Goal: Task Accomplishment & Management: Use online tool/utility

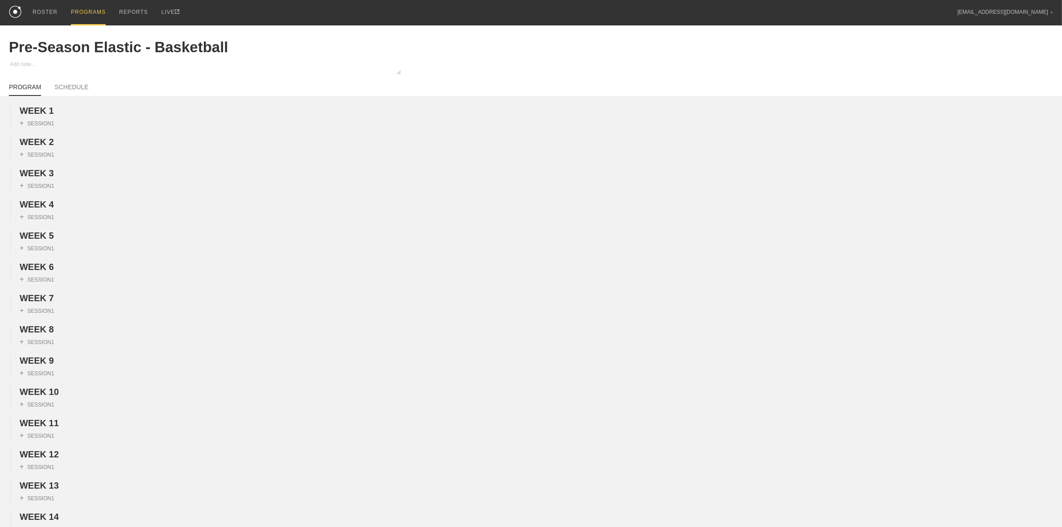
click at [83, 9] on div "PROGRAMS" at bounding box center [88, 12] width 35 height 25
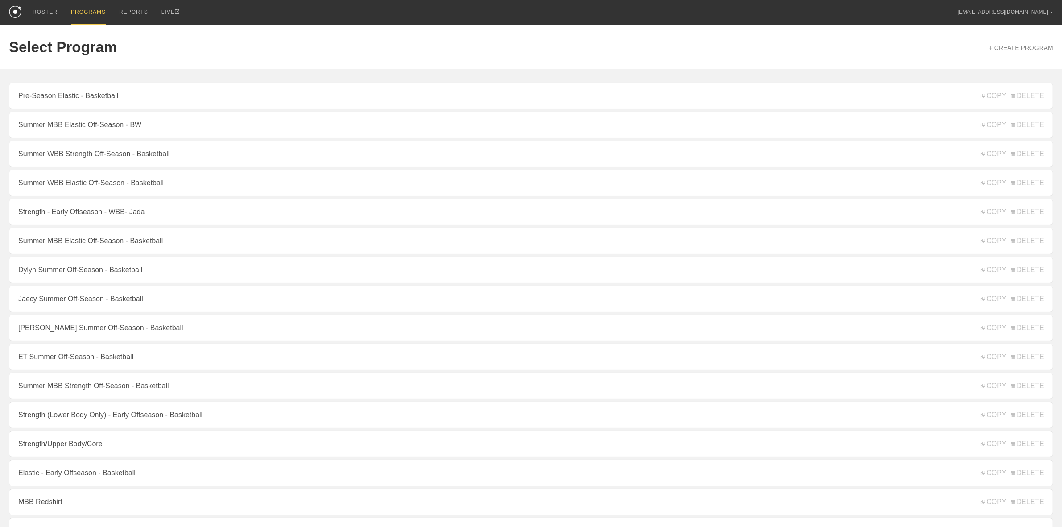
drag, startPoint x: 114, startPoint y: 242, endPoint x: 106, endPoint y: 241, distance: 7.6
click at [113, 242] on link "Summer MBB Elastic Off-Season - Basketball" at bounding box center [531, 240] width 1044 height 27
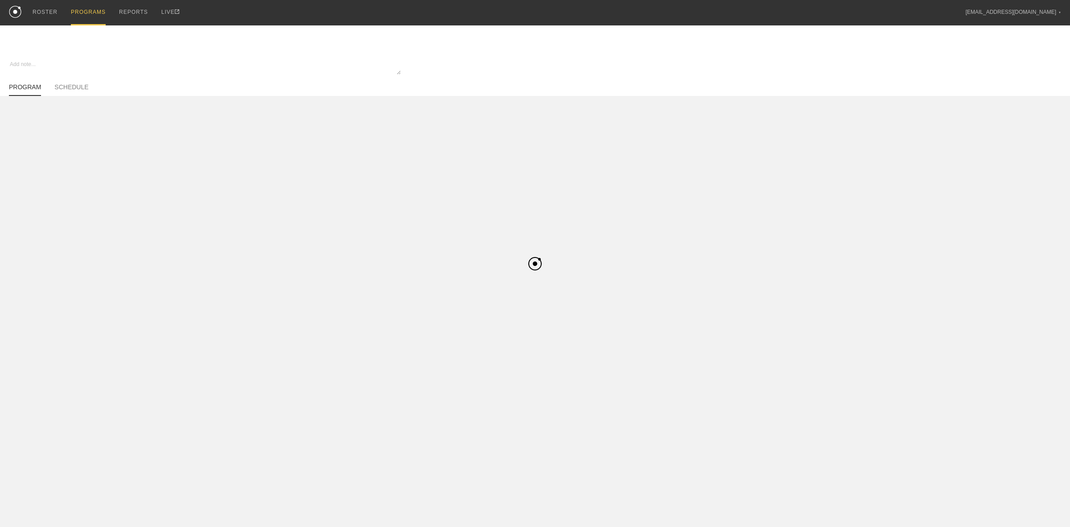
type textarea "x"
type input "Summer MBB Elastic Off-Season - Basketball"
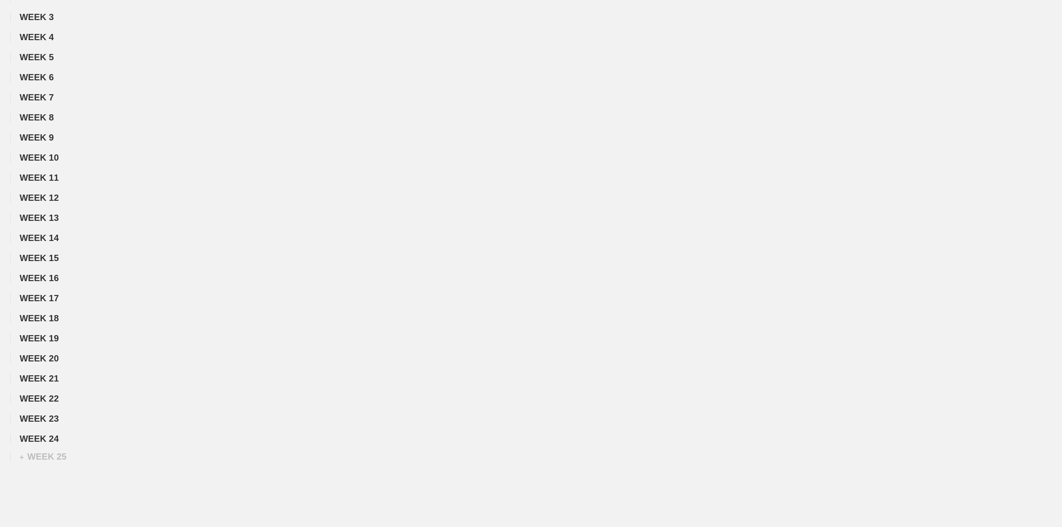
scroll to position [212, 0]
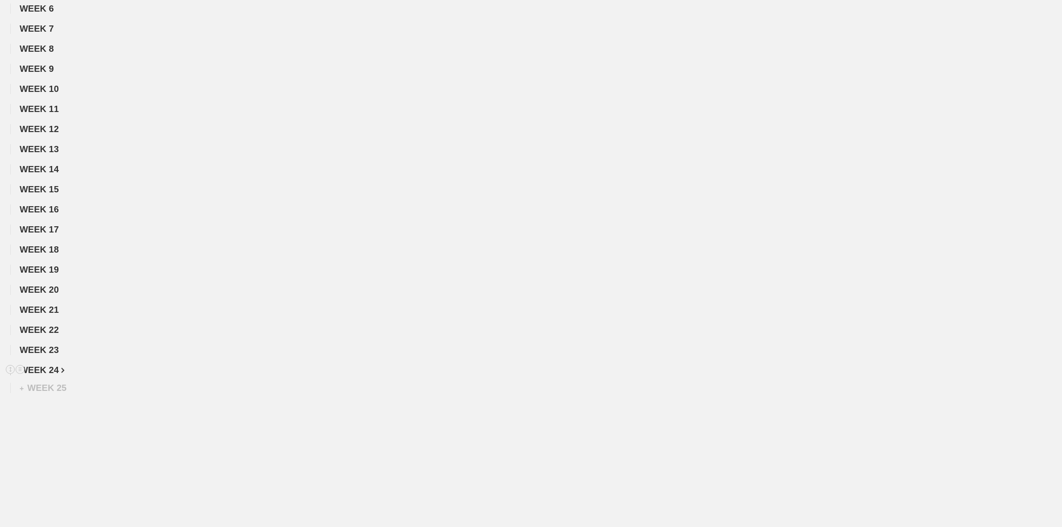
click at [61, 366] on h2 "WEEK 24" at bounding box center [541, 370] width 1042 height 10
click at [50, 371] on span "WEEK 24" at bounding box center [42, 370] width 45 height 10
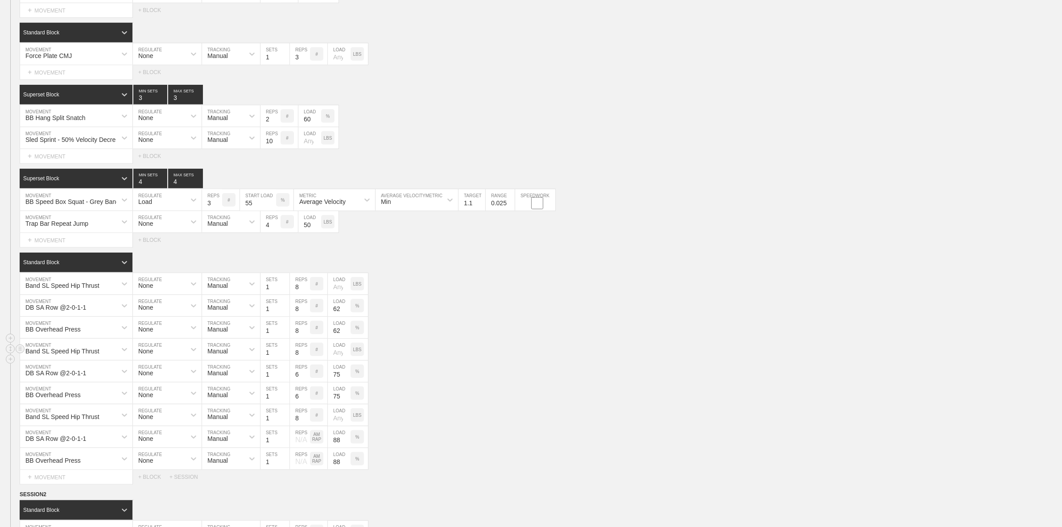
scroll to position [825, 0]
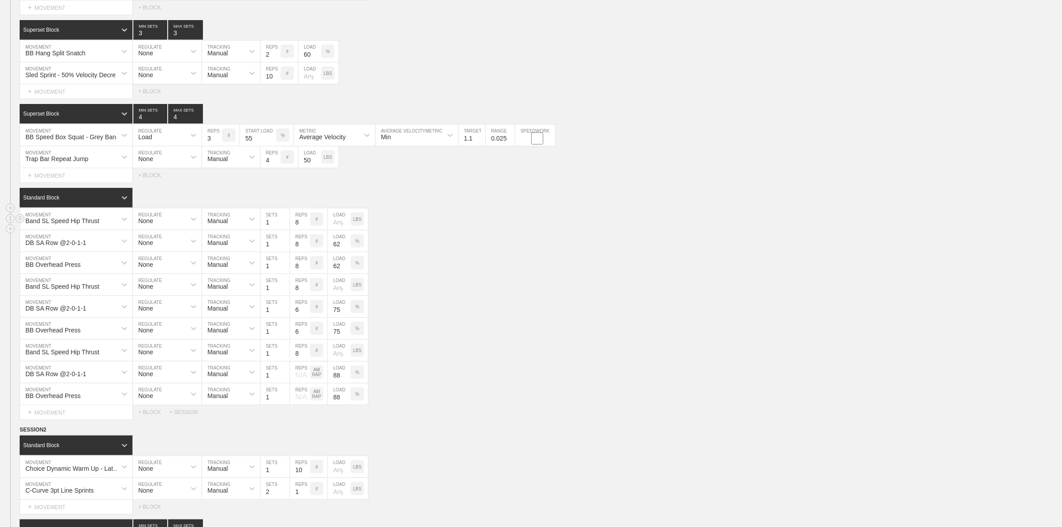
click at [99, 225] on div "Band SL Speed Hip Thrust" at bounding box center [68, 218] width 96 height 15
click at [407, 218] on div "Band SL Speed Hip Thrust MOVEMENT None REGULATE Manual TRACKING 1 SETS 8 REPS #…" at bounding box center [531, 219] width 1062 height 22
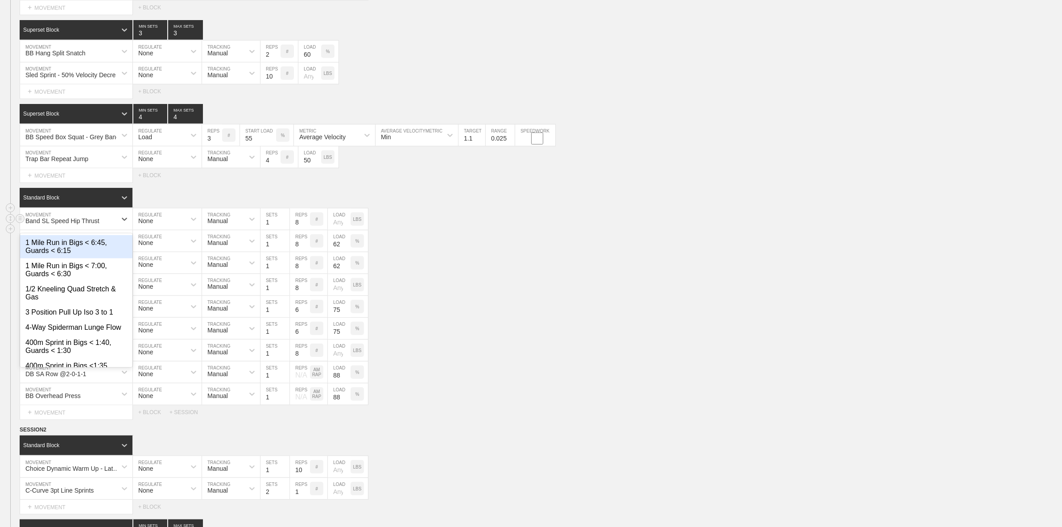
click at [65, 224] on div "Band SL Speed Hip Thrust" at bounding box center [62, 220] width 74 height 7
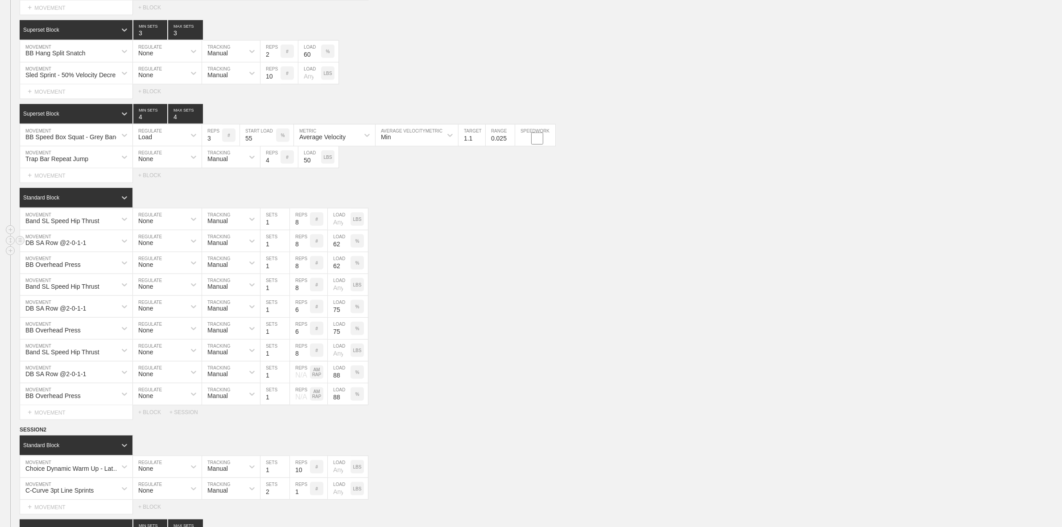
click at [476, 243] on div "DB SA Row @2-0-1-1 MOVEMENT None REGULATE Manual TRACKING 1 SETS 8 REPS # 62 LO…" at bounding box center [531, 241] width 1062 height 22
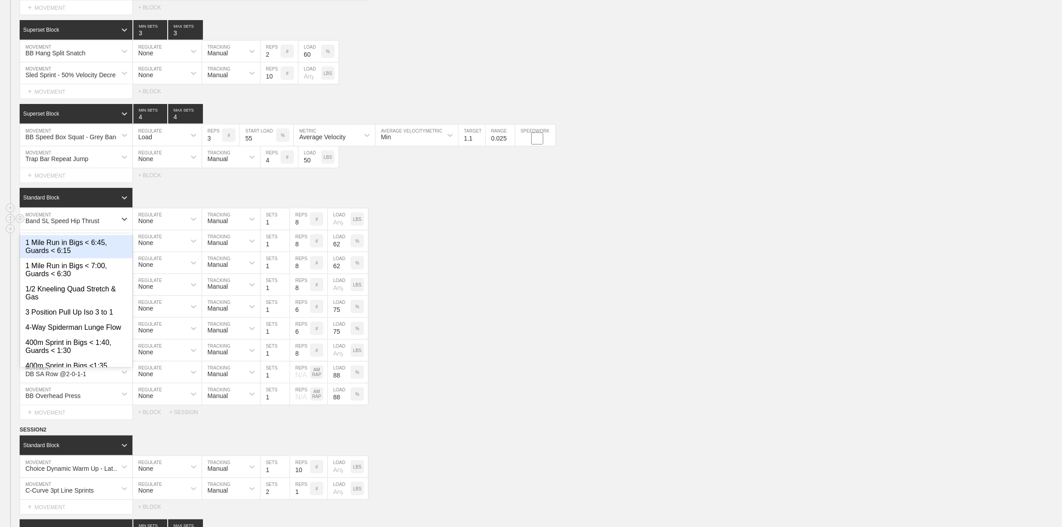
click at [99, 227] on div "Band SL Speed Hip Thrust" at bounding box center [68, 218] width 96 height 15
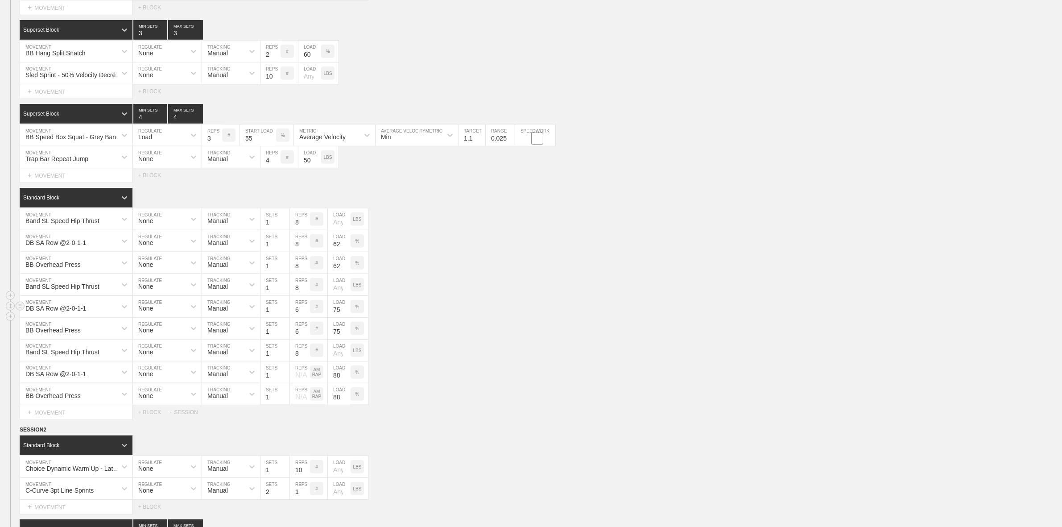
click at [460, 313] on div "DB SA Row @2-0-1-1 MOVEMENT None REGULATE Manual TRACKING 1 SETS 6 REPS # 75 LO…" at bounding box center [531, 307] width 1062 height 22
click at [199, 197] on div "SESSION 1 Standard Block DUPLICATE INSERT MOVEMENT AFTER DELETE Full Ground Bas…" at bounding box center [531, 88] width 1062 height 661
click at [83, 224] on div "Band SL Speed Hip Thrust" at bounding box center [62, 220] width 74 height 7
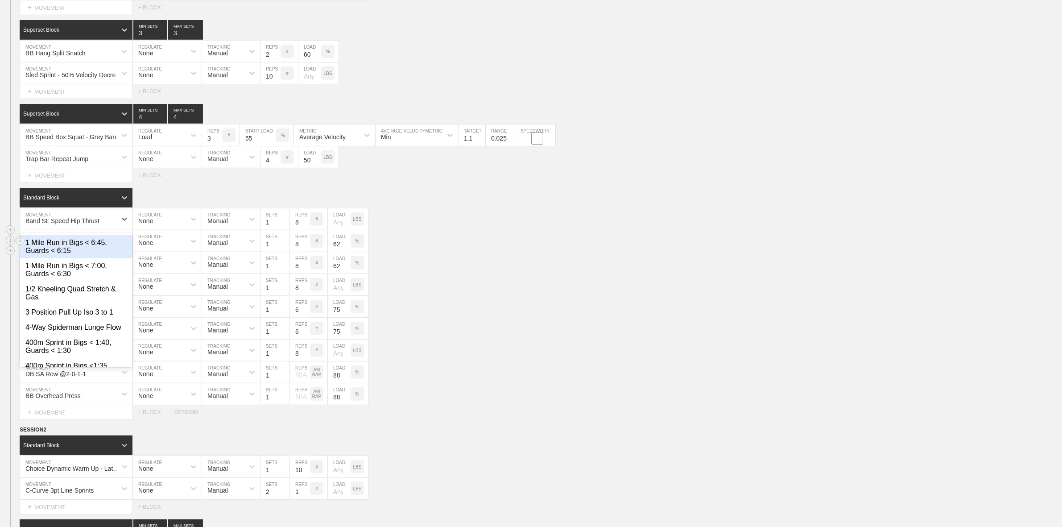
click at [504, 252] on div "DB SA Row @2-0-1-1 MOVEMENT None REGULATE Manual TRACKING 1 SETS 8 REPS # 62 LO…" at bounding box center [531, 241] width 1062 height 22
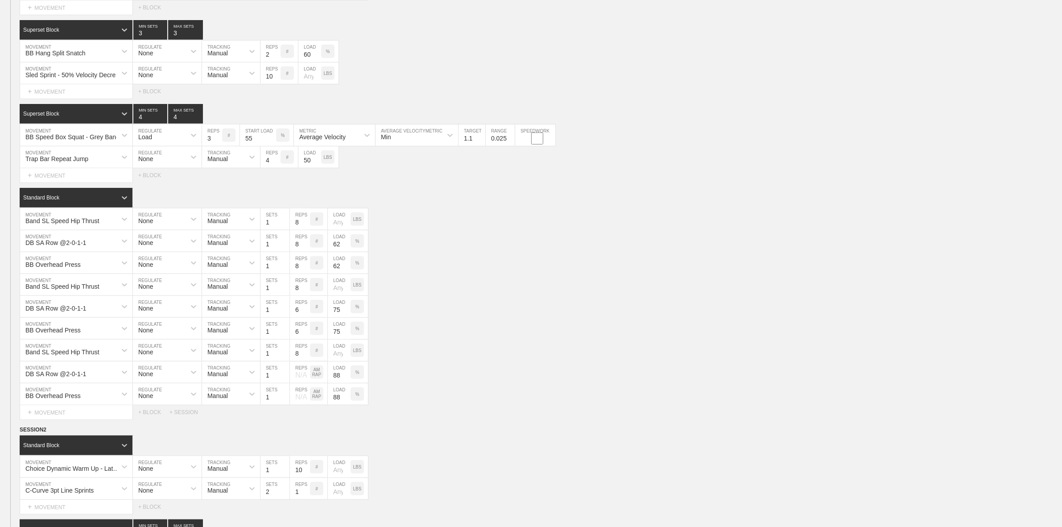
click at [368, 182] on div "Select... MOVEMENT + MOVEMENT + BLOCK" at bounding box center [531, 175] width 1062 height 14
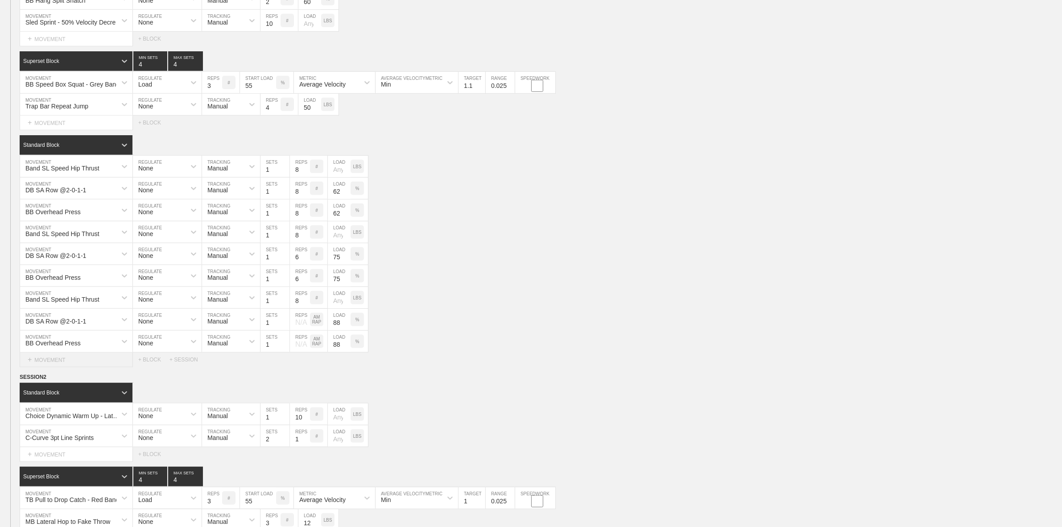
scroll to position [881, 0]
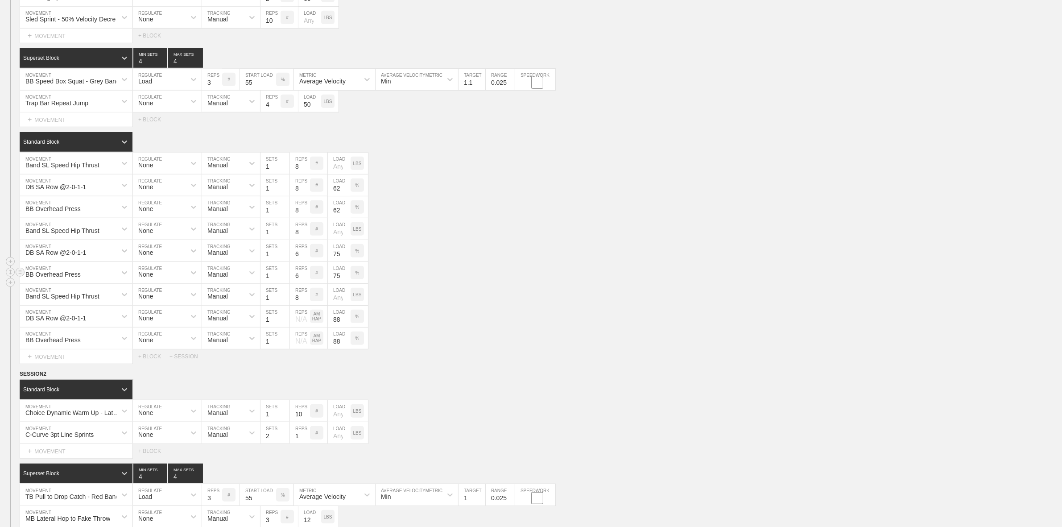
click at [454, 276] on div "BB Overhead Press MOVEMENT None REGULATE Manual TRACKING 1 SETS 6 REPS # 75 LOA…" at bounding box center [531, 273] width 1062 height 22
click at [483, 284] on div "BB Overhead Press MOVEMENT None REGULATE Manual TRACKING 1 SETS 6 REPS # 75 LOA…" at bounding box center [531, 273] width 1062 height 22
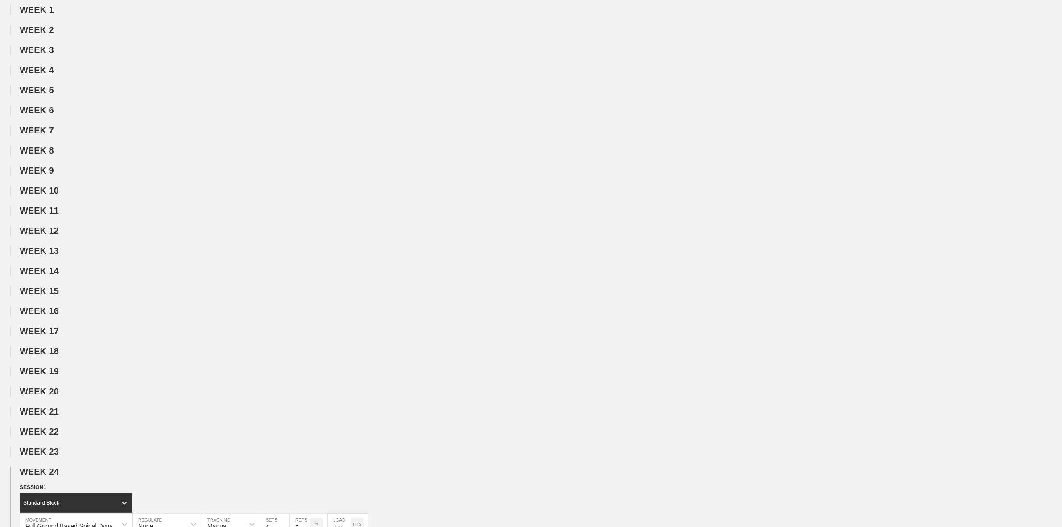
scroll to position [0, 0]
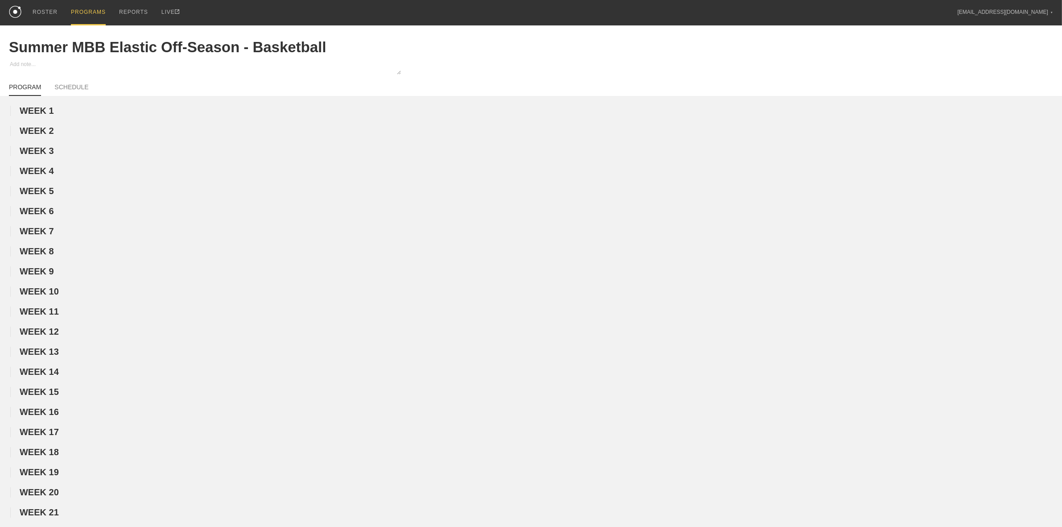
click at [86, 8] on div "PROGRAMS" at bounding box center [88, 12] width 35 height 25
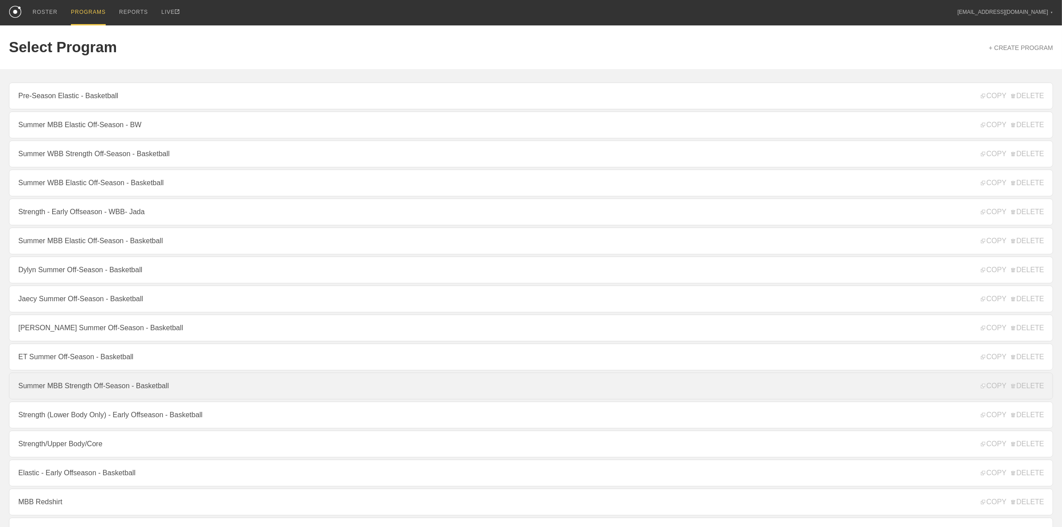
click at [97, 392] on link "Summer MBB Strength Off-Season - Basketball" at bounding box center [531, 385] width 1044 height 27
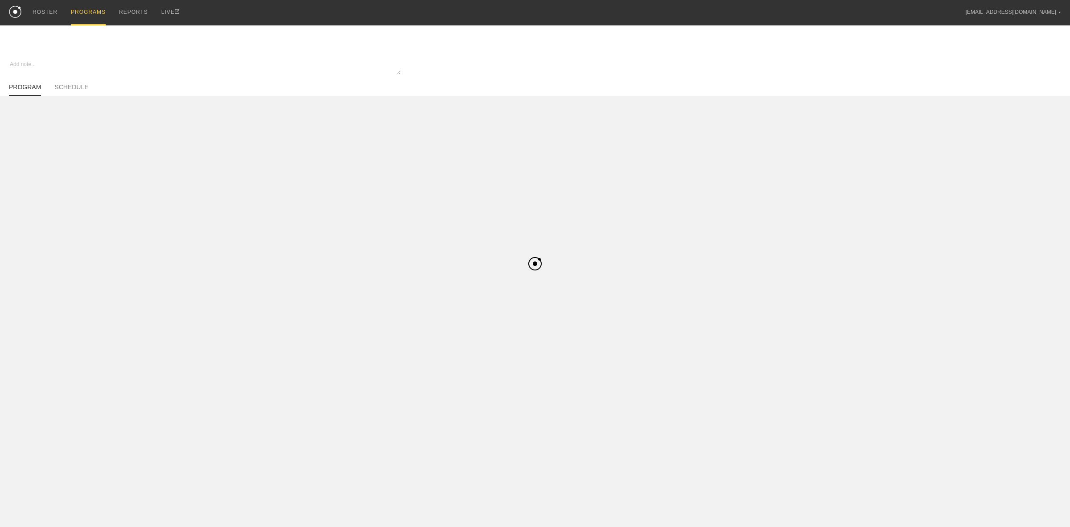
type textarea "x"
type input "Summer MBB Strength Off-Season - Basketball"
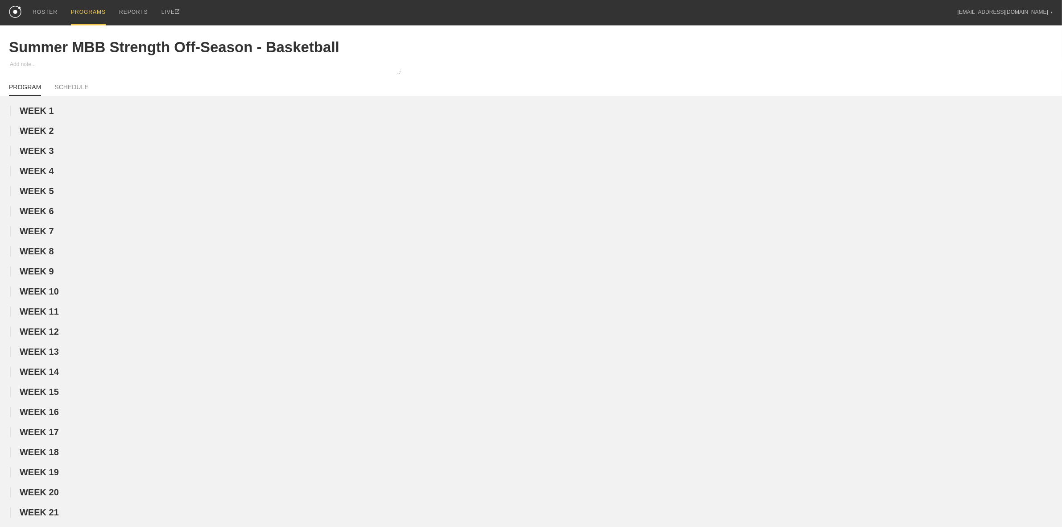
click at [80, 10] on div "PROGRAMS" at bounding box center [88, 12] width 35 height 25
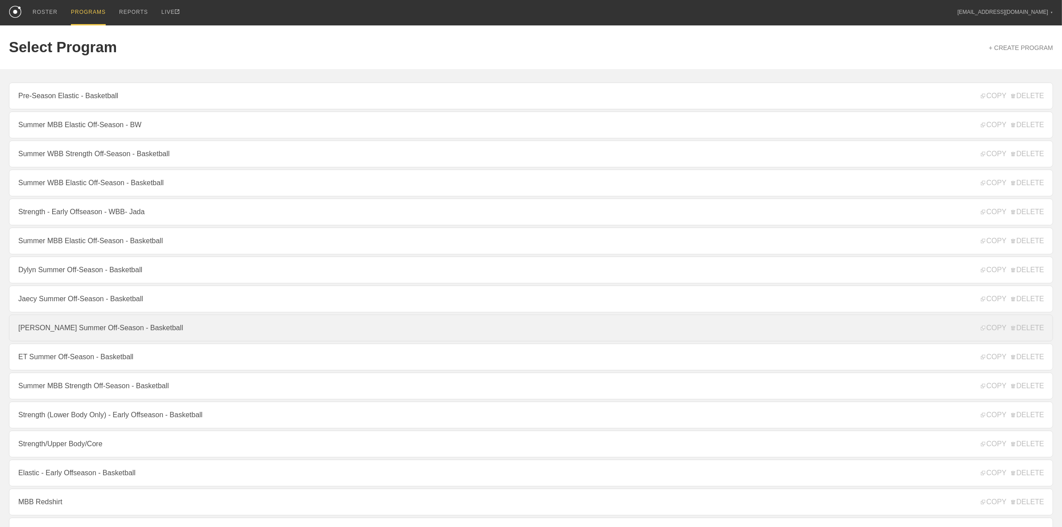
click at [82, 337] on link "[PERSON_NAME] Summer Off-Season - Basketball" at bounding box center [531, 327] width 1044 height 27
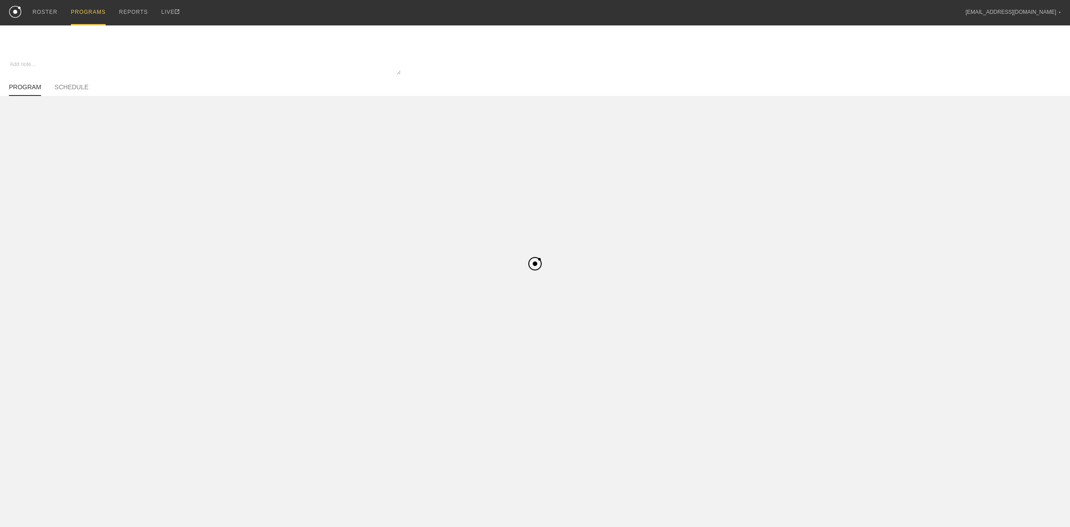
type textarea "x"
type input "[PERSON_NAME] Summer Off-Season - Basketball"
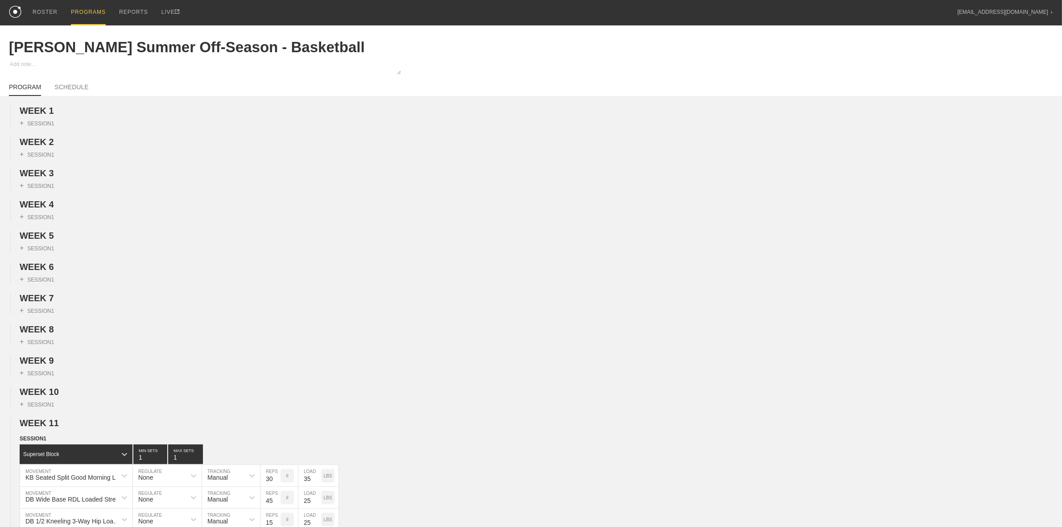
click at [39, 114] on span "WEEK 1" at bounding box center [37, 111] width 34 height 10
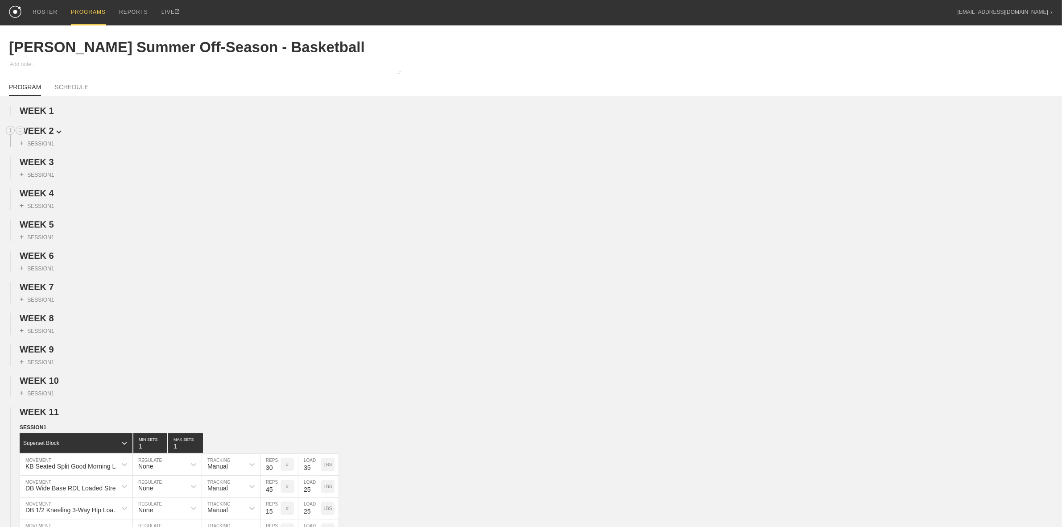
click at [49, 132] on span "WEEK 2" at bounding box center [41, 131] width 42 height 10
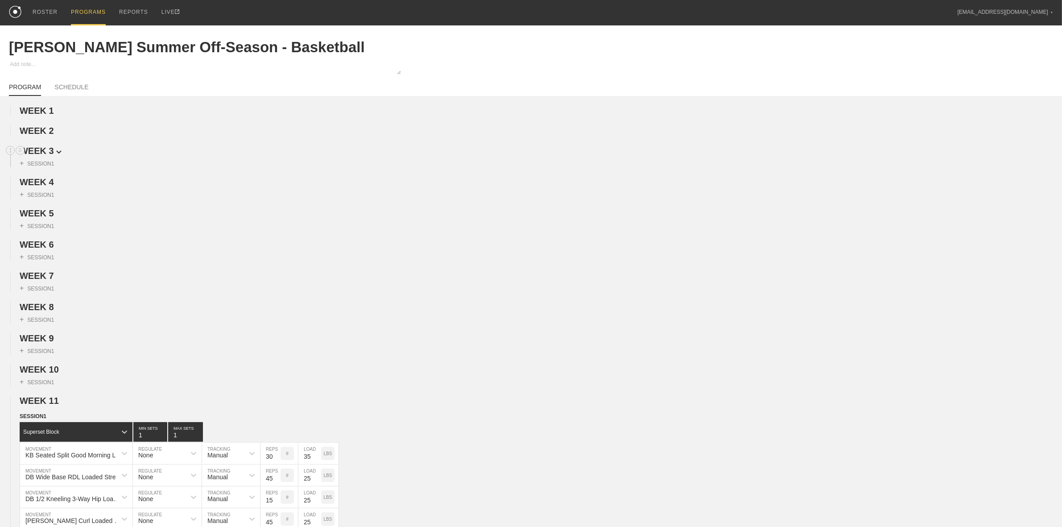
click at [45, 150] on span "WEEK 3" at bounding box center [41, 151] width 42 height 10
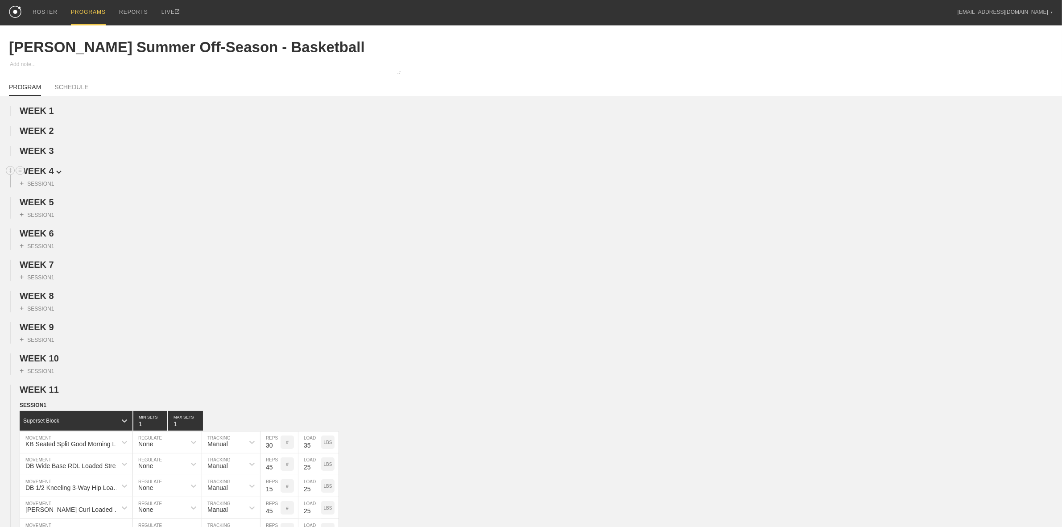
click at [45, 173] on span "WEEK 4" at bounding box center [41, 171] width 42 height 10
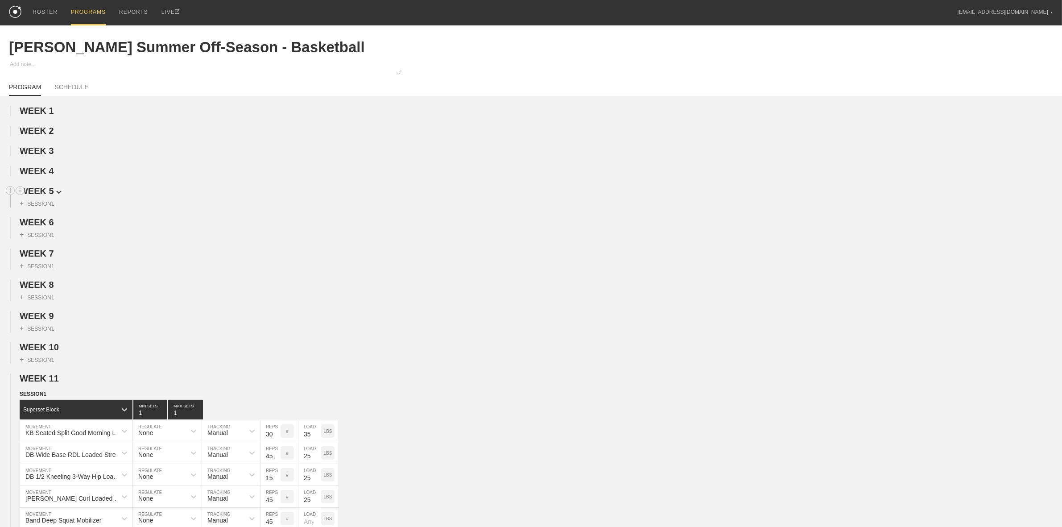
click at [41, 195] on span "WEEK 5" at bounding box center [41, 191] width 42 height 10
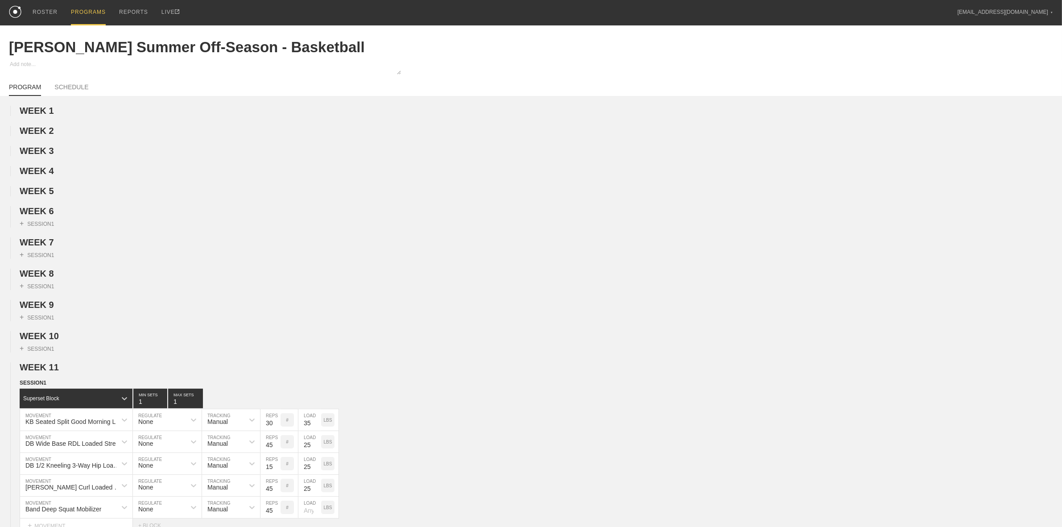
click at [52, 210] on span "WEEK 6" at bounding box center [41, 211] width 42 height 10
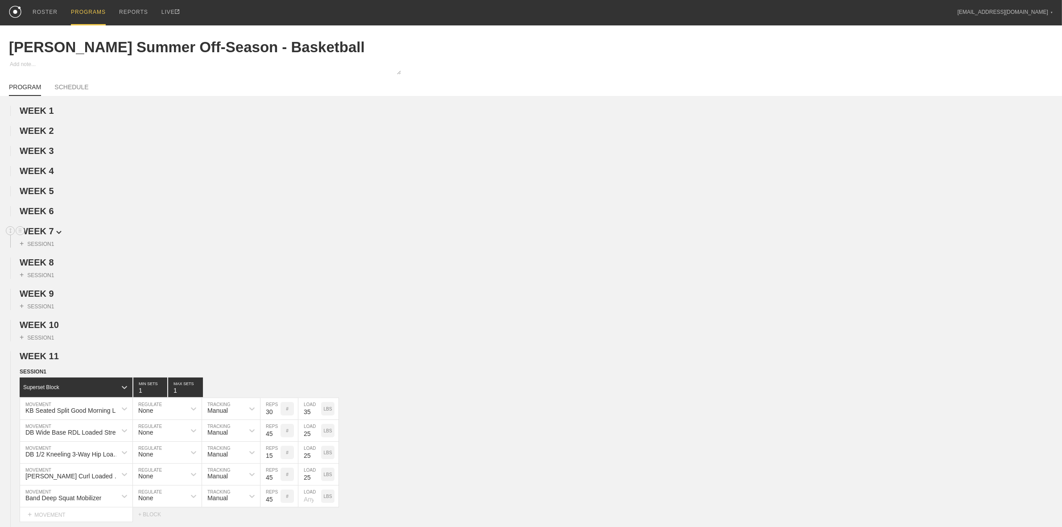
click at [46, 236] on span "WEEK 7" at bounding box center [41, 231] width 42 height 10
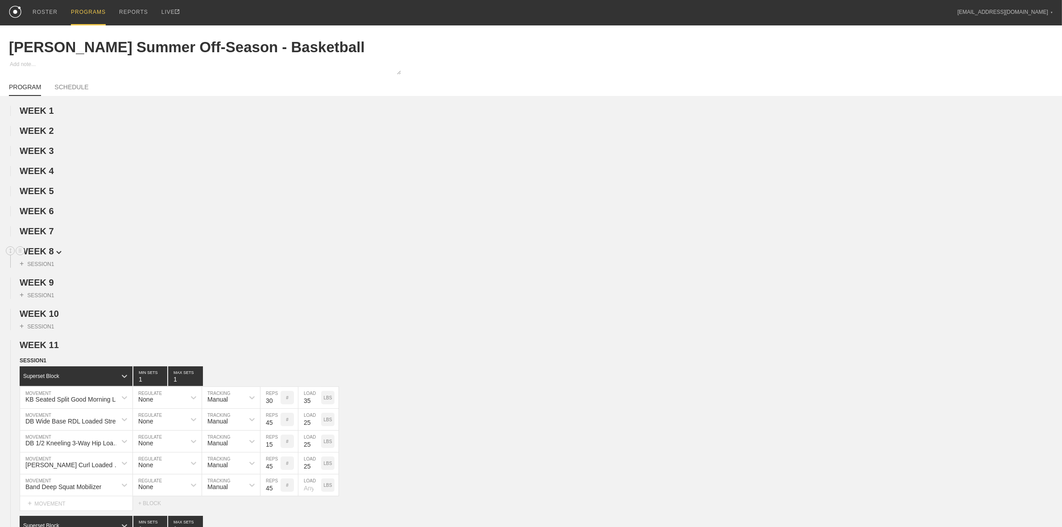
click at [47, 253] on span "WEEK 8" at bounding box center [41, 251] width 42 height 10
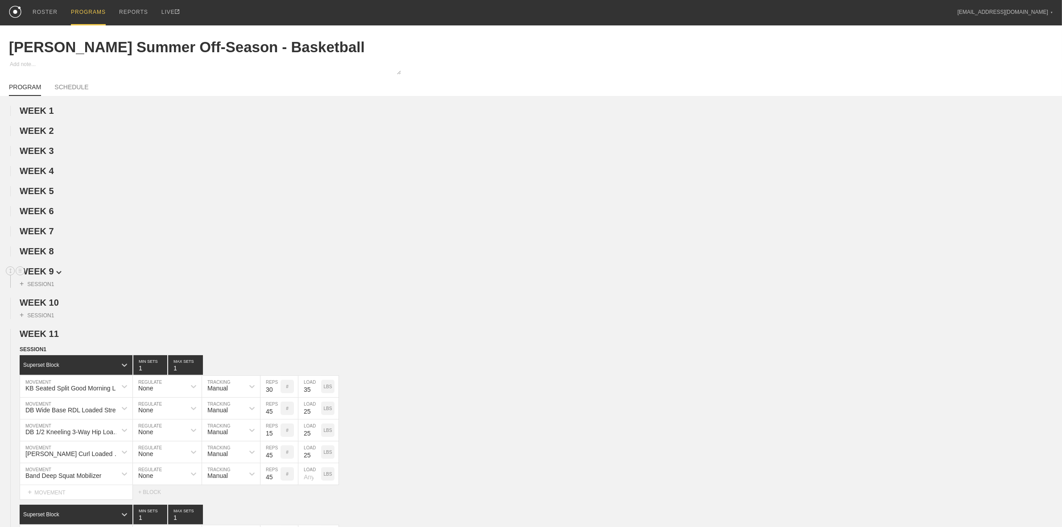
click at [41, 272] on span "WEEK 9" at bounding box center [41, 271] width 42 height 10
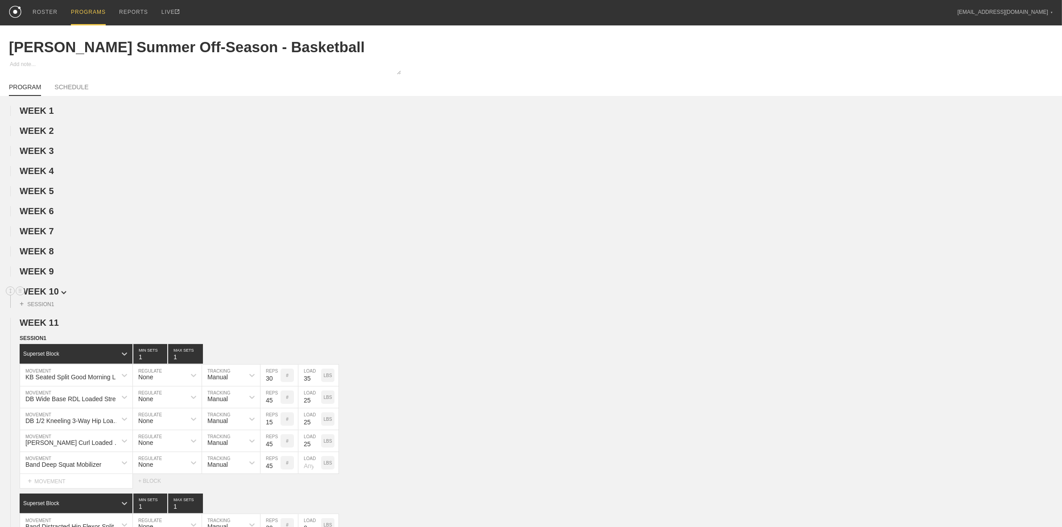
click at [41, 293] on span "WEEK 10" at bounding box center [43, 291] width 47 height 10
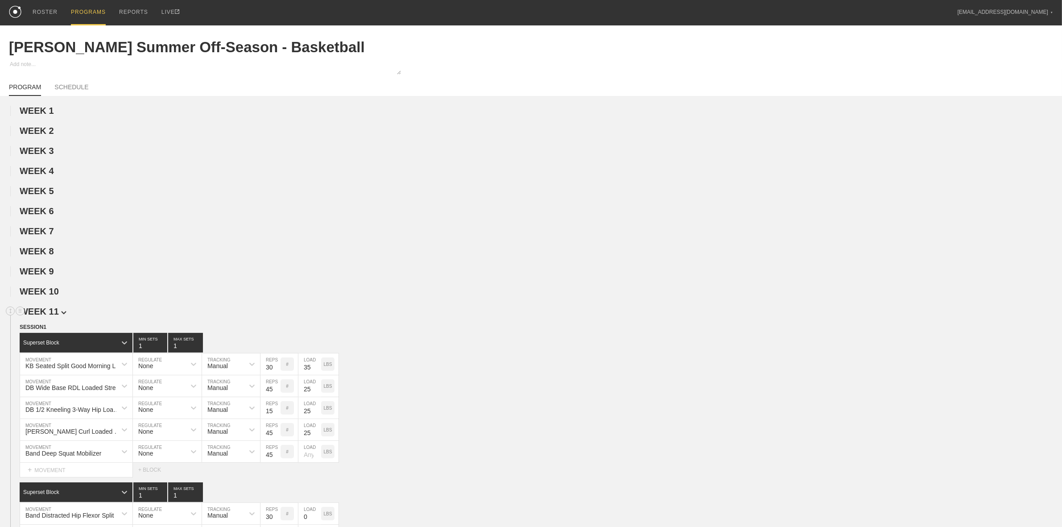
click at [43, 316] on span "WEEK 11" at bounding box center [43, 311] width 47 height 10
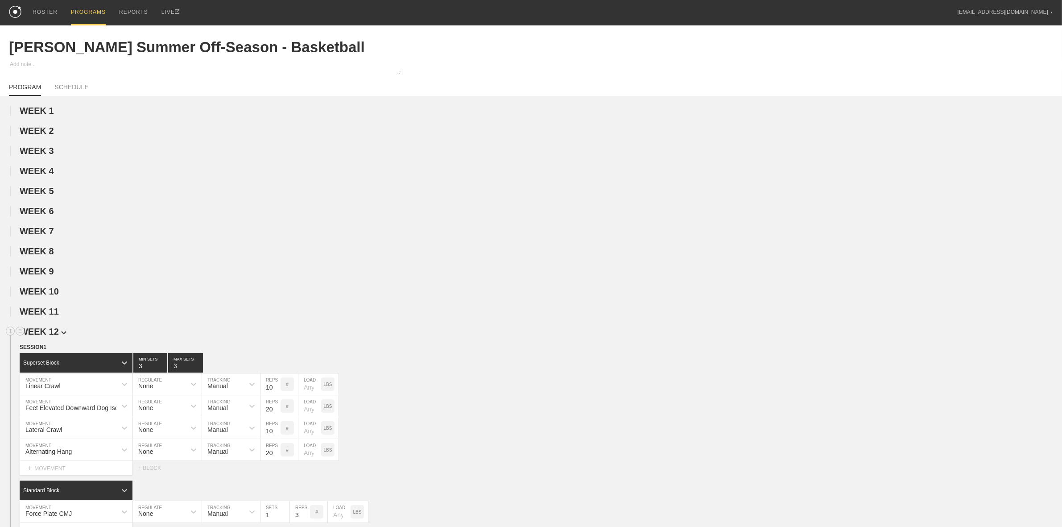
drag, startPoint x: 45, startPoint y: 334, endPoint x: 48, endPoint y: 341, distance: 7.1
click at [45, 335] on span "WEEK 12" at bounding box center [43, 331] width 47 height 10
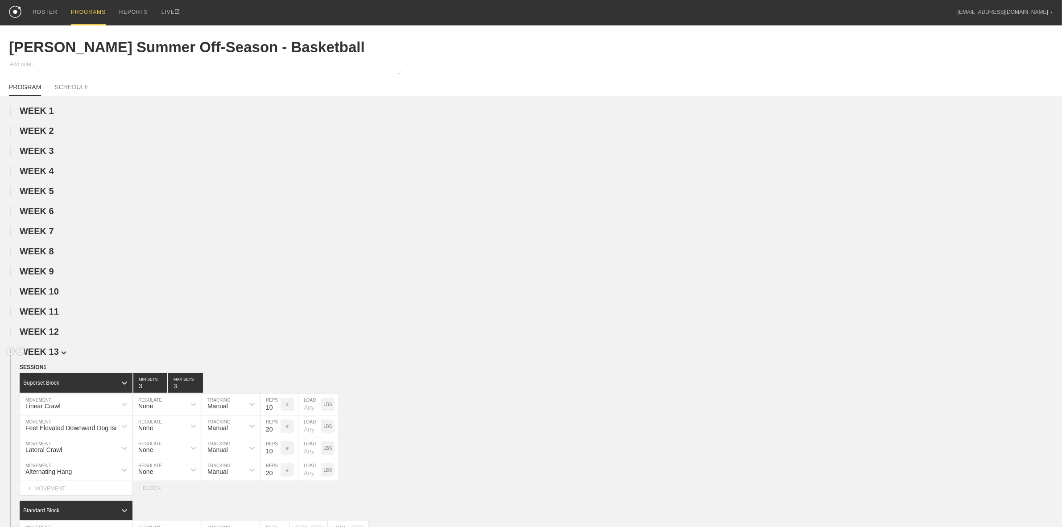
click at [50, 353] on span "WEEK 13" at bounding box center [43, 352] width 47 height 10
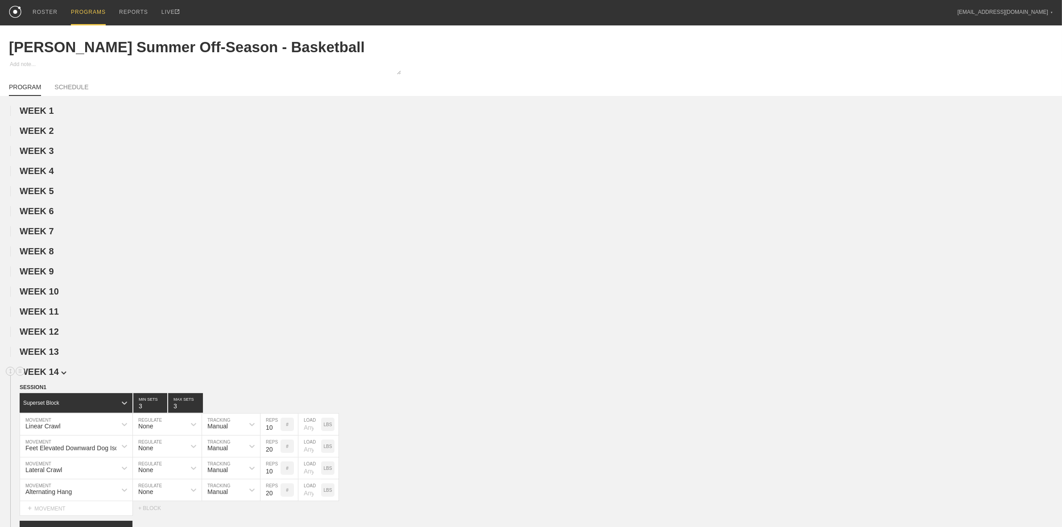
click at [54, 373] on span "WEEK 14" at bounding box center [43, 372] width 47 height 10
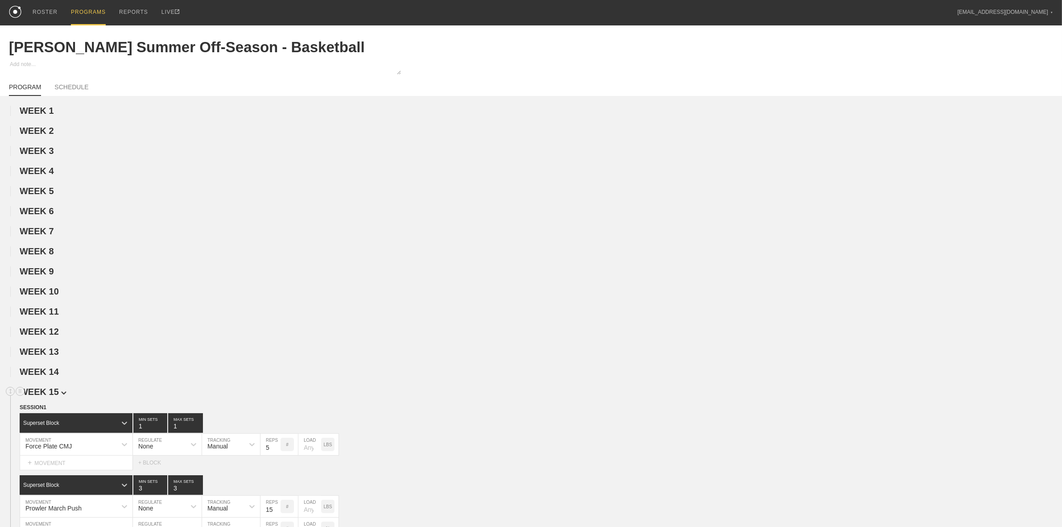
click at [52, 396] on span "WEEK 15" at bounding box center [43, 392] width 47 height 10
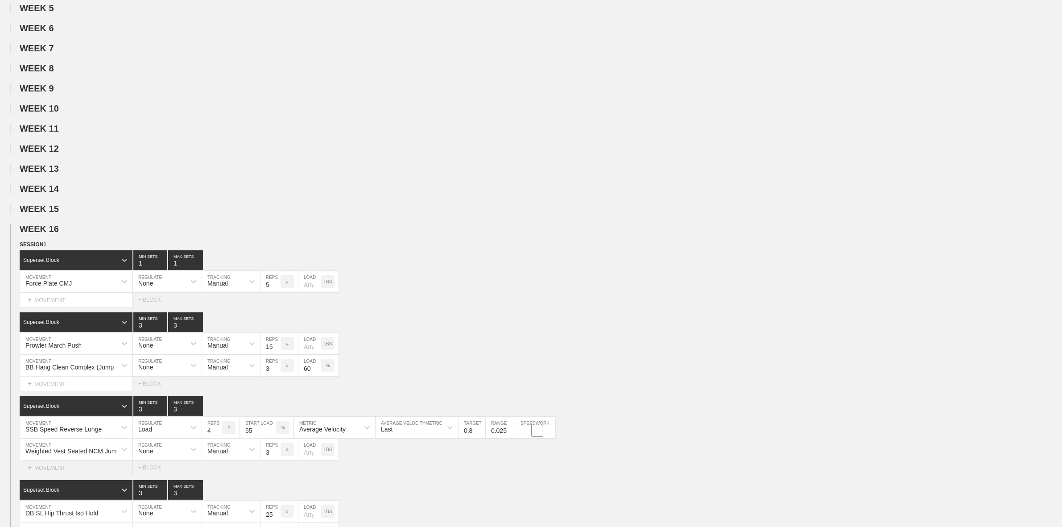
scroll to position [223, 0]
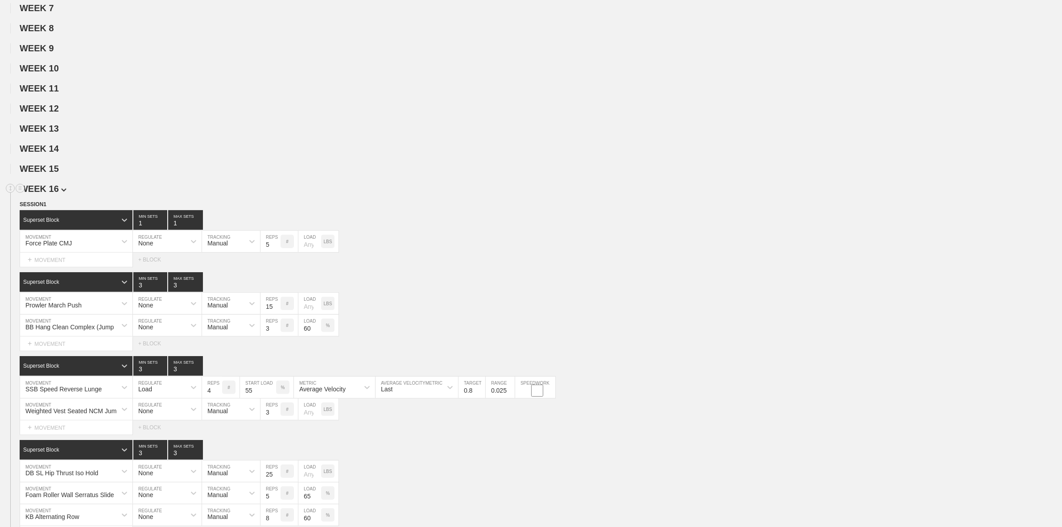
click at [55, 194] on span "WEEK 16" at bounding box center [43, 189] width 47 height 10
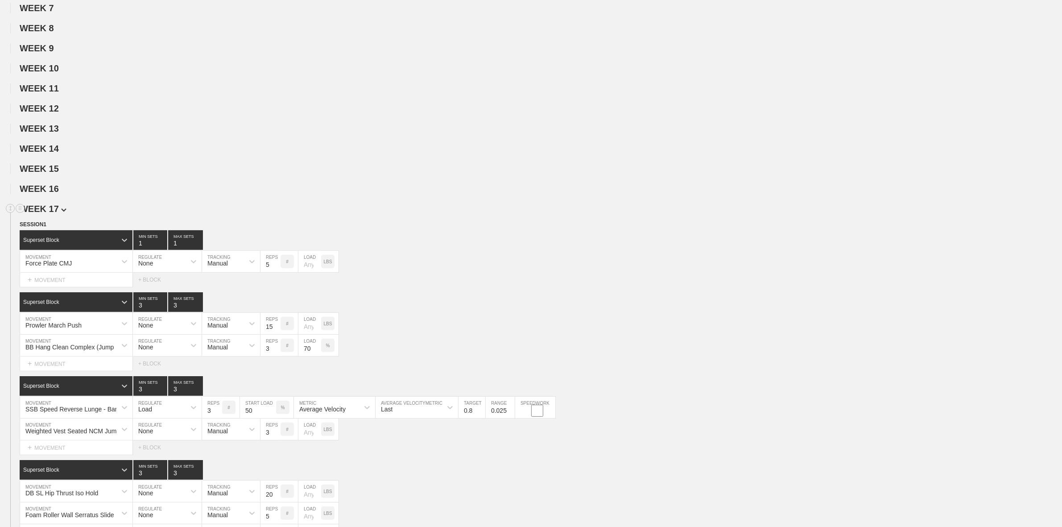
click at [55, 212] on span "WEEK 17" at bounding box center [43, 209] width 47 height 10
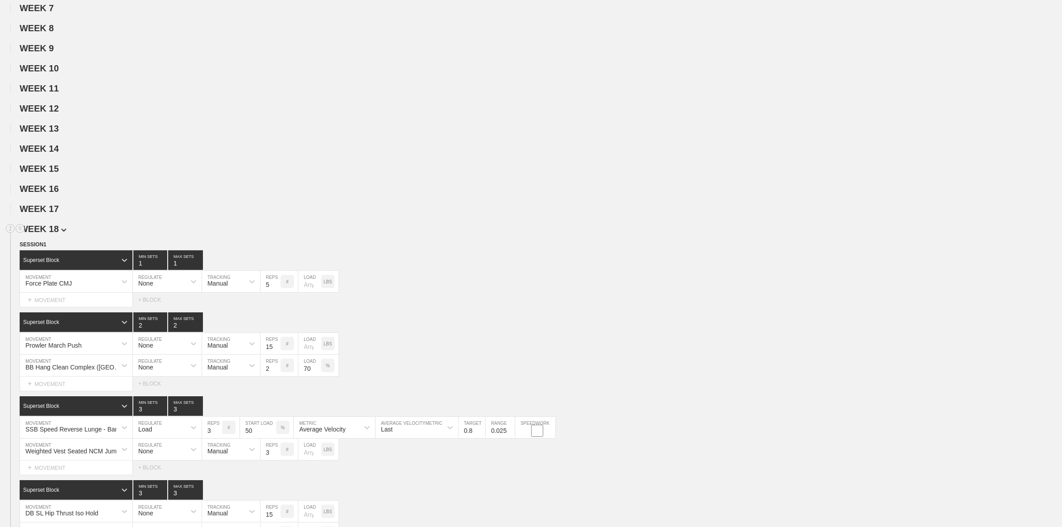
click at [55, 234] on span "WEEK 18" at bounding box center [43, 229] width 47 height 10
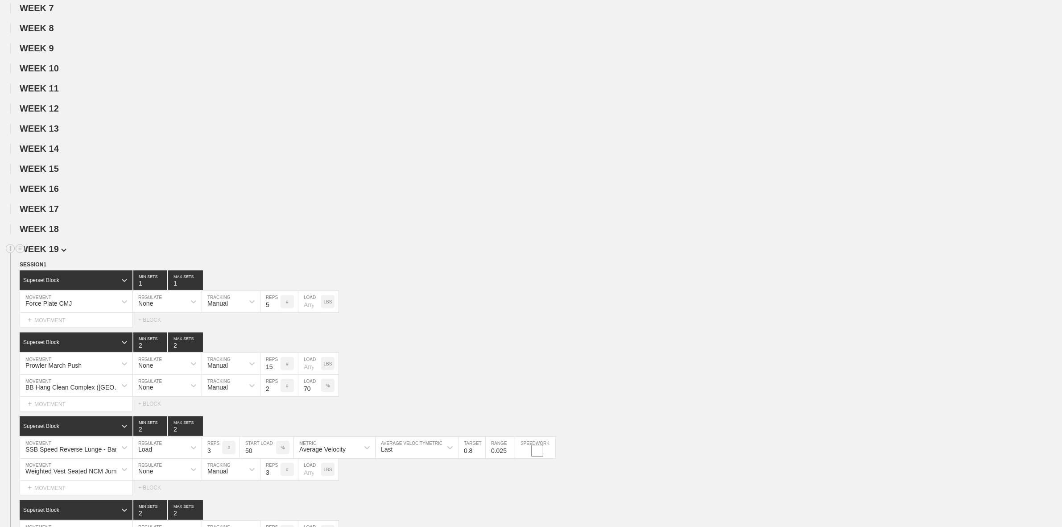
click at [55, 254] on span "WEEK 19" at bounding box center [43, 249] width 47 height 10
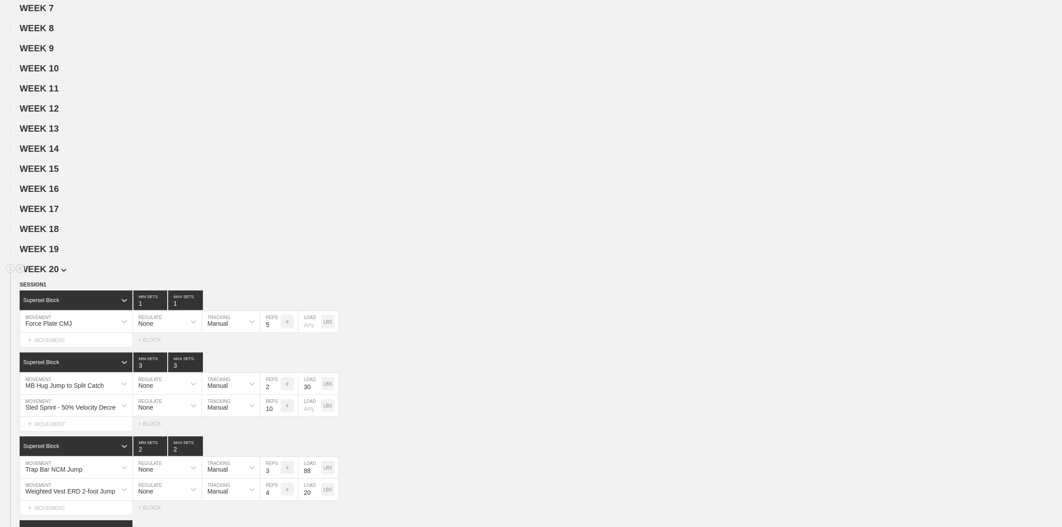
click at [57, 274] on span "WEEK 20" at bounding box center [43, 269] width 47 height 10
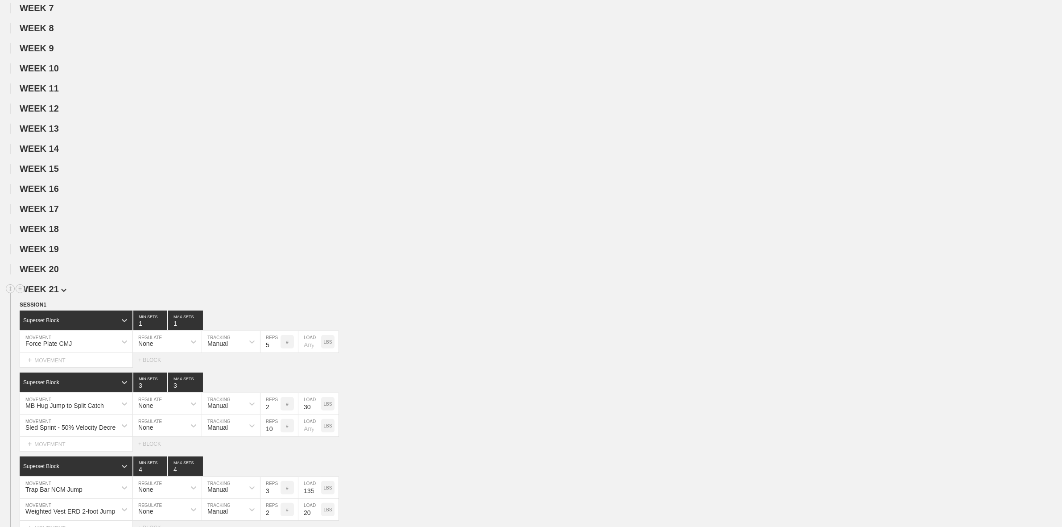
click at [57, 294] on span "WEEK 21" at bounding box center [43, 289] width 47 height 10
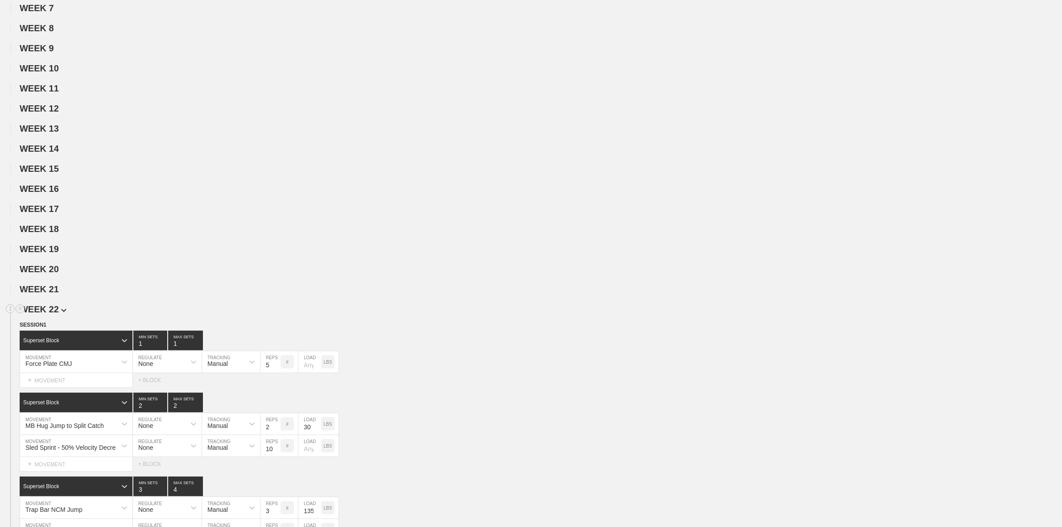
click at [57, 314] on span "WEEK 22" at bounding box center [43, 309] width 47 height 10
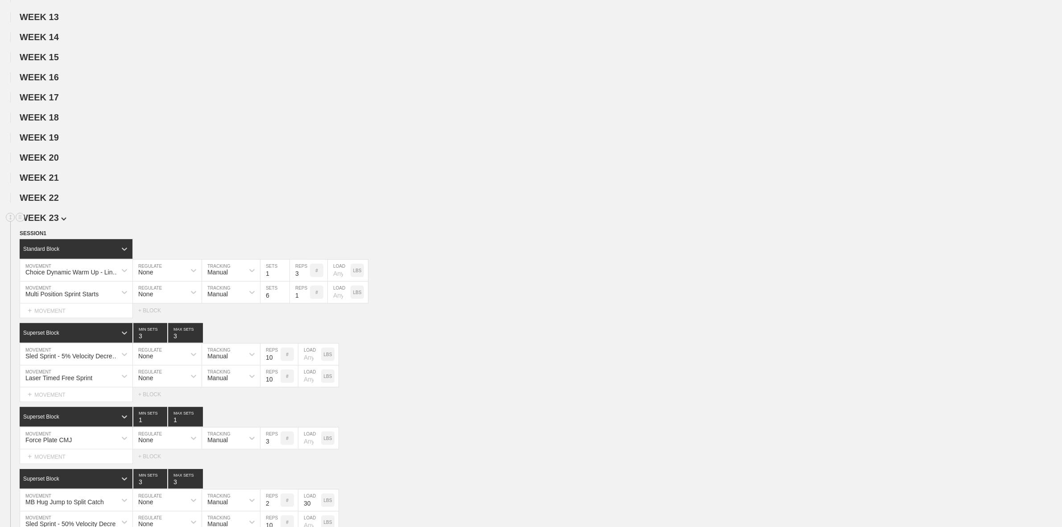
click at [61, 221] on img at bounding box center [63, 219] width 5 height 4
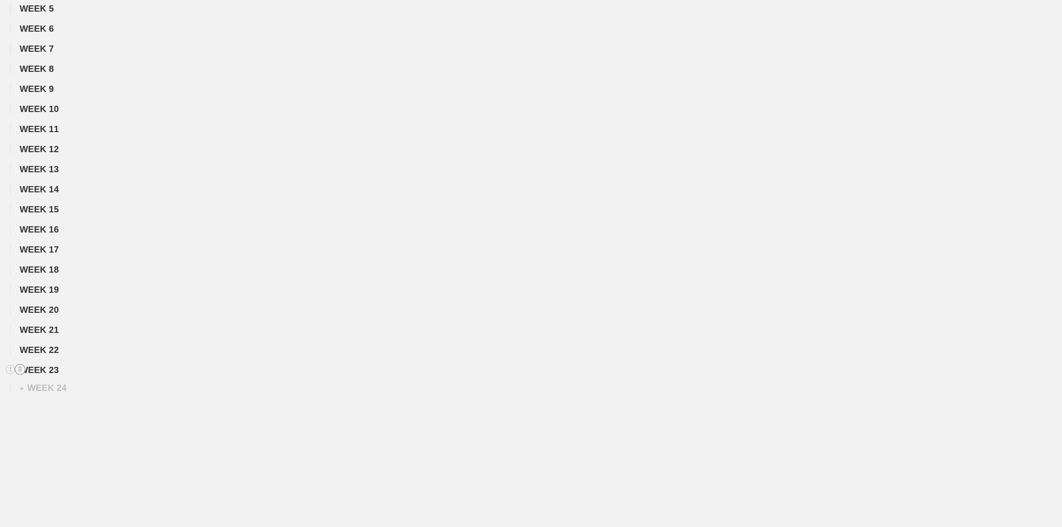
click at [19, 369] on line at bounding box center [20, 369] width 4 height 0
click at [54, 375] on div "DUPLICATE" at bounding box center [62, 378] width 71 height 13
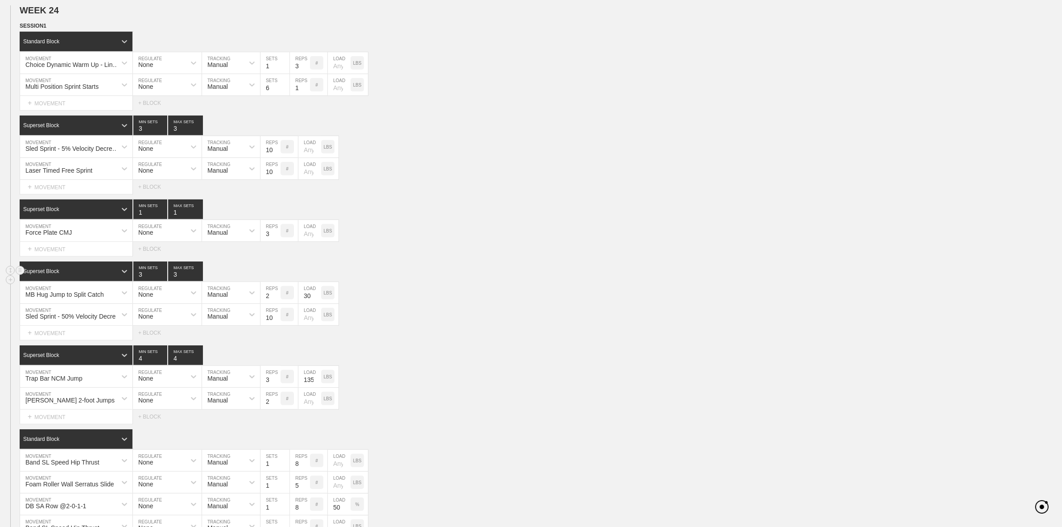
scroll to position [581, 0]
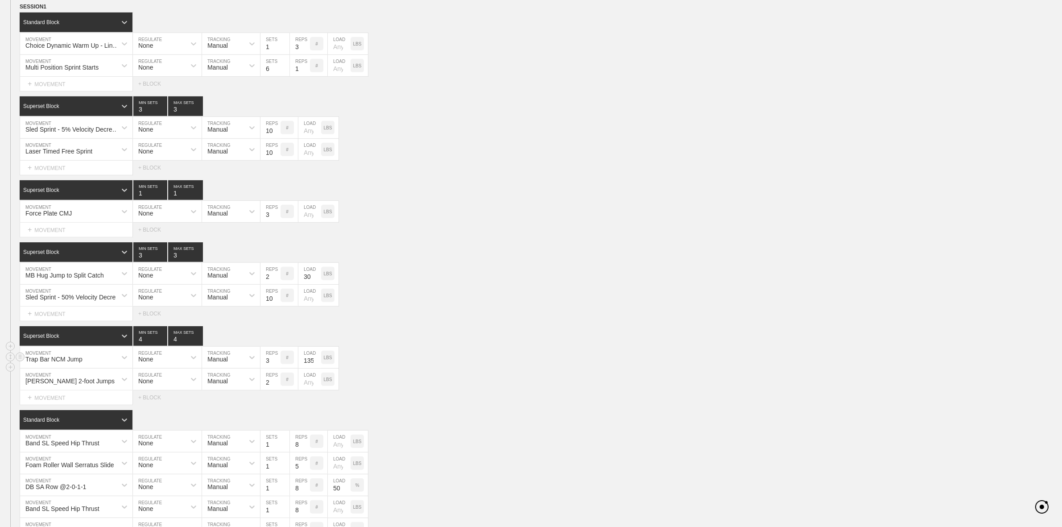
click at [333, 364] on div "LBS" at bounding box center [327, 357] width 13 height 13
click at [305, 365] on input "135" at bounding box center [309, 357] width 23 height 21
type input "30"
click at [548, 332] on div "SESSION 1 Standard Block DUPLICATE INSERT MOVEMENT AFTER DELETE Choice Dynamic …" at bounding box center [531, 321] width 1062 height 639
type input "1"
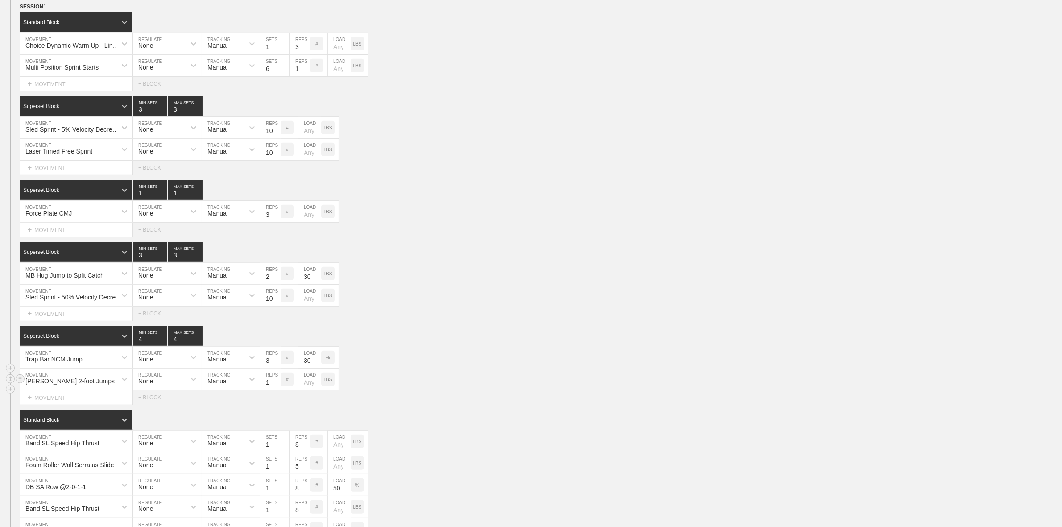
click at [277, 390] on input "1" at bounding box center [270, 378] width 20 height 21
click at [465, 381] on div "[PERSON_NAME] 2-foot Jumps MOVEMENT None REGULATE Manual TRACKING 1 REPS # LOAD…" at bounding box center [531, 379] width 1062 height 22
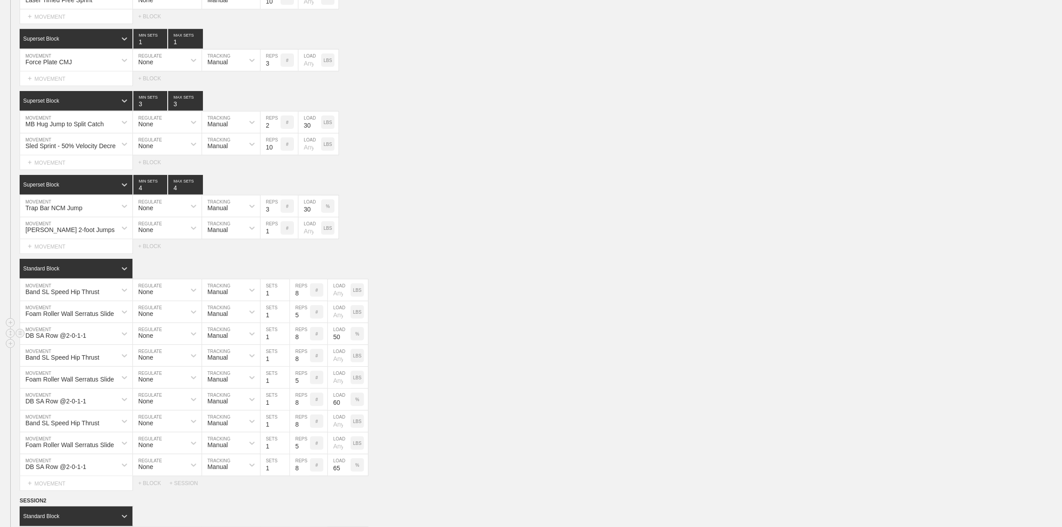
scroll to position [748, 0]
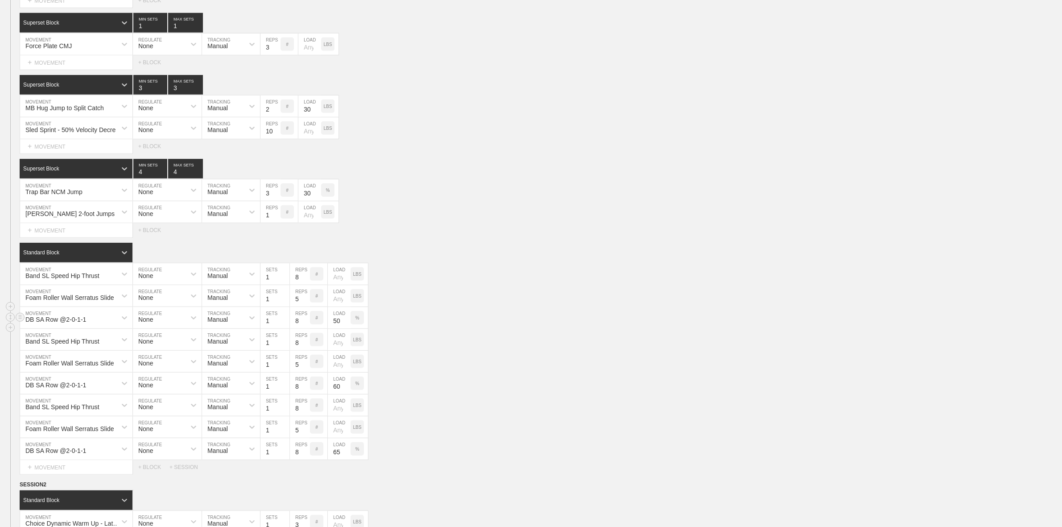
click at [340, 328] on input "50" at bounding box center [339, 317] width 23 height 21
type input "62"
click at [335, 459] on input "65" at bounding box center [339, 448] width 23 height 21
type input "88"
click at [337, 394] on input "60" at bounding box center [339, 382] width 23 height 21
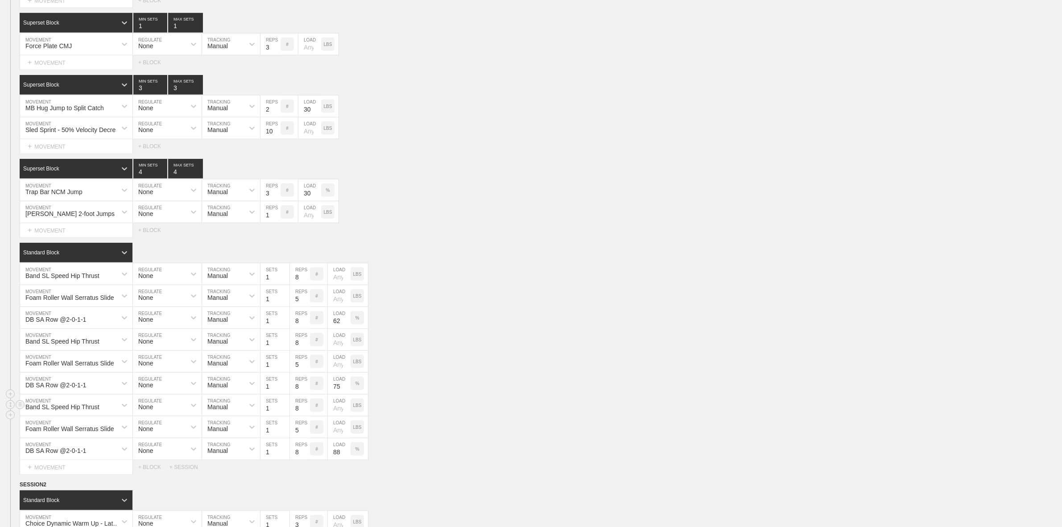
type input "75"
click at [462, 408] on div "Band SL Speed Hip Thrust MOVEMENT None REGULATE Manual TRACKING 1 SETS 8 REPS #…" at bounding box center [531, 405] width 1062 height 22
click at [446, 394] on div "DB SA Row @2-0-1-1 MOVEMENT None REGULATE Manual TRACKING 1 SETS 8 REPS # 75 LO…" at bounding box center [531, 383] width 1062 height 22
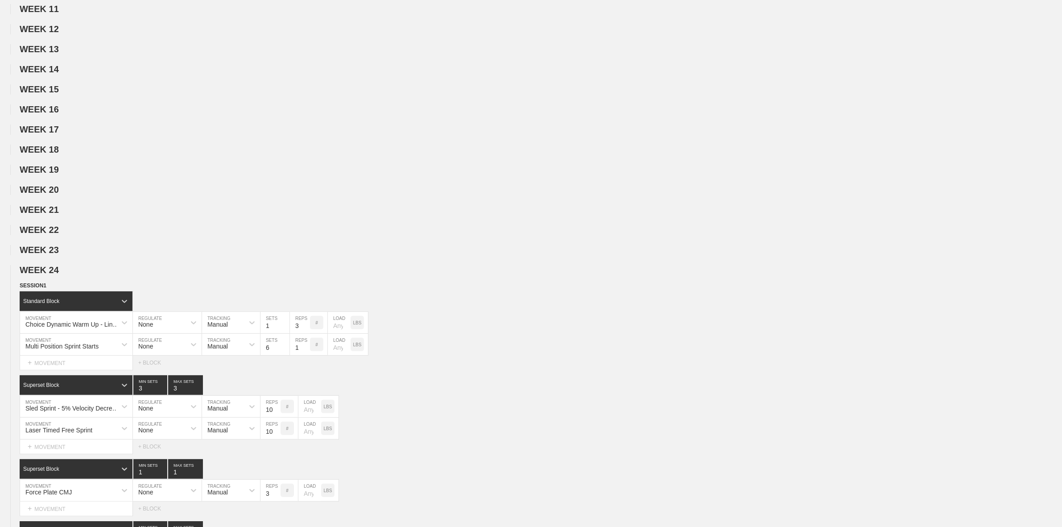
scroll to position [0, 0]
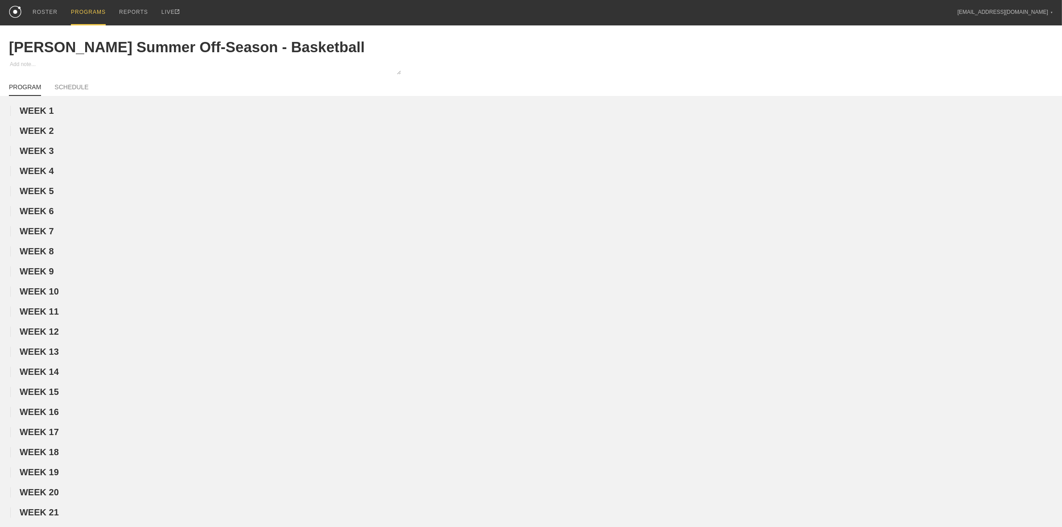
click at [73, 7] on div "PROGRAMS" at bounding box center [88, 12] width 35 height 25
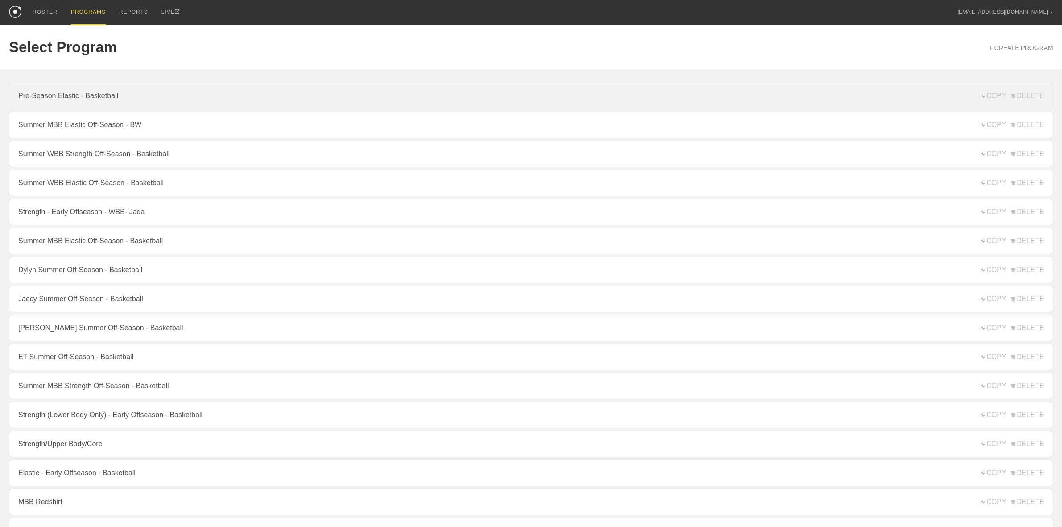
click at [97, 92] on link "Pre-Season Elastic - Basketball" at bounding box center [531, 96] width 1044 height 27
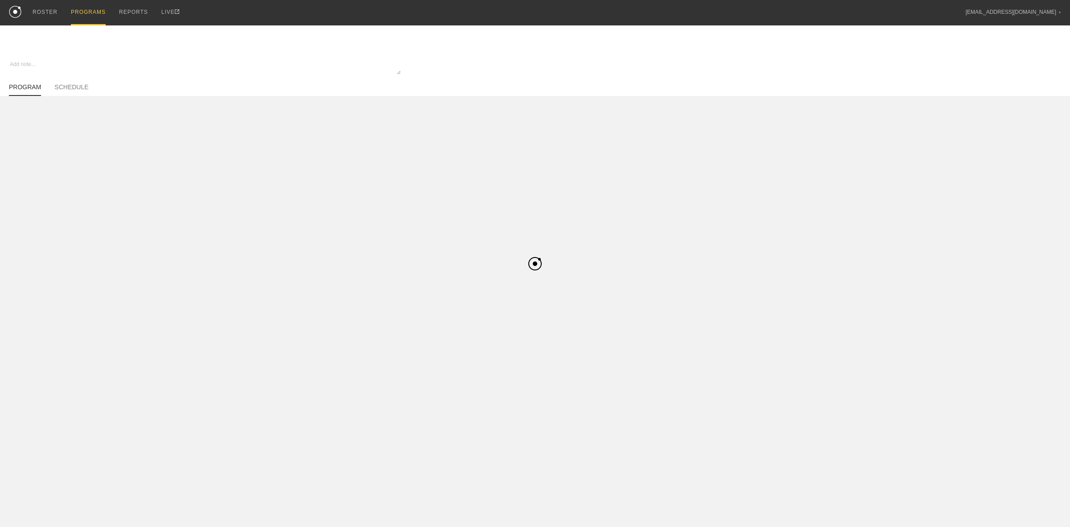
type textarea "x"
type input "Pre-Season Elastic - Basketball"
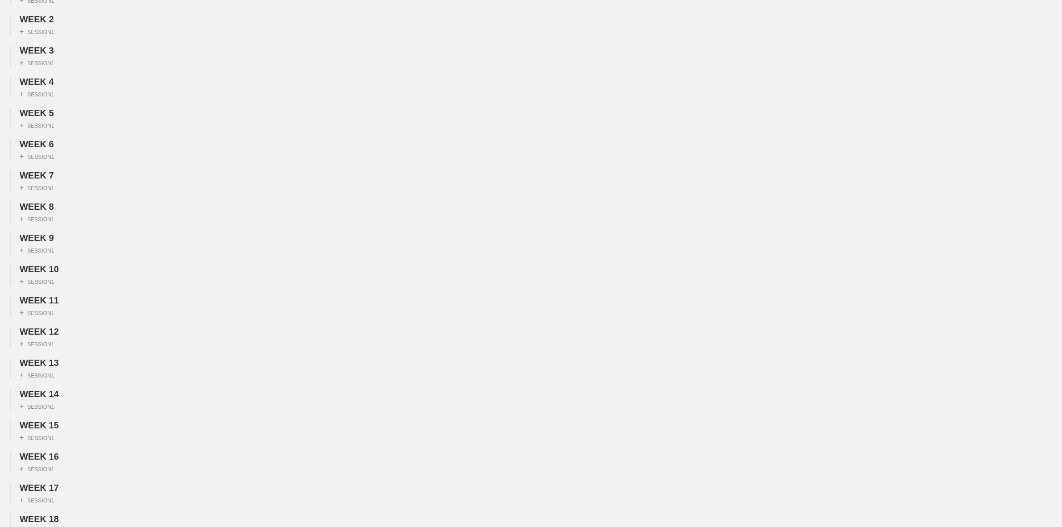
scroll to position [56, 0]
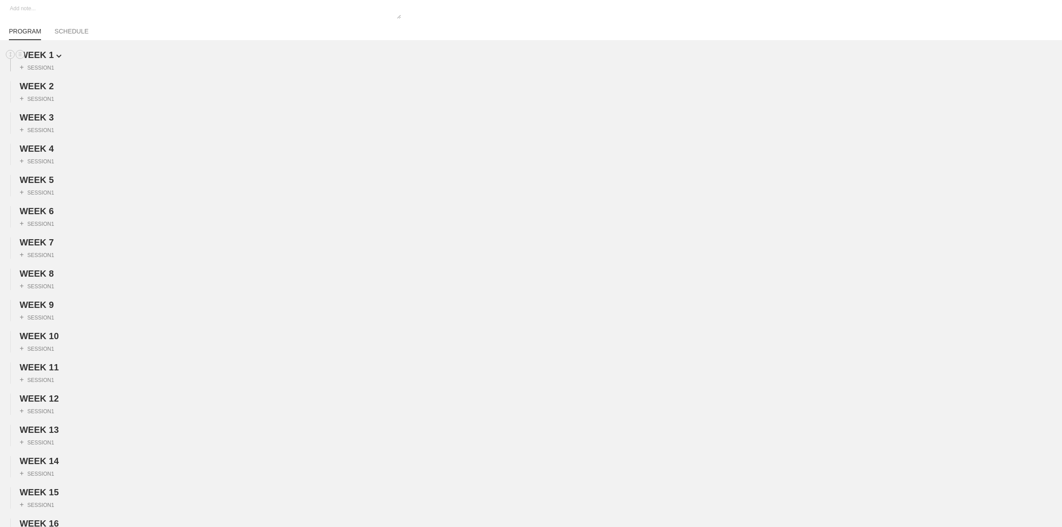
click at [43, 60] on span "WEEK 1" at bounding box center [41, 55] width 42 height 10
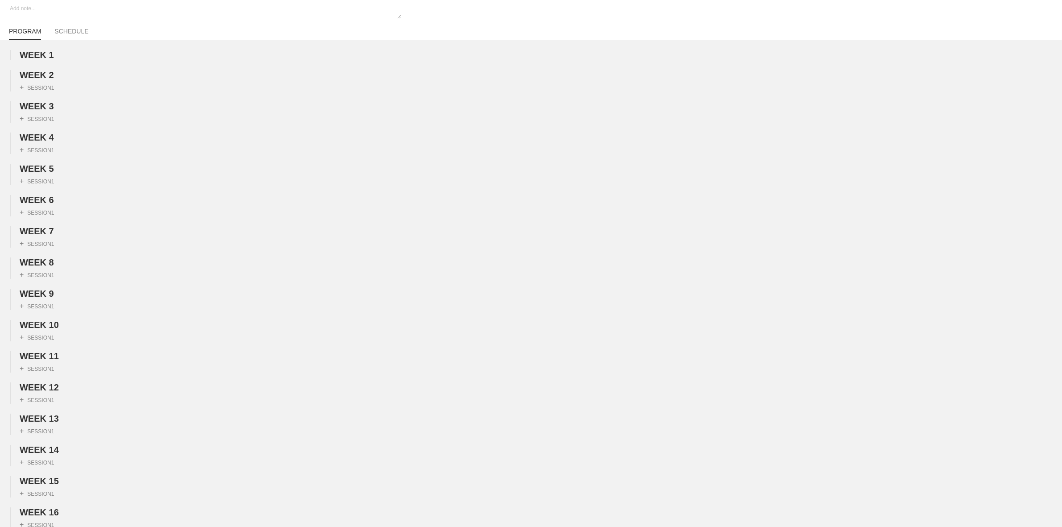
click at [45, 74] on span "WEEK 2" at bounding box center [41, 75] width 42 height 10
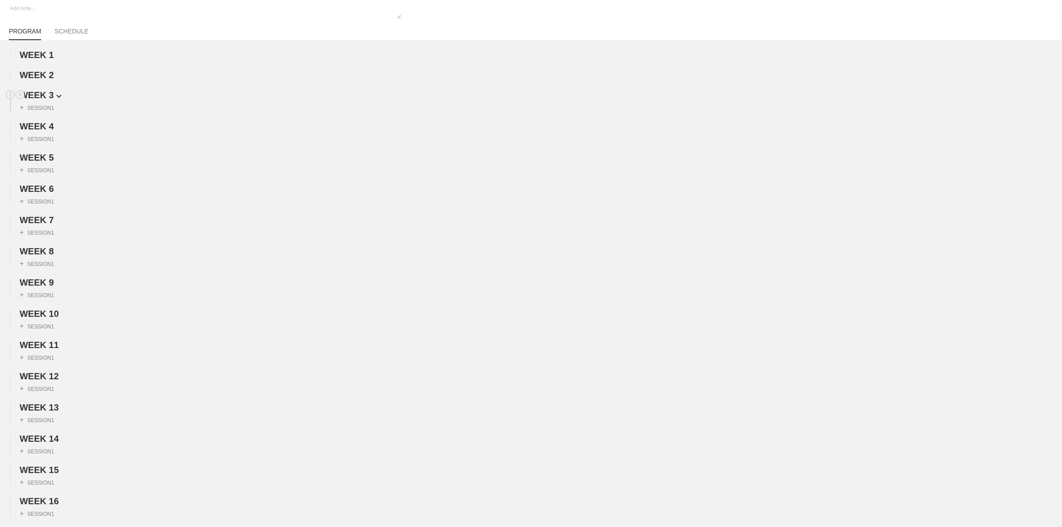
click at [45, 91] on h2 "WEEK 3" at bounding box center [541, 95] width 1042 height 10
click at [47, 100] on span "WEEK 3" at bounding box center [41, 95] width 42 height 10
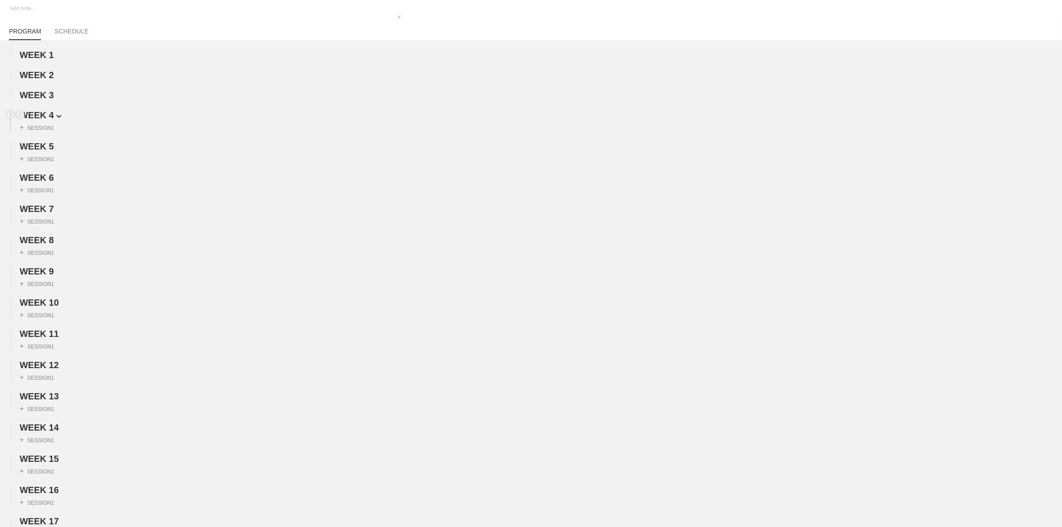
click at [49, 120] on span "WEEK 4" at bounding box center [41, 115] width 42 height 10
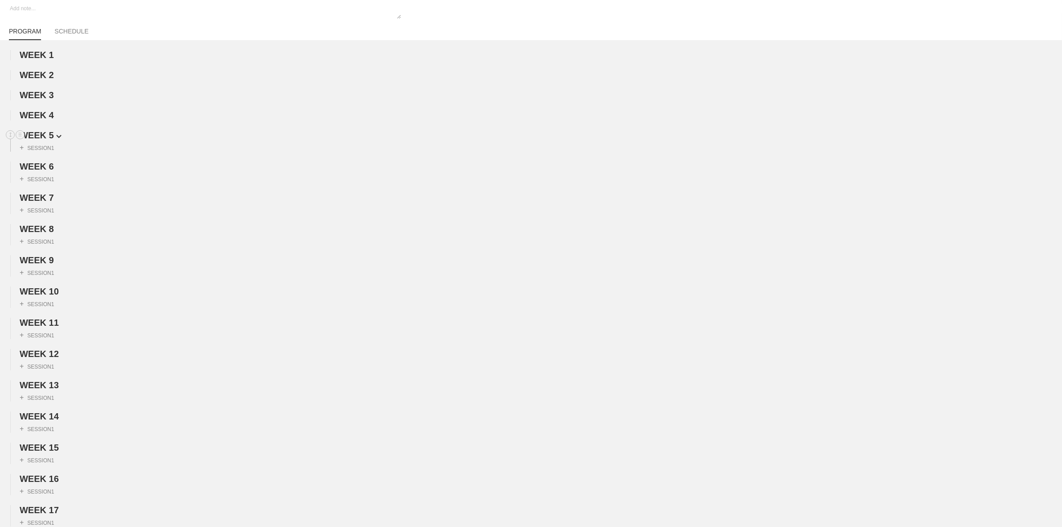
click at [47, 140] on span "WEEK 5" at bounding box center [41, 135] width 42 height 10
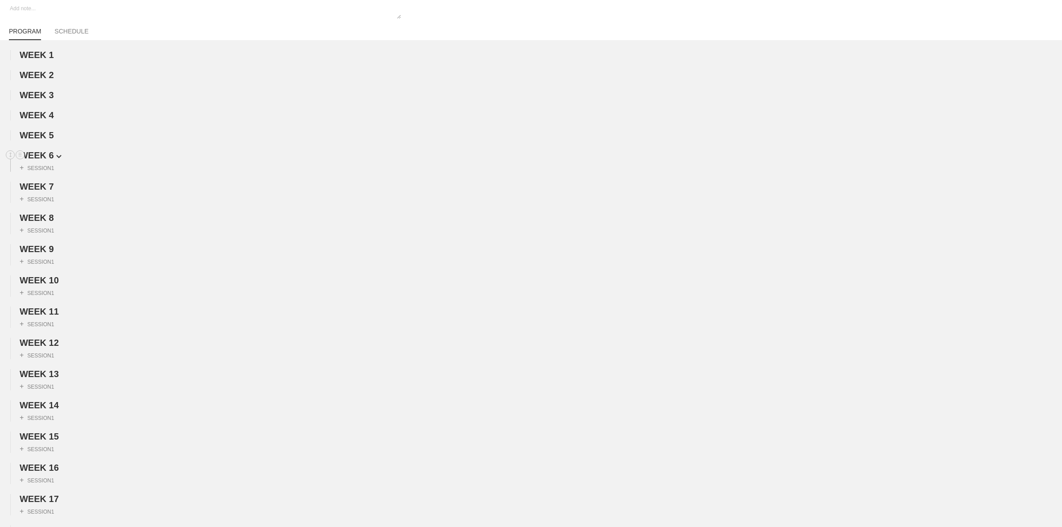
click at [41, 155] on span "WEEK 6" at bounding box center [41, 155] width 42 height 10
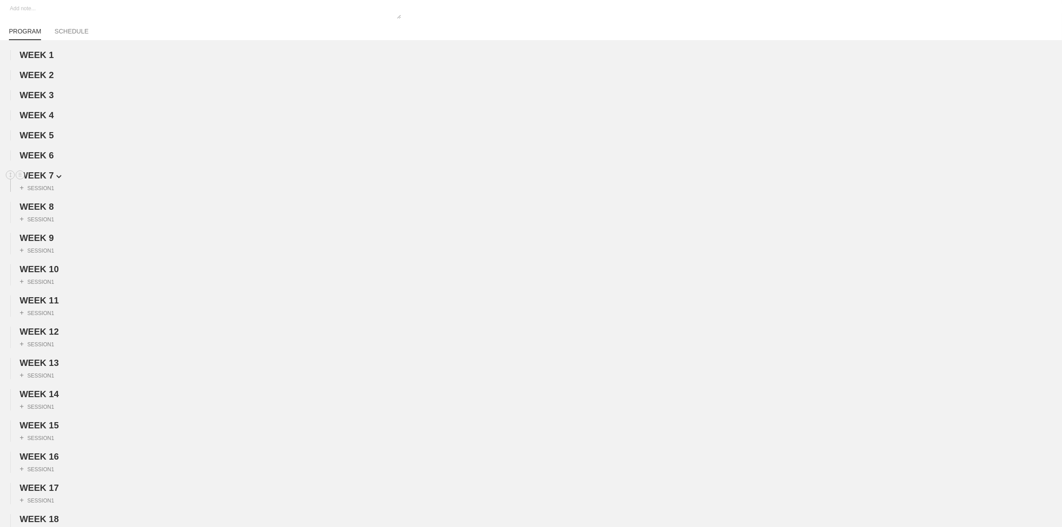
click at [42, 177] on span "WEEK 7" at bounding box center [41, 175] width 42 height 10
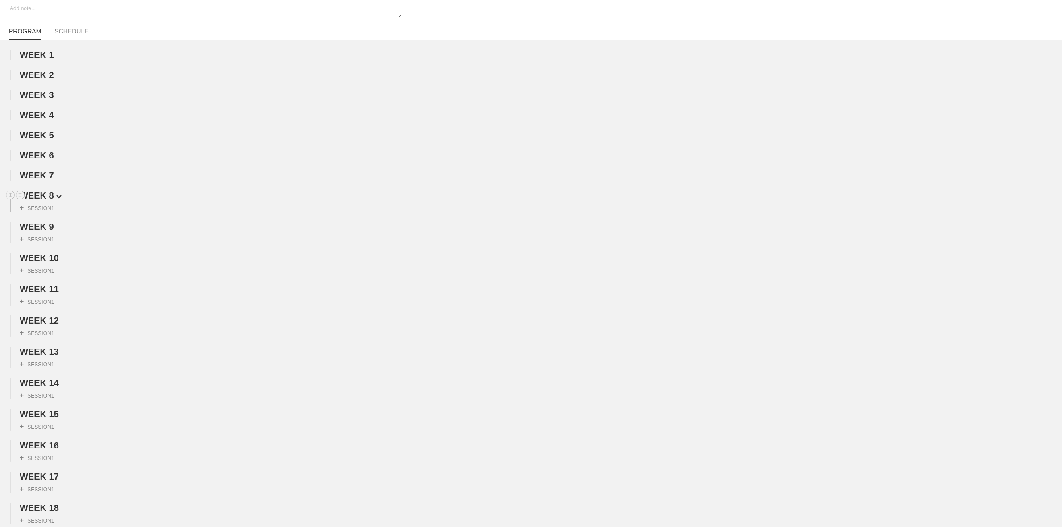
click at [48, 200] on span "WEEK 8" at bounding box center [41, 195] width 42 height 10
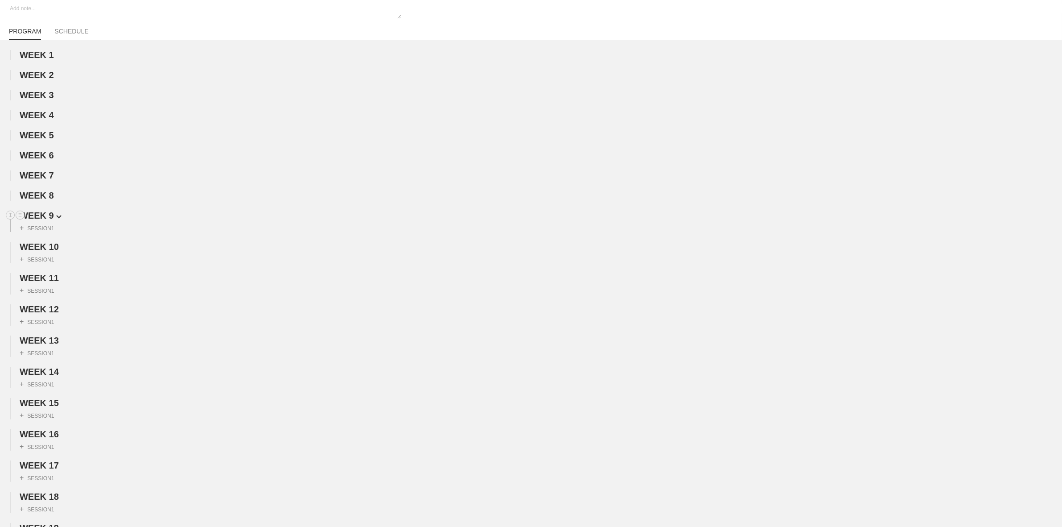
click at [48, 220] on span "WEEK 9" at bounding box center [41, 215] width 42 height 10
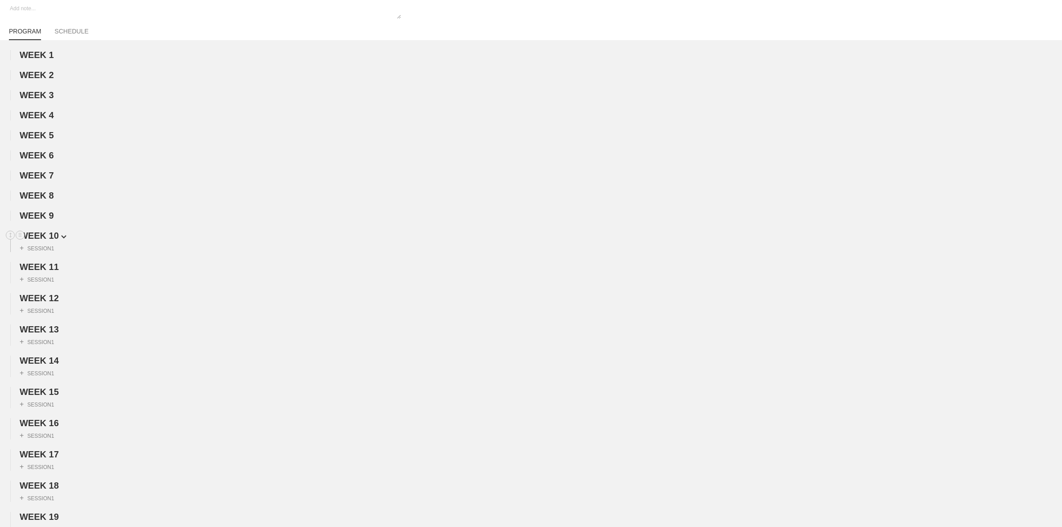
click at [51, 238] on span "WEEK 10" at bounding box center [43, 236] width 47 height 10
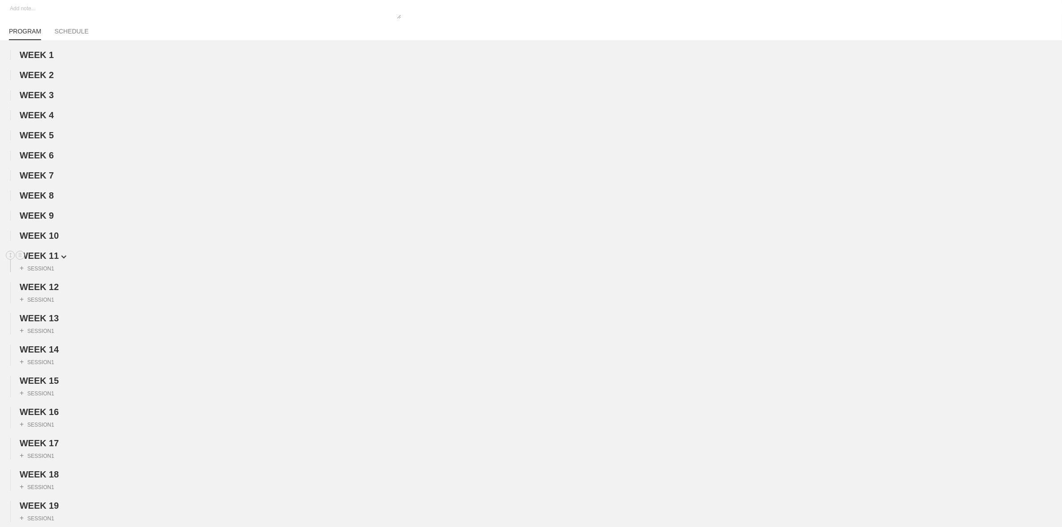
click at [48, 258] on span "WEEK 11" at bounding box center [43, 256] width 47 height 10
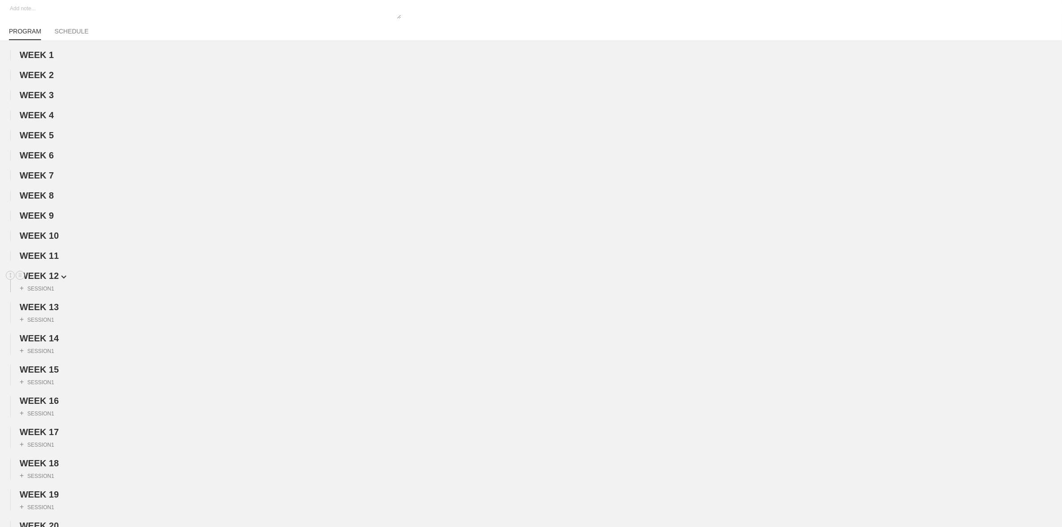
click at [45, 279] on span "WEEK 12" at bounding box center [43, 276] width 47 height 10
click at [56, 298] on span "WEEK 13" at bounding box center [43, 296] width 47 height 10
click at [55, 321] on span "WEEK 14" at bounding box center [43, 316] width 47 height 10
click at [54, 341] on span "WEEK 15" at bounding box center [43, 336] width 47 height 10
click at [53, 360] on span "WEEK 16" at bounding box center [43, 356] width 47 height 10
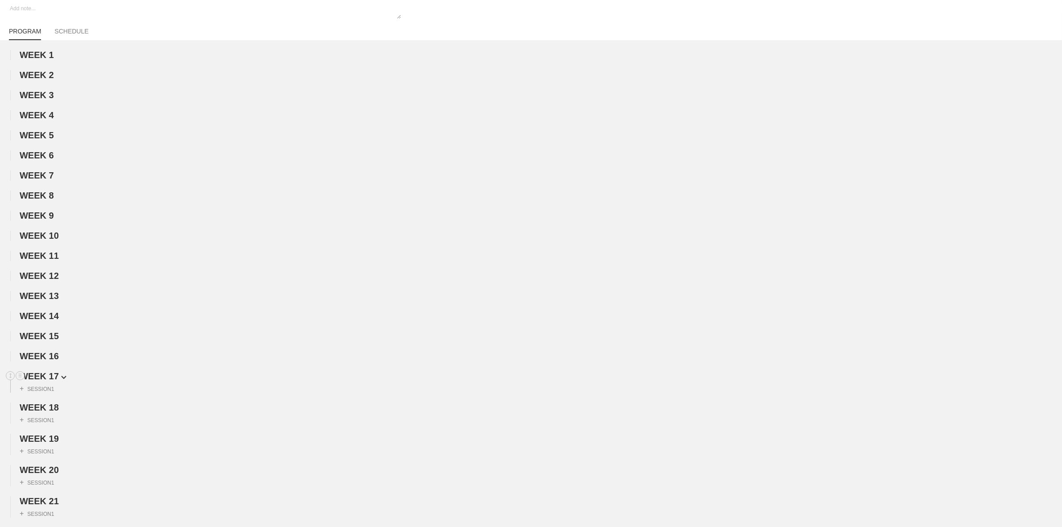
click at [50, 381] on span "WEEK 17" at bounding box center [43, 376] width 47 height 10
click at [52, 401] on span "WEEK 18" at bounding box center [43, 396] width 47 height 10
click at [52, 421] on span "WEEK 19" at bounding box center [43, 416] width 47 height 10
click at [52, 441] on span "WEEK 20" at bounding box center [43, 436] width 47 height 10
click at [50, 460] on span "WEEK 21" at bounding box center [43, 456] width 47 height 10
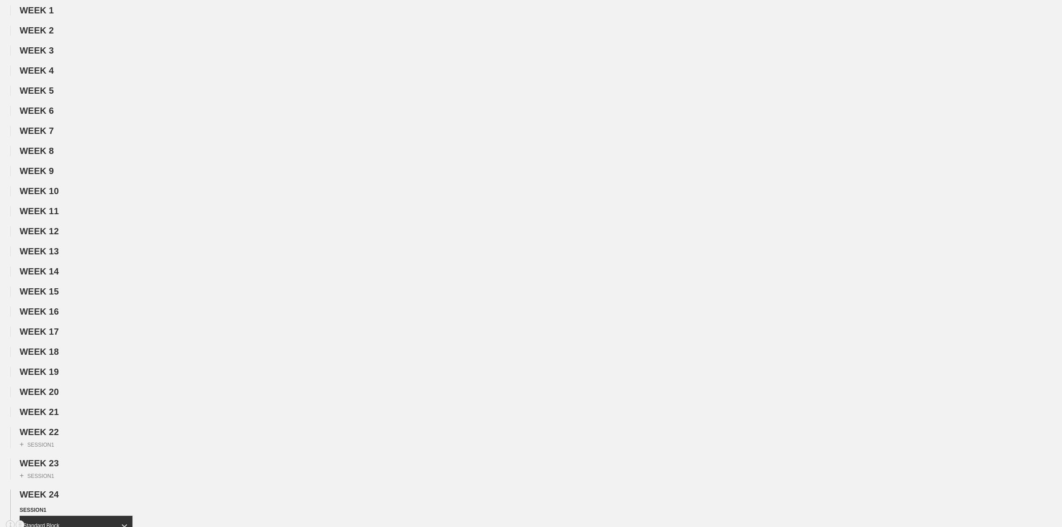
scroll to position [167, 0]
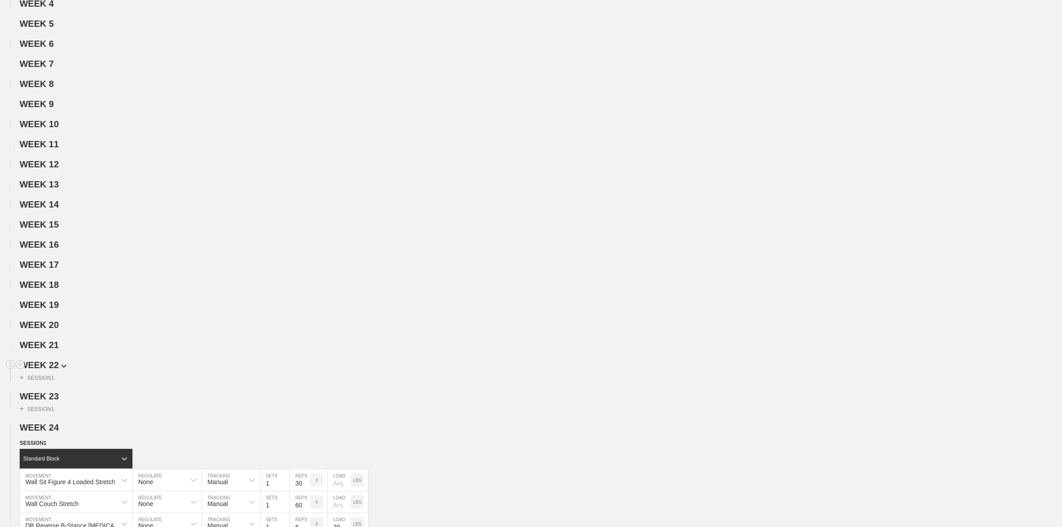
click at [53, 368] on span "WEEK 22" at bounding box center [43, 365] width 47 height 10
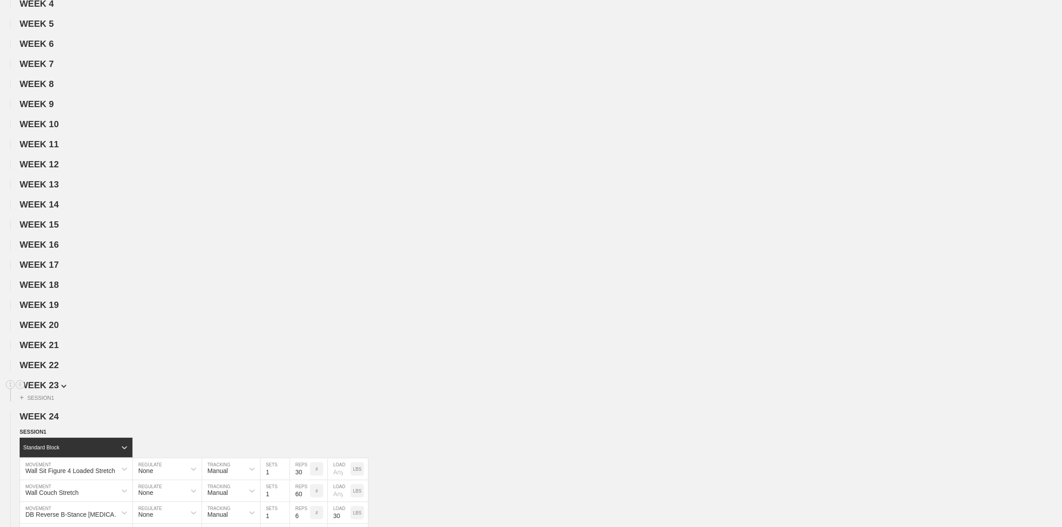
click at [61, 388] on img at bounding box center [63, 386] width 5 height 4
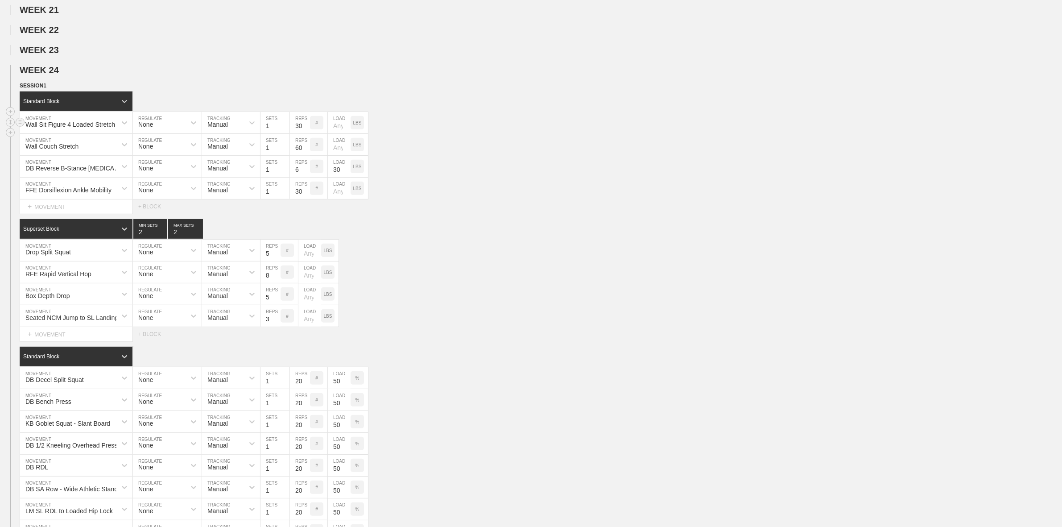
scroll to position [502, 0]
click at [44, 92] on div "SESSION 1" at bounding box center [541, 87] width 1042 height 10
click at [49, 88] on img at bounding box center [50, 86] width 5 height 3
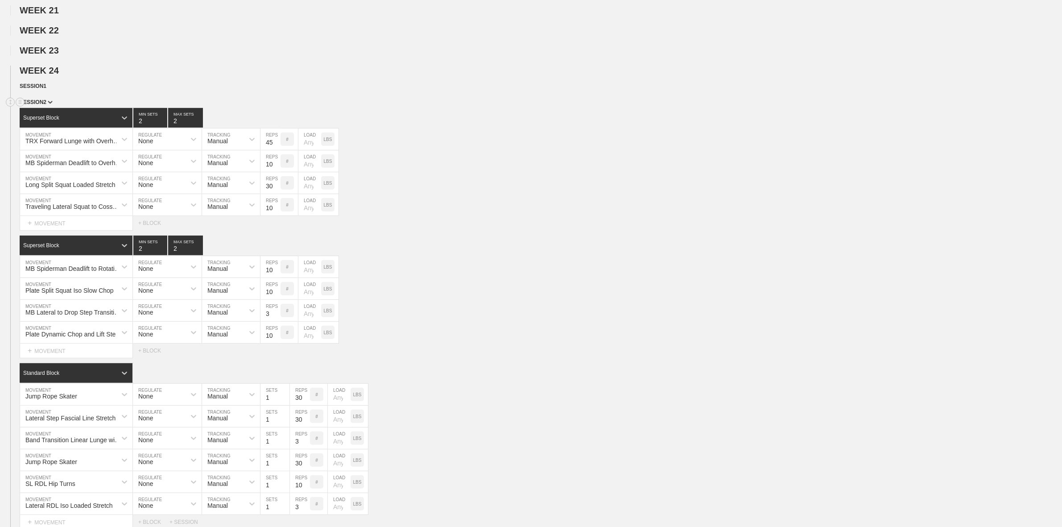
click at [48, 104] on img at bounding box center [50, 102] width 5 height 3
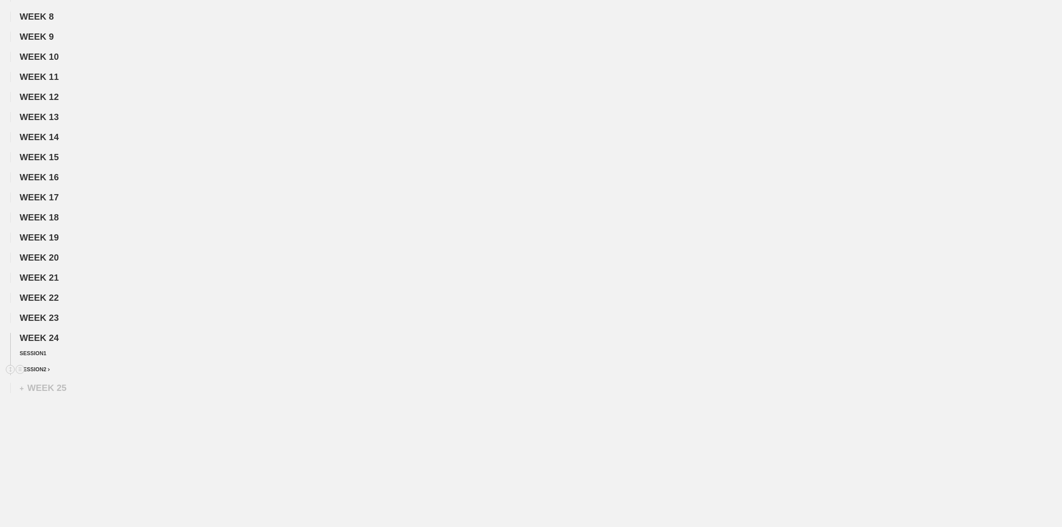
click at [48, 371] on span "SESSION 2" at bounding box center [35, 369] width 30 height 6
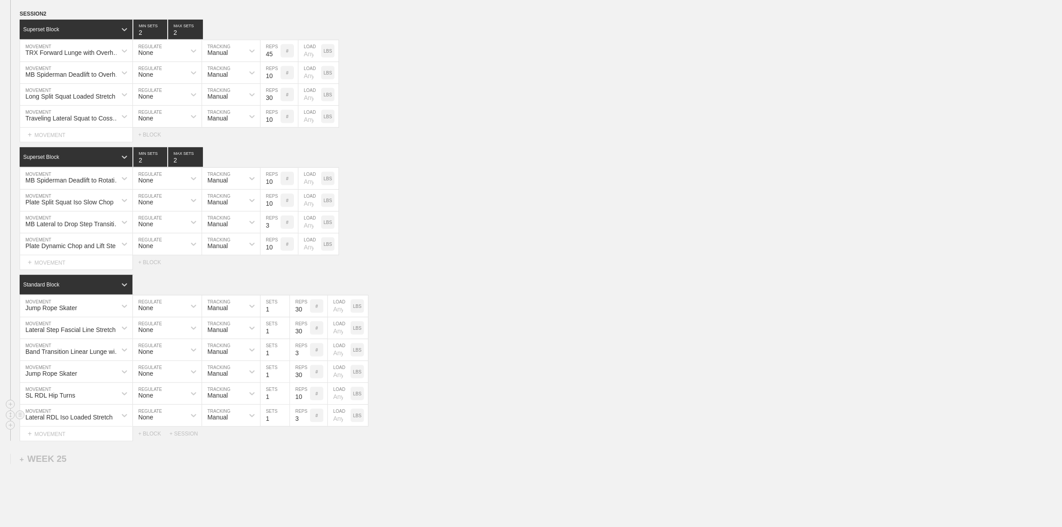
scroll to position [671, 0]
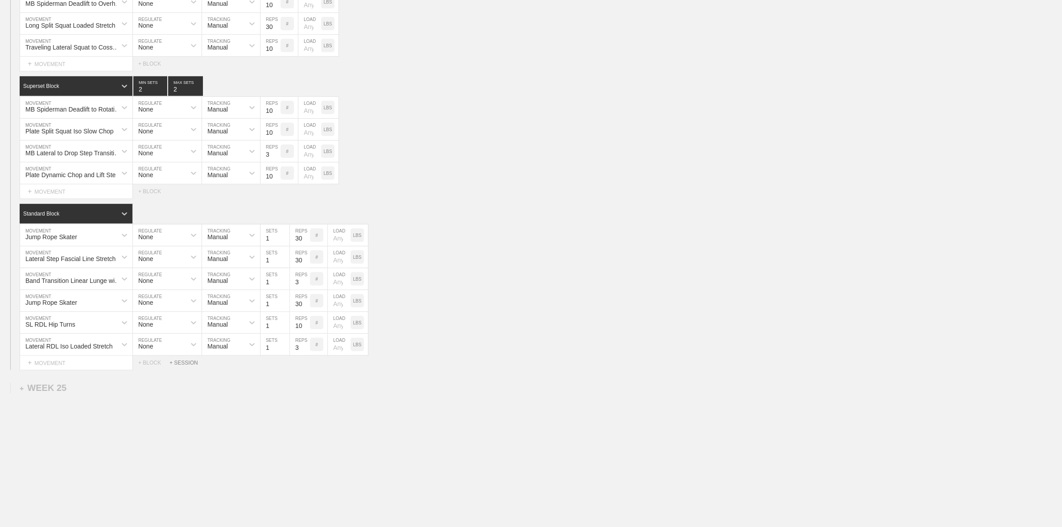
click at [191, 363] on div "+ SESSION" at bounding box center [187, 362] width 36 height 6
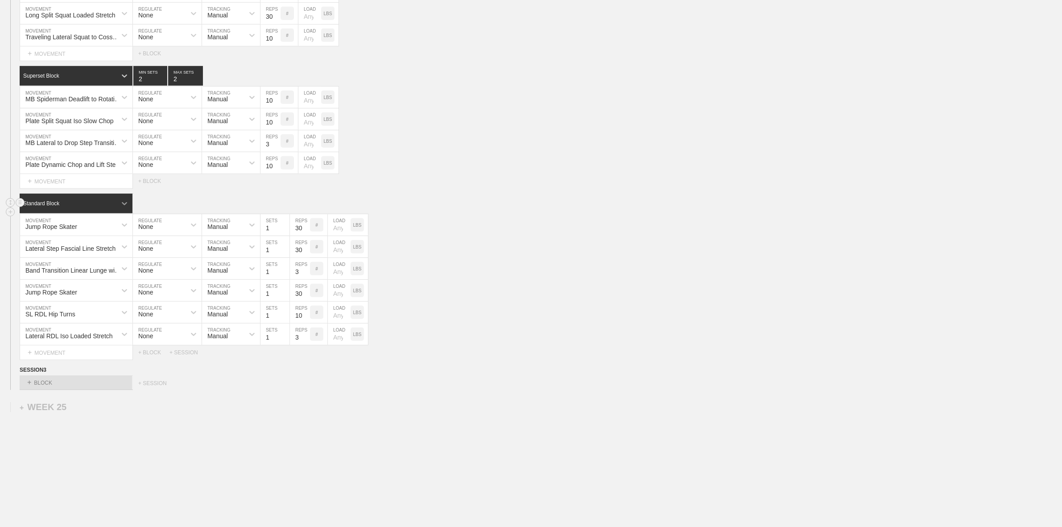
click at [124, 208] on icon at bounding box center [124, 203] width 9 height 9
click at [58, 249] on div "Superset Block" at bounding box center [76, 241] width 113 height 15
type input "2"
click at [160, 213] on input "2" at bounding box center [150, 204] width 34 height 20
type input "2"
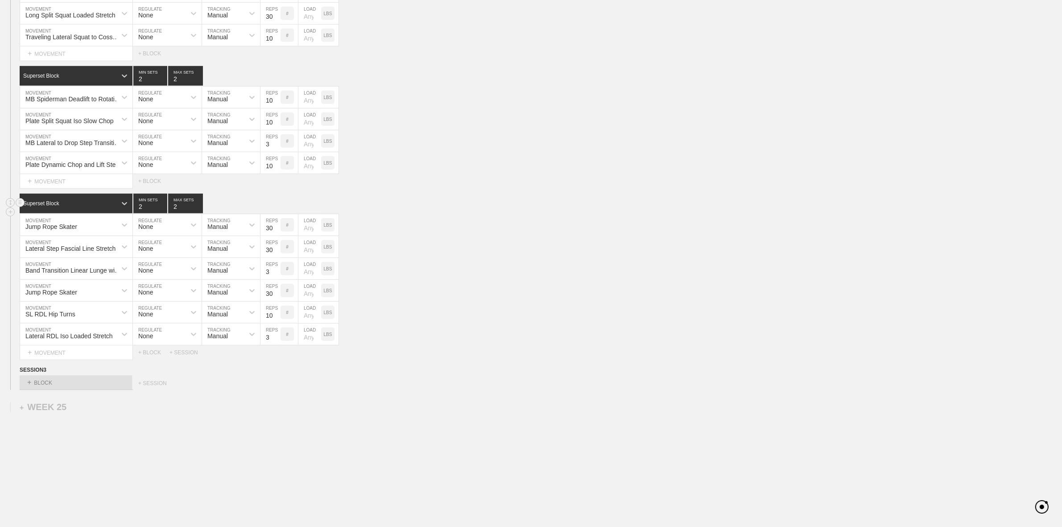
click at [198, 213] on input "2" at bounding box center [185, 204] width 35 height 20
click at [83, 359] on div "+ MOVEMENT" at bounding box center [76, 352] width 113 height 15
click at [66, 388] on div "Band Transition Lateral Lunge with Overhead Side Bend" at bounding box center [76, 383] width 112 height 23
type input "Band Trans"
click at [59, 412] on div "+ BLOCK" at bounding box center [76, 404] width 112 height 14
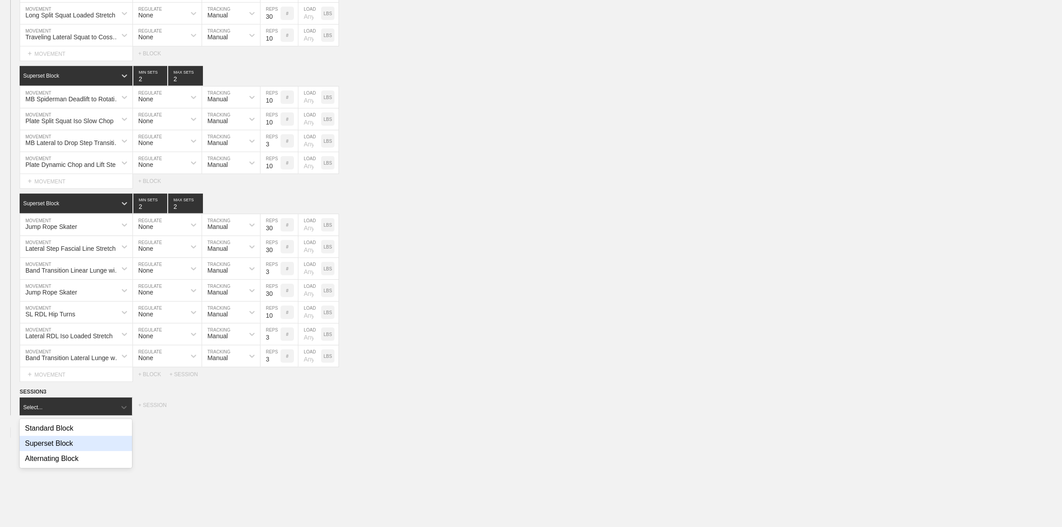
click at [67, 451] on div "Superset Block" at bounding box center [76, 443] width 112 height 15
click at [60, 411] on div "Superset Block" at bounding box center [68, 407] width 97 height 8
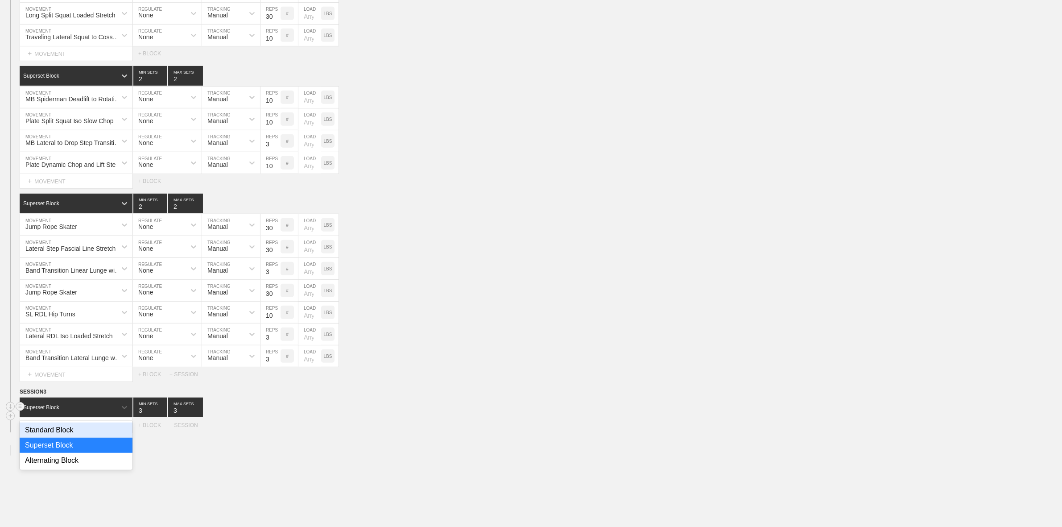
click at [63, 437] on div "Standard Block" at bounding box center [76, 429] width 113 height 15
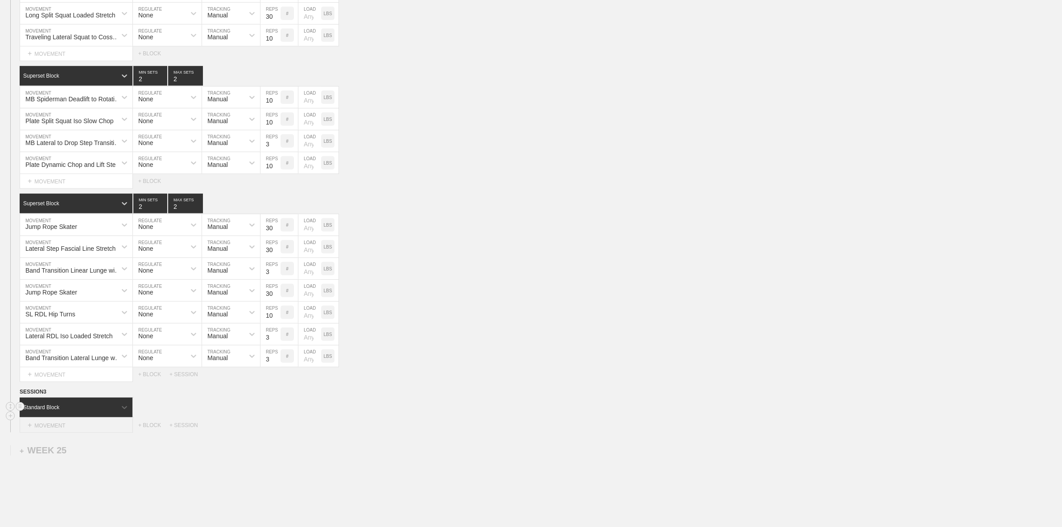
click at [65, 433] on div "+ MOVEMENT" at bounding box center [76, 425] width 113 height 15
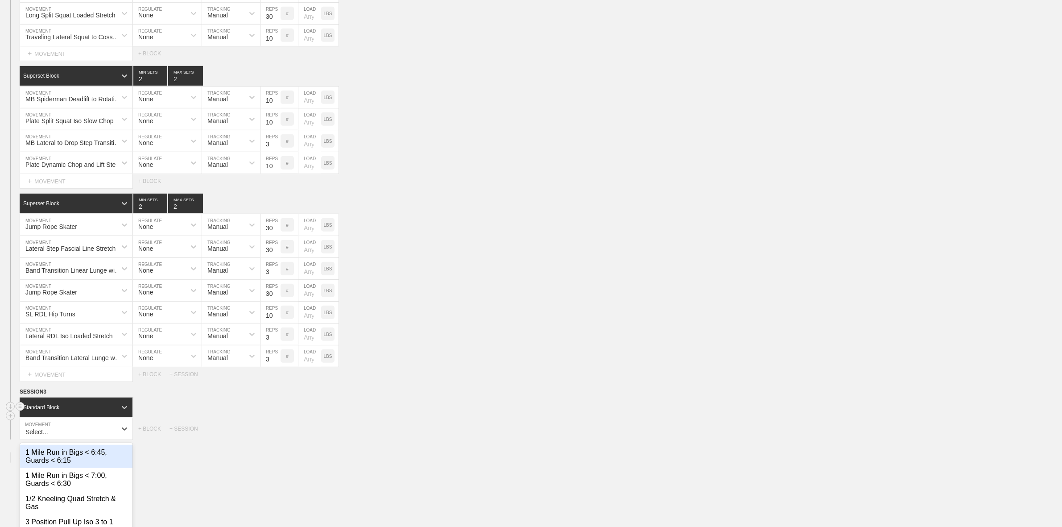
scroll to position [734, 0]
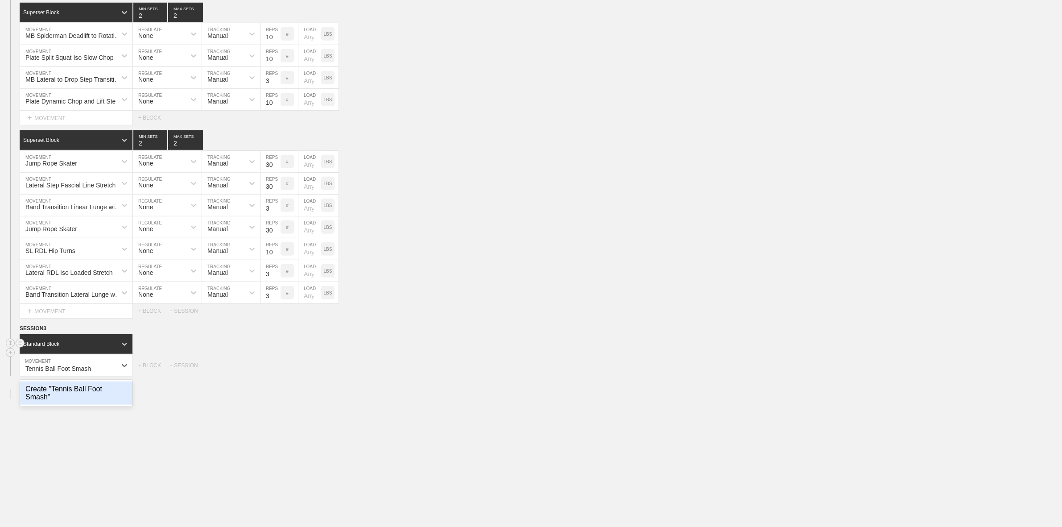
click at [83, 398] on div "Create "Tennis Ball Foot Smash"" at bounding box center [76, 392] width 112 height 23
type input "Tennis Ball Foot Smash"
click at [297, 376] on input "3" at bounding box center [300, 365] width 20 height 21
type input "30"
click at [43, 391] on div "+ MOVEMENT" at bounding box center [76, 383] width 113 height 15
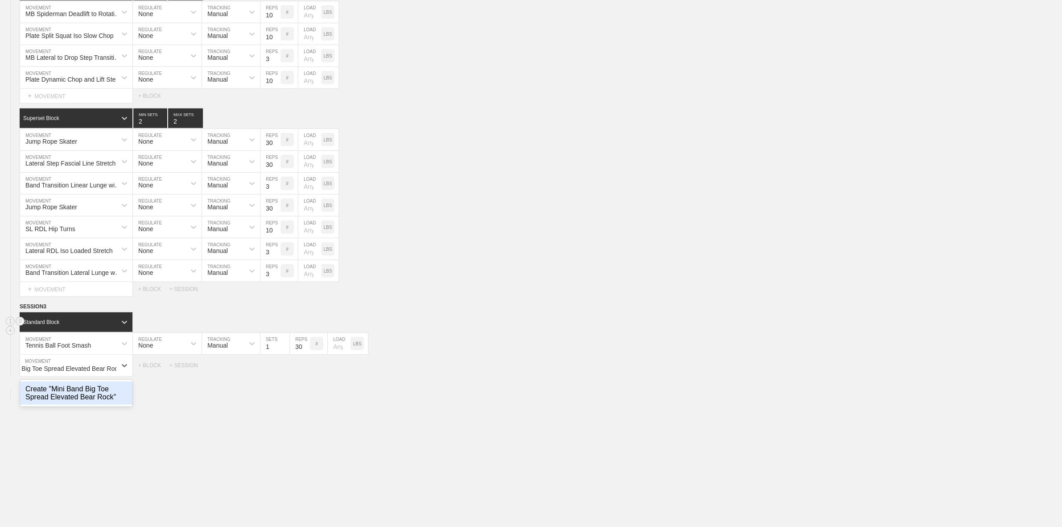
scroll to position [0, 35]
click at [71, 404] on div "Create "Mini Band Big Toe Spread Elevated Bear Rock"" at bounding box center [76, 392] width 112 height 23
type input "Mini Band Big Toe Spread Elevated Bear Rock"
click at [297, 376] on input "3" at bounding box center [300, 365] width 20 height 21
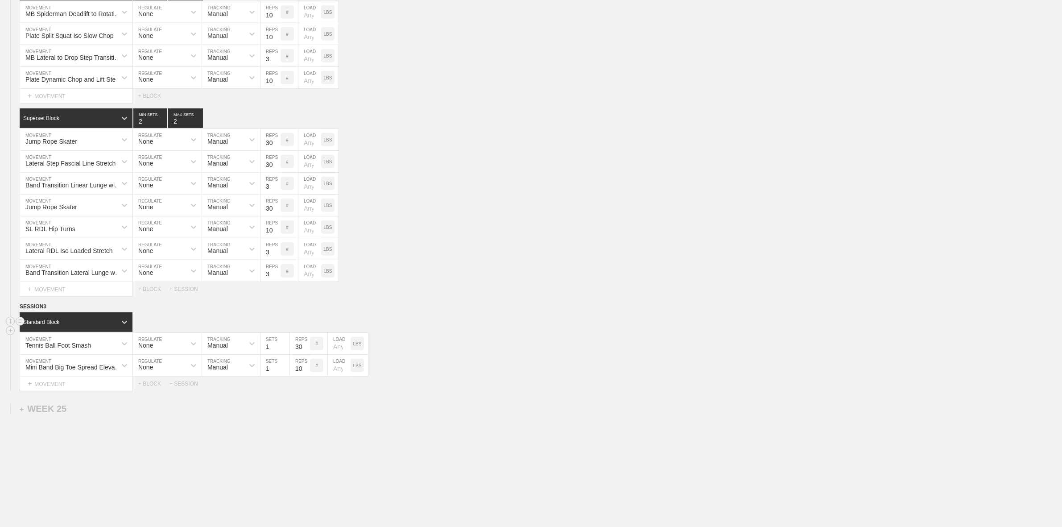
type input "10"
click at [38, 389] on div "+ MOVEMENT" at bounding box center [76, 383] width 113 height 15
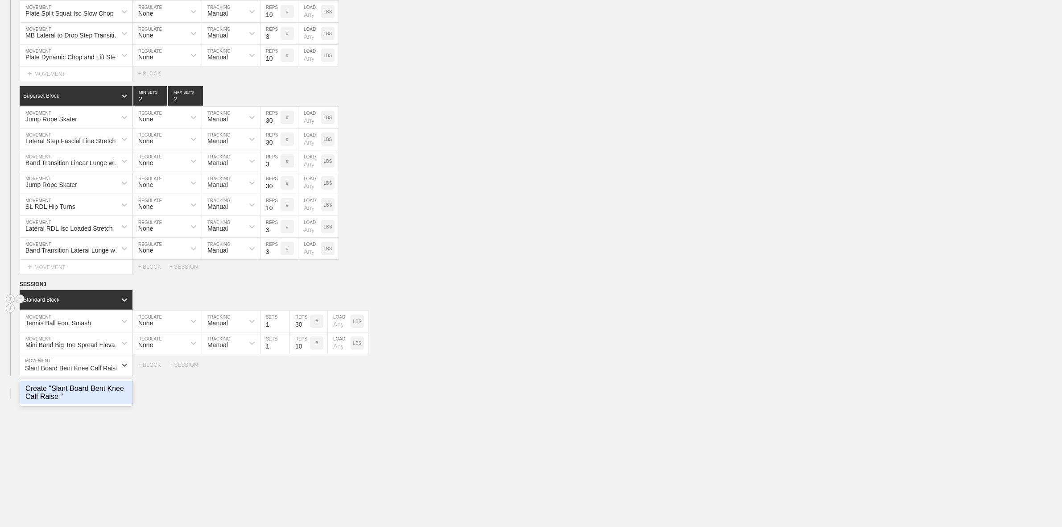
scroll to position [0, 2]
click at [66, 402] on div "Create "Slant Board Bent Knee Calf Raise"" at bounding box center [76, 392] width 112 height 23
type input "Slant Board Bent Knee Calf Raise"
click at [297, 375] on input "3" at bounding box center [300, 364] width 20 height 21
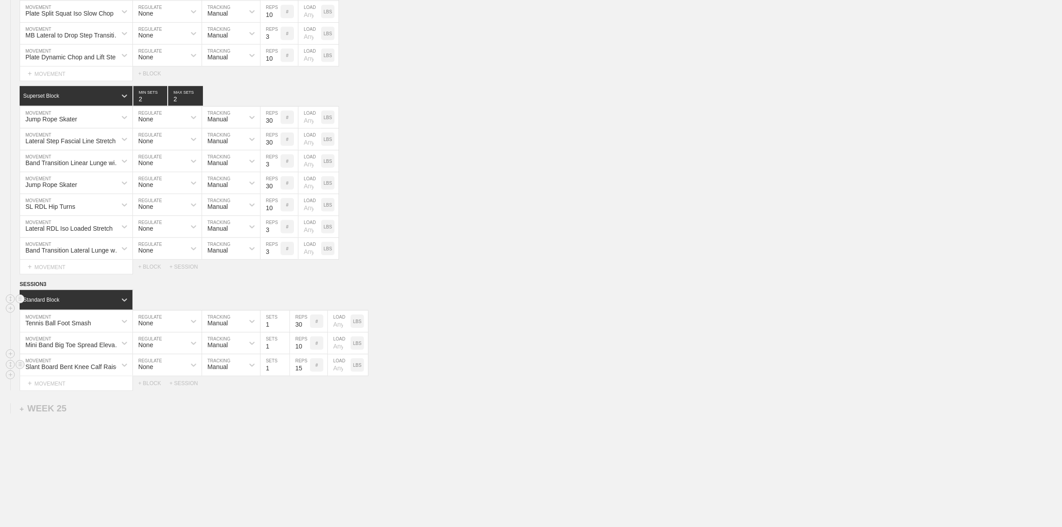
type input "15"
click at [52, 391] on div "+ MOVEMENT" at bounding box center [76, 383] width 113 height 15
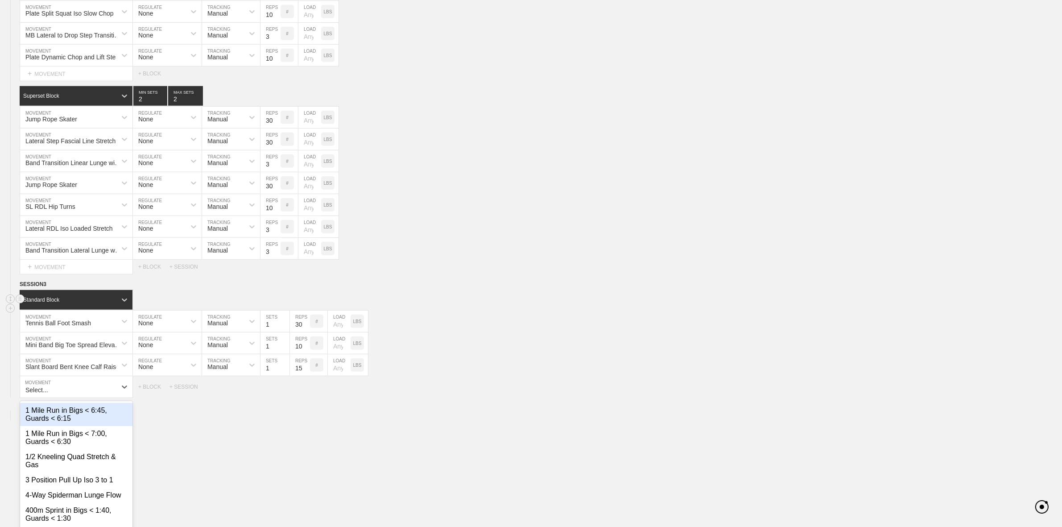
scroll to position [800, 0]
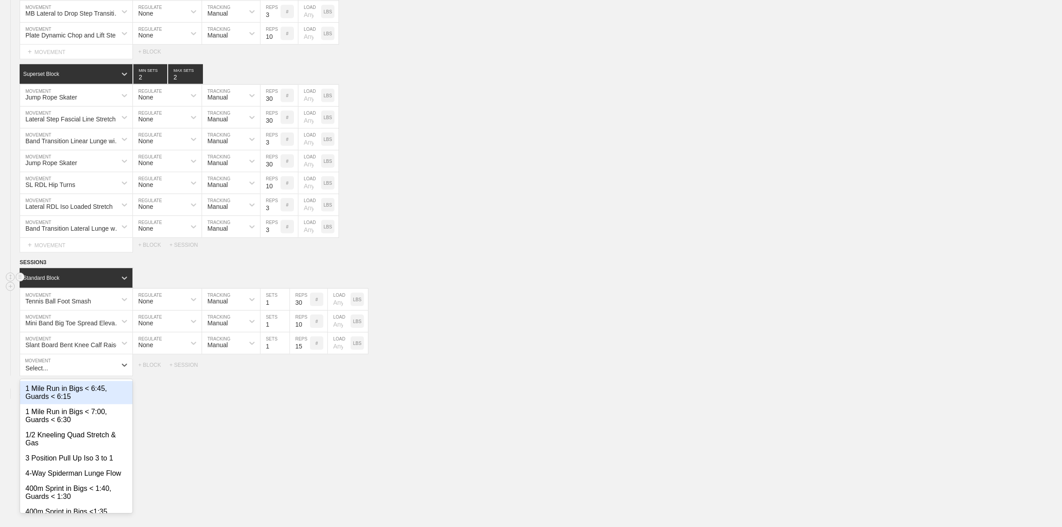
click at [34, 376] on div "+ MOVEMENT" at bounding box center [76, 365] width 113 height 22
click at [93, 404] on div "Reverse Nordic Iso Loaded Stretch" at bounding box center [76, 392] width 112 height 23
type input "Reverse Nor"
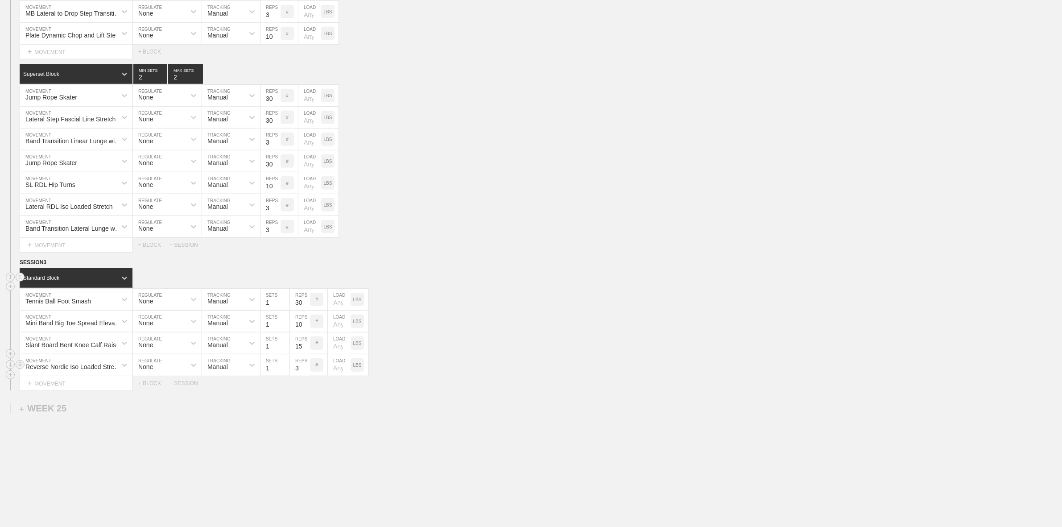
click at [293, 375] on input "3" at bounding box center [300, 364] width 20 height 21
type input "30"
drag, startPoint x: 308, startPoint y: 438, endPoint x: 293, endPoint y: 434, distance: 15.7
click at [45, 391] on div "+ MOVEMENT" at bounding box center [76, 383] width 113 height 15
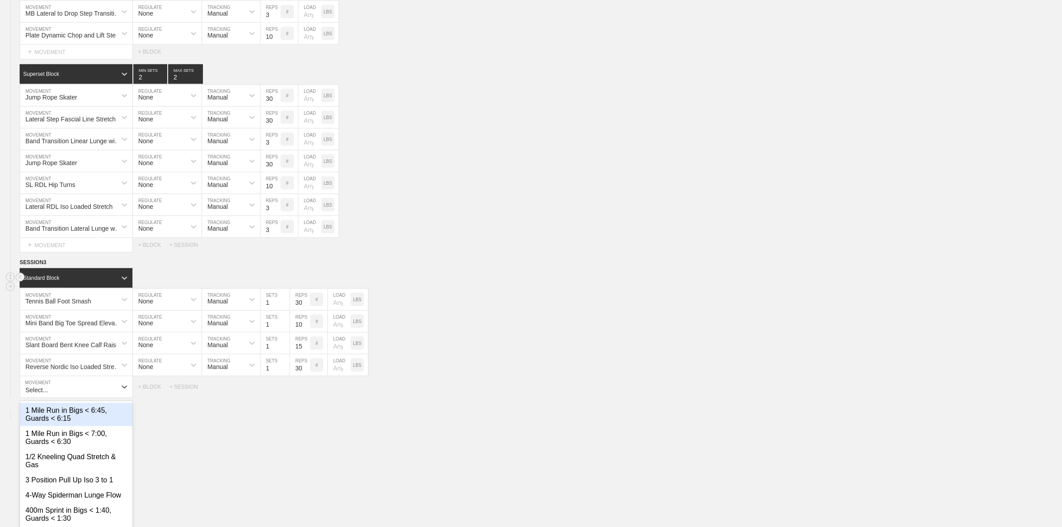
scroll to position [823, 0]
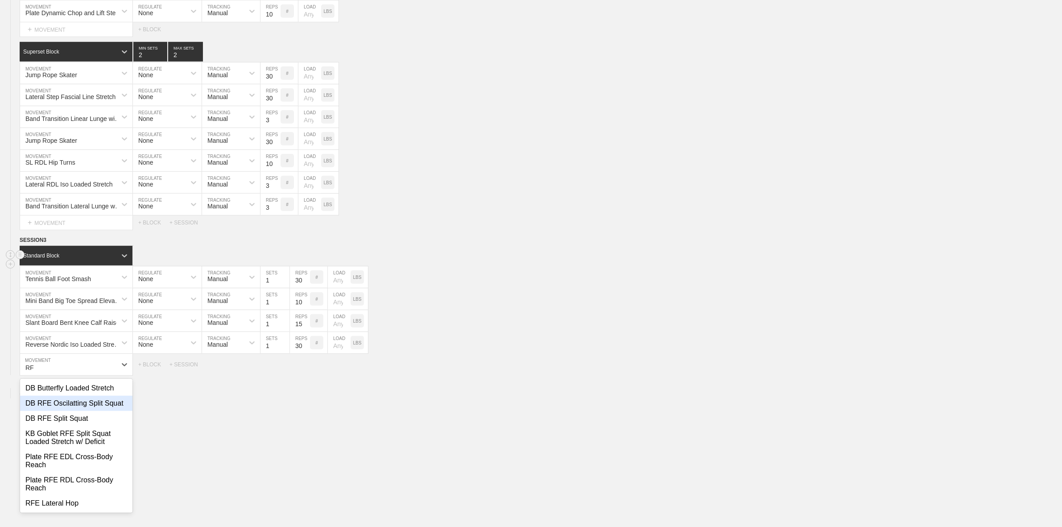
type input "R"
type input "S"
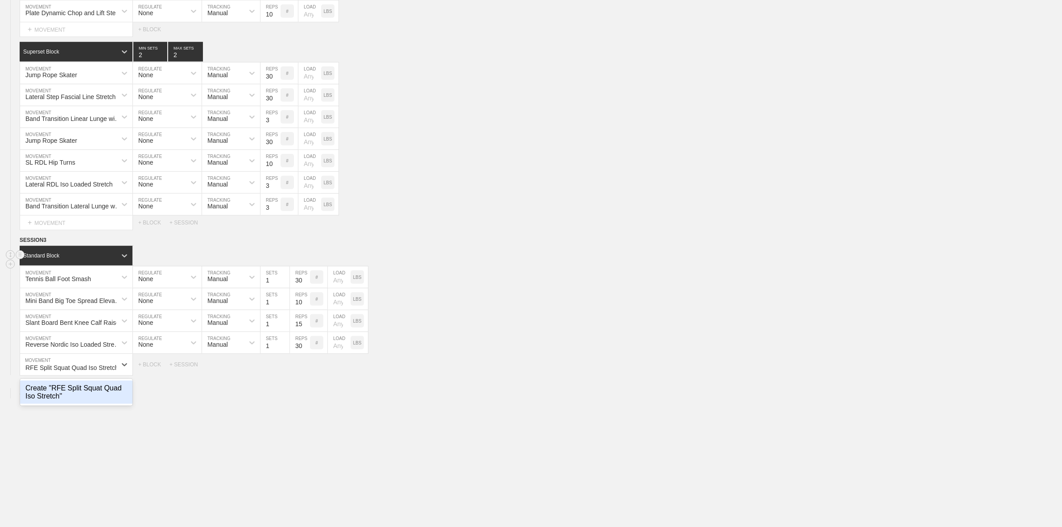
click at [80, 404] on div "Create "RFE Split Squat Quad Iso Stretch"" at bounding box center [76, 391] width 112 height 23
type input "RFE Split Squat Quad Iso Stretch"
click at [296, 375] on input "3" at bounding box center [300, 364] width 20 height 21
type input "30"
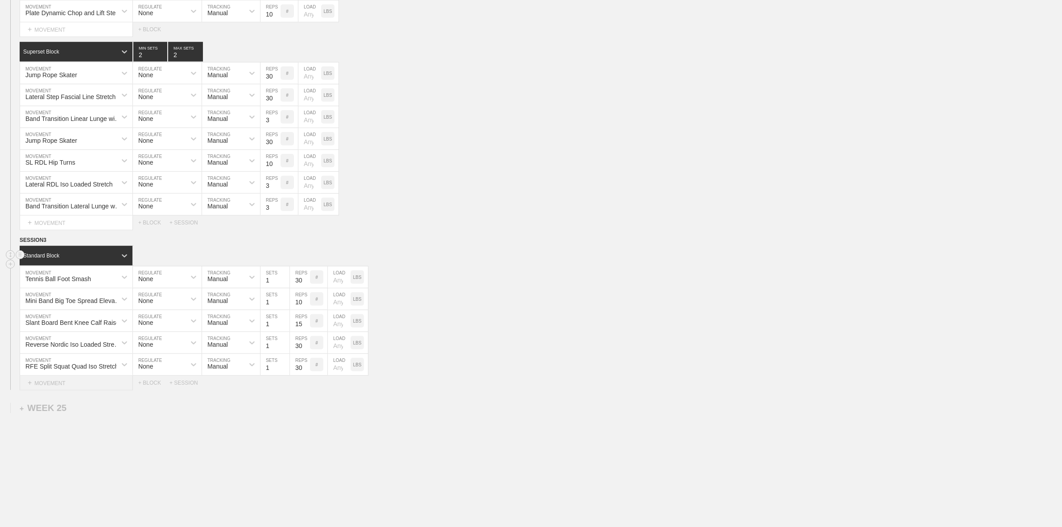
click at [60, 390] on div "+ MOVEMENT" at bounding box center [76, 382] width 113 height 15
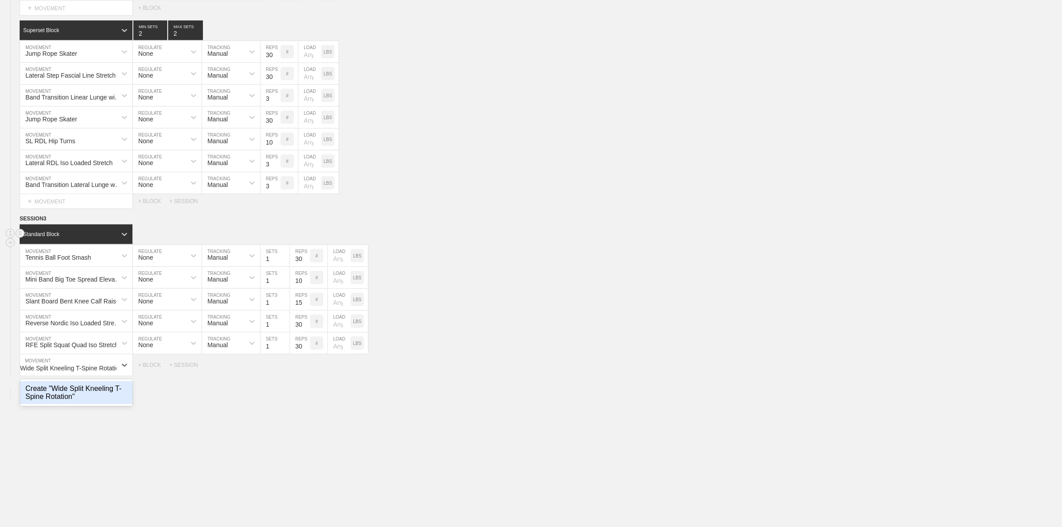
scroll to position [0, 9]
click at [75, 402] on div "Create "Wide Split Kneeling T-Spine Rotation"" at bounding box center [76, 392] width 112 height 23
type input "Wide Split Kneeling T-Spine Rotation"
click at [295, 375] on input "3" at bounding box center [300, 364] width 20 height 21
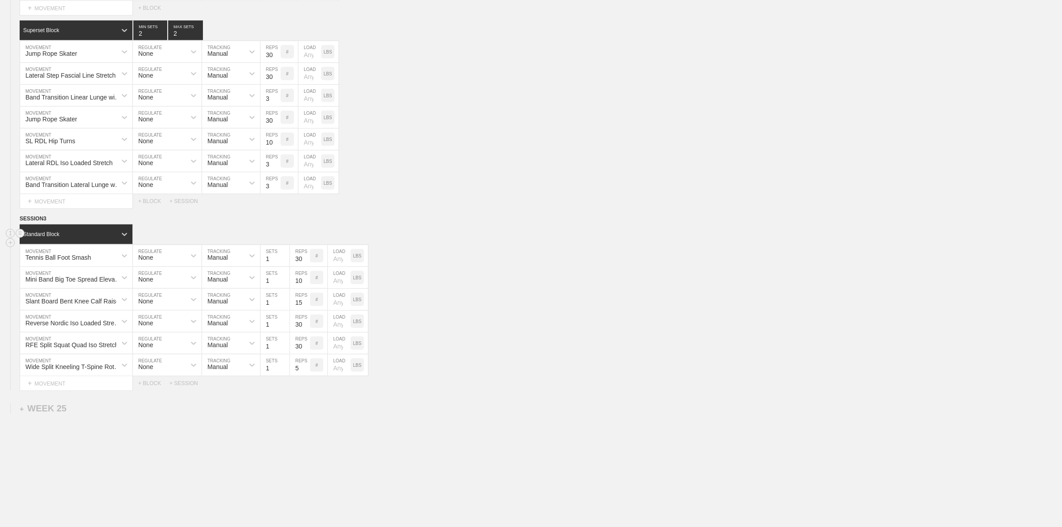
type input "5"
click at [57, 391] on div "+ MOVEMENT" at bounding box center [76, 383] width 113 height 15
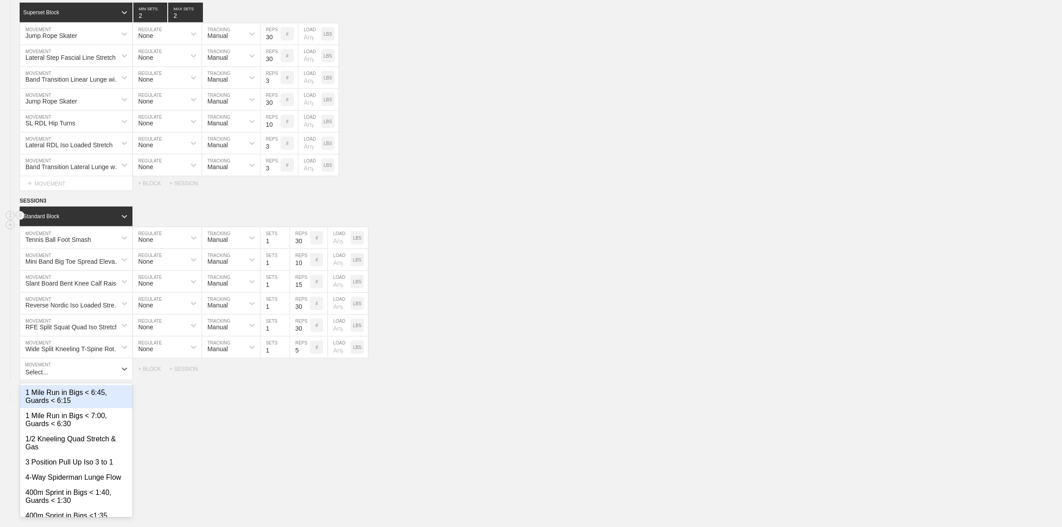
scroll to position [866, 0]
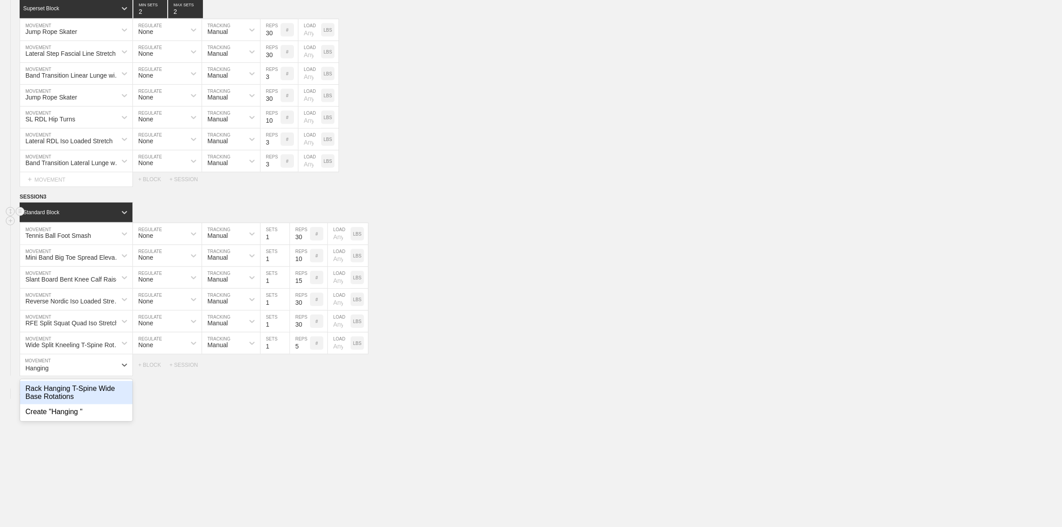
click at [84, 404] on div "Rack Hanging T-Spine Wide Base Rotations" at bounding box center [76, 392] width 112 height 23
type input "Hanging"
click at [299, 375] on input "3" at bounding box center [300, 364] width 20 height 21
type input "45"
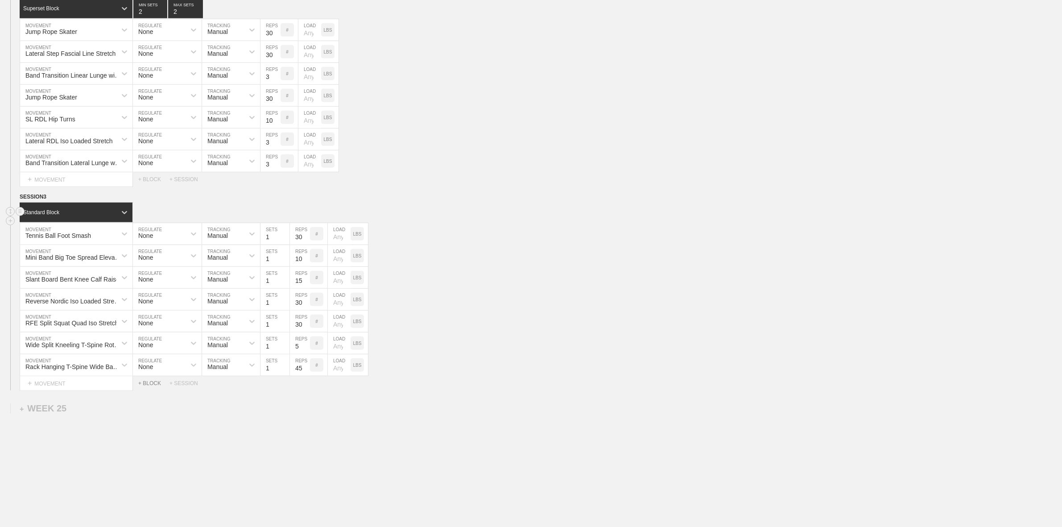
click at [153, 386] on div "+ BLOCK" at bounding box center [153, 383] width 31 height 6
click at [69, 415] on div "Standard Block" at bounding box center [76, 406] width 113 height 20
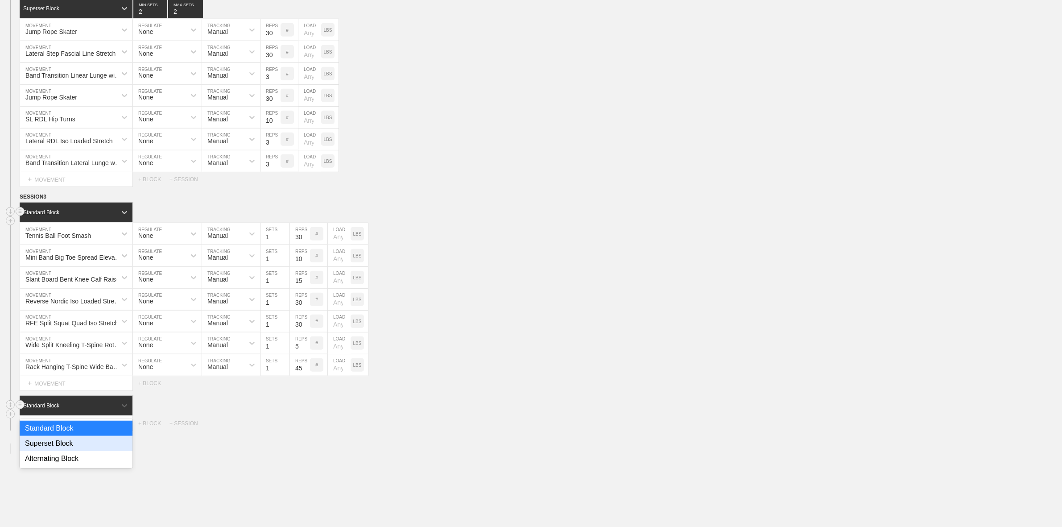
click at [63, 451] on div "Superset Block" at bounding box center [76, 443] width 113 height 15
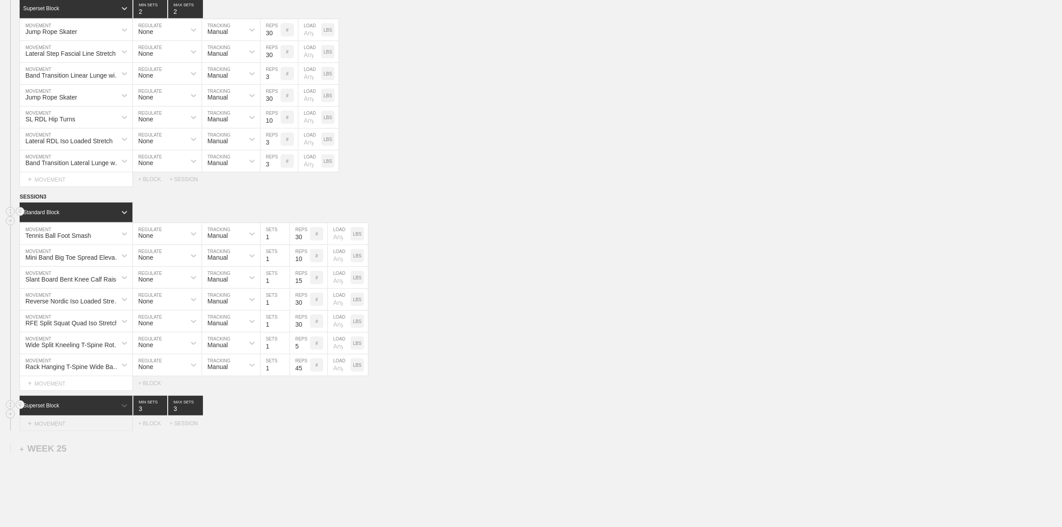
click at [70, 431] on div "+ MOVEMENT" at bounding box center [76, 423] width 113 height 15
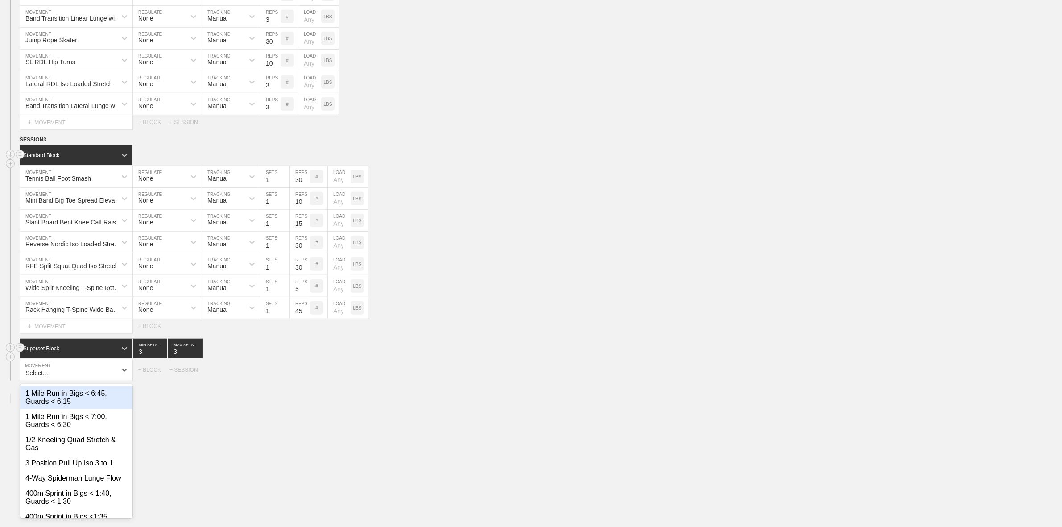
scroll to position [928, 0]
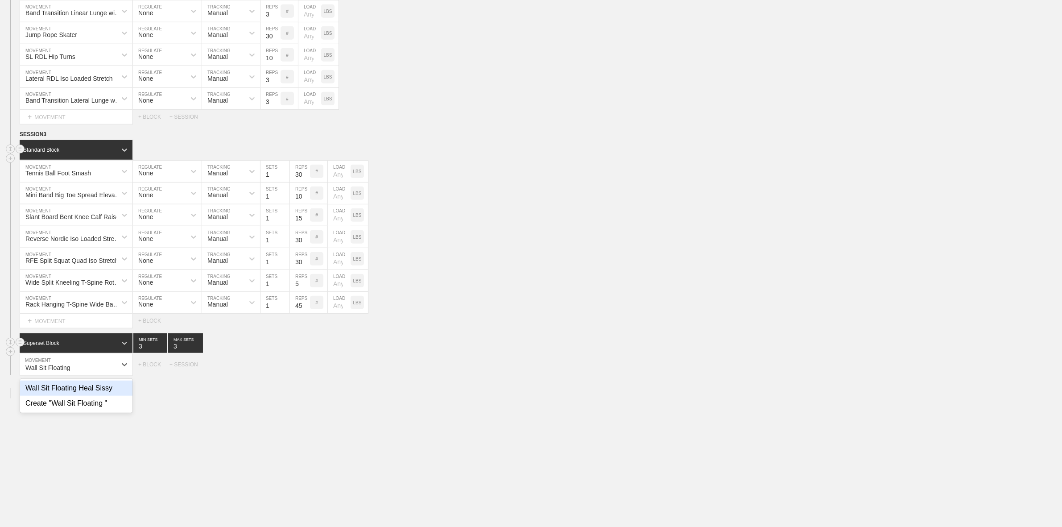
click at [67, 396] on div "Wall Sit Floating Heal Sissy" at bounding box center [76, 387] width 112 height 15
type input "Wall Sit Floating"
click at [269, 375] on input "3" at bounding box center [270, 364] width 20 height 21
type input "30"
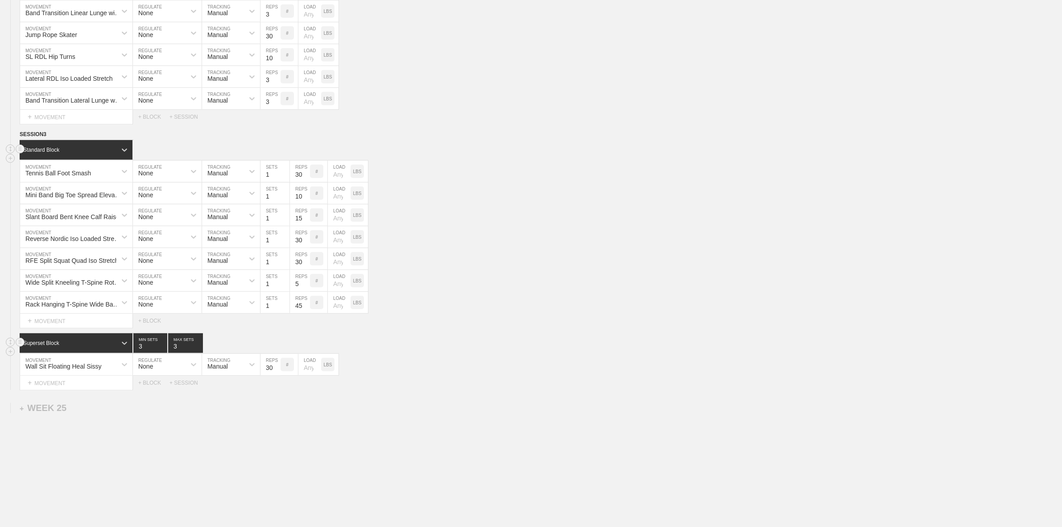
click at [305, 375] on input "number" at bounding box center [309, 364] width 23 height 21
type input "12"
click at [68, 390] on div "+ MOVEMENT" at bounding box center [76, 382] width 113 height 15
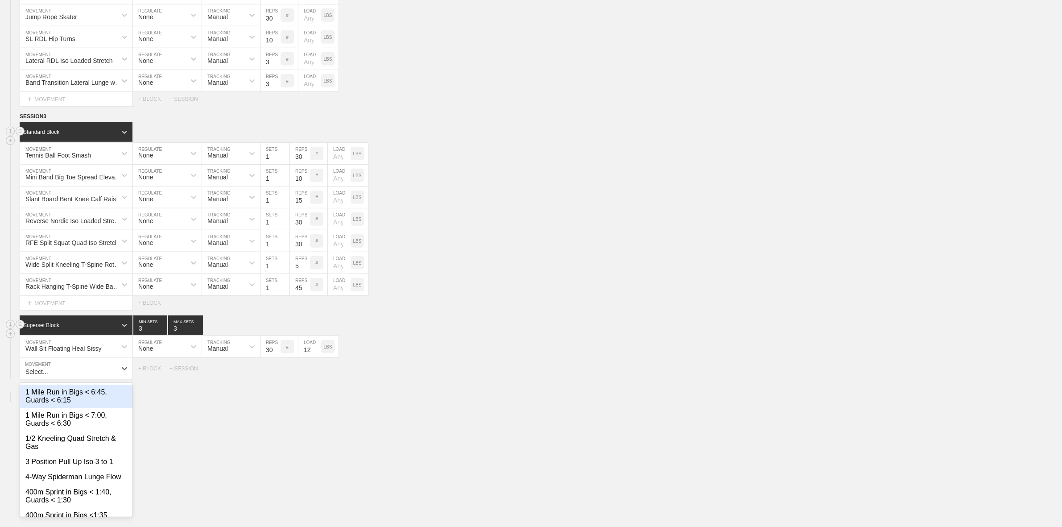
scroll to position [950, 0]
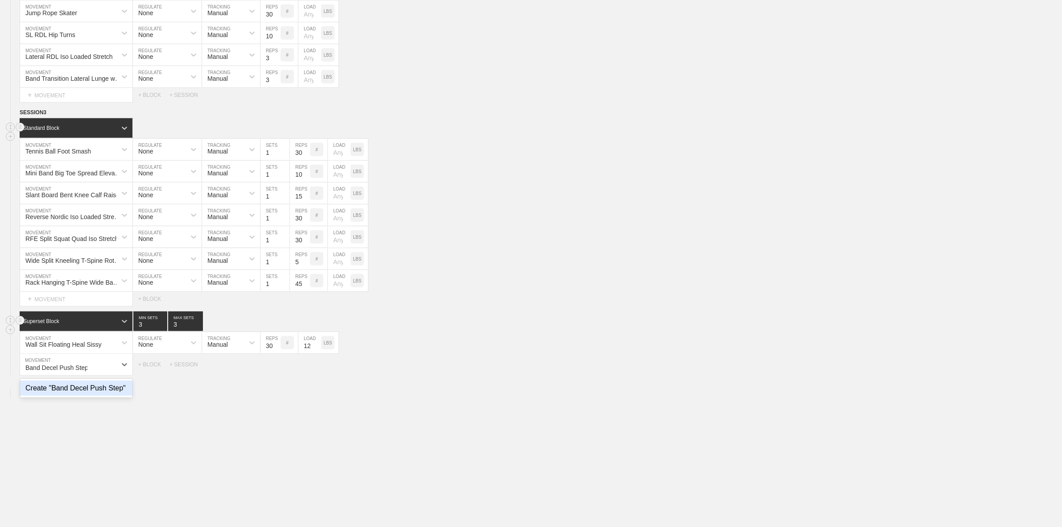
click at [90, 396] on div "Create "Band Decel Push Step"" at bounding box center [76, 387] width 112 height 15
type input "Band Decel Push Step"
click at [270, 375] on input "3" at bounding box center [270, 364] width 20 height 21
type input "20"
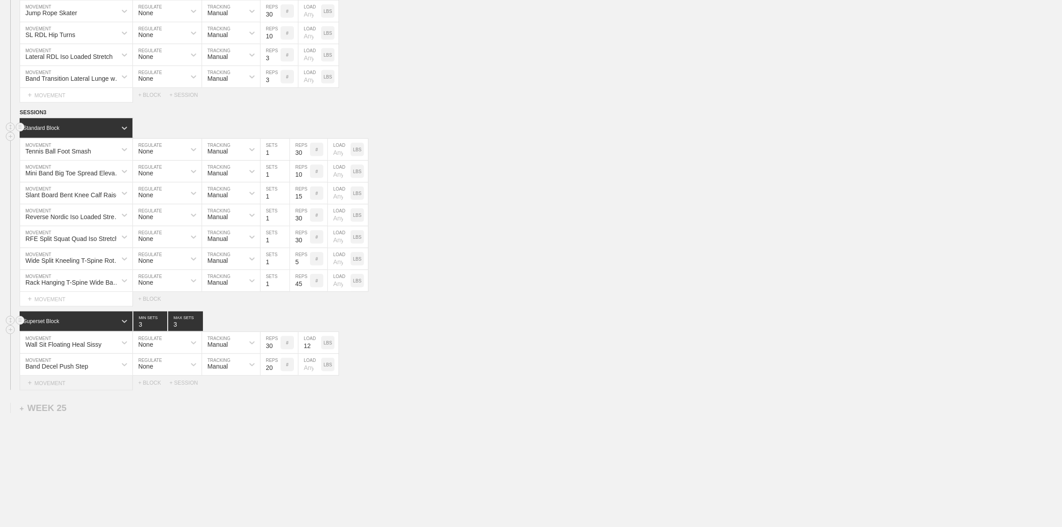
click at [59, 390] on div "+ MOVEMENT" at bounding box center [76, 382] width 113 height 15
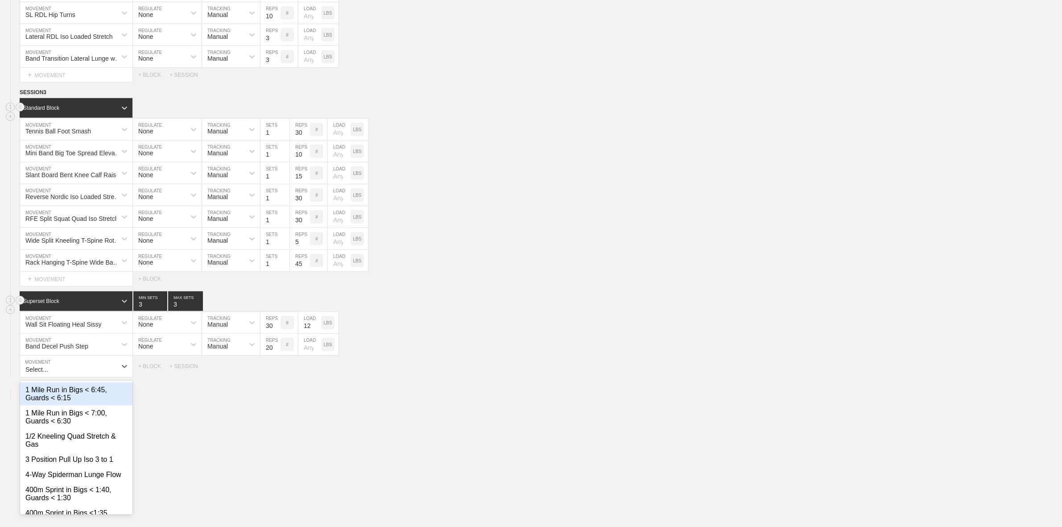
scroll to position [973, 0]
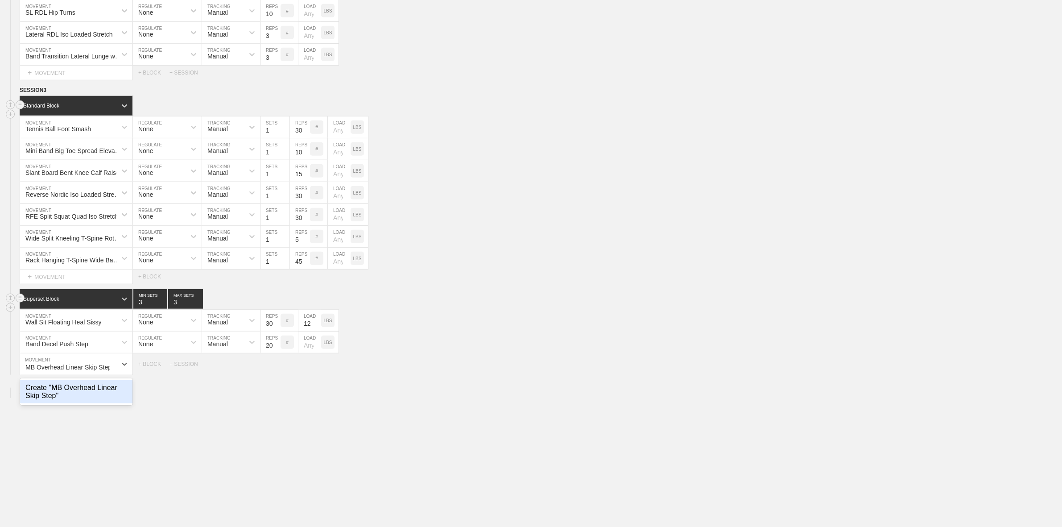
click at [56, 403] on div "Create "MB Overhead Linear Skip Step"" at bounding box center [76, 391] width 112 height 23
type input "MB Overhead Linear Skip Step"
click at [268, 375] on input "3" at bounding box center [270, 363] width 20 height 21
type input "10"
click at [451, 375] on div "MB Overhead Linear Skip Step MOVEMENT None REGULATE Manual TRACKING 10 REPS # L…" at bounding box center [531, 364] width 1062 height 22
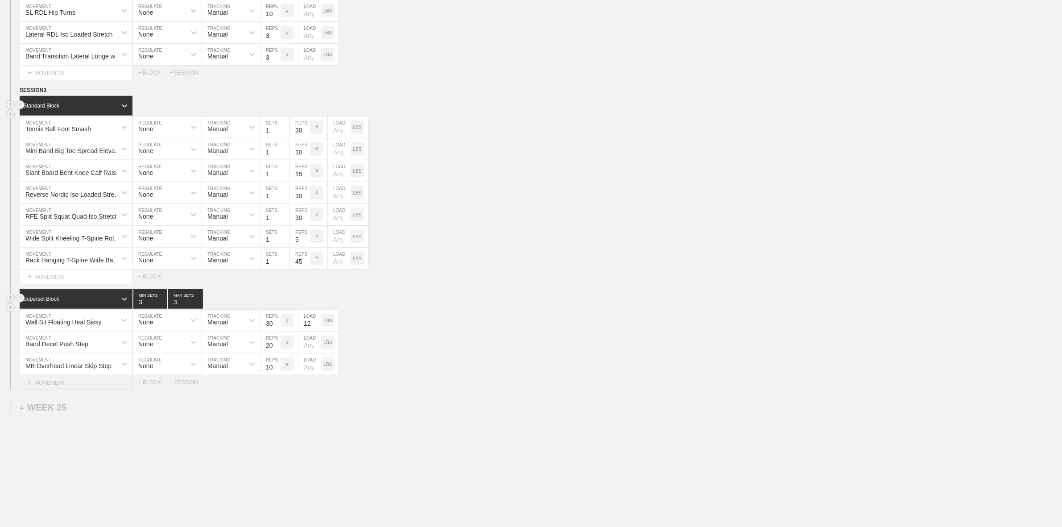
click at [45, 390] on div "+ MOVEMENT" at bounding box center [76, 382] width 113 height 15
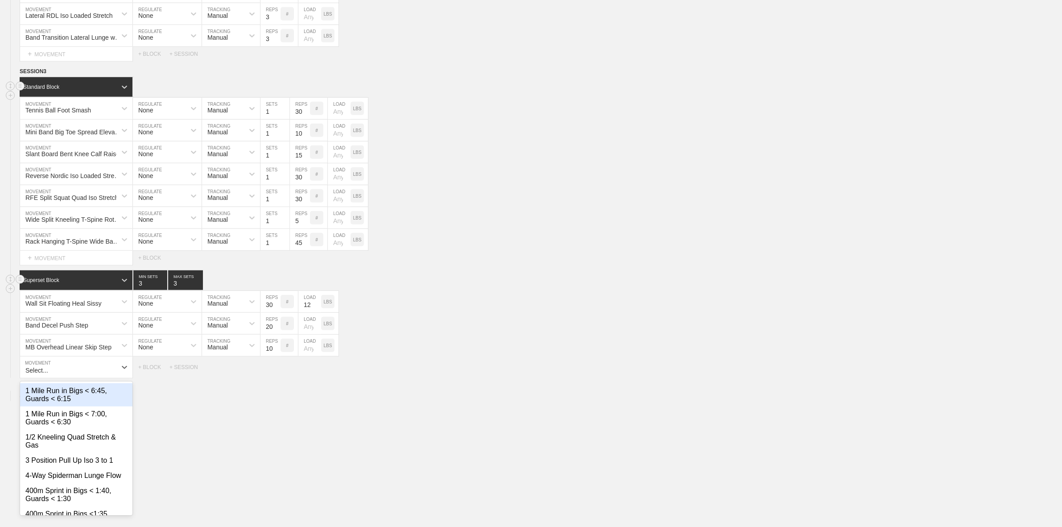
scroll to position [994, 0]
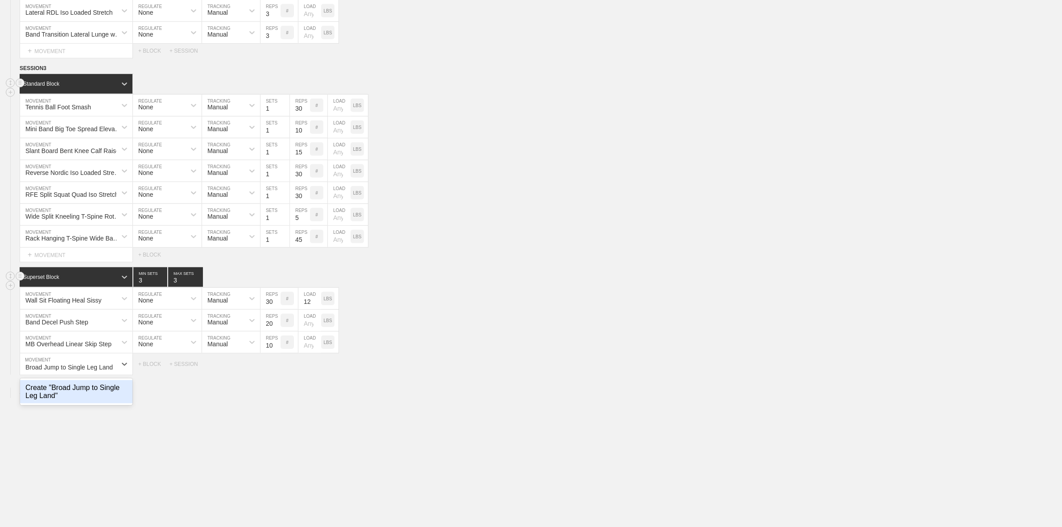
click at [72, 403] on div "Create "Broad Jump to Single Leg Land"" at bounding box center [76, 391] width 112 height 23
type input "Broad Jump to Single Leg Land"
click at [268, 375] on input "3" at bounding box center [270, 363] width 20 height 21
click at [266, 375] on input "4" at bounding box center [270, 363] width 20 height 21
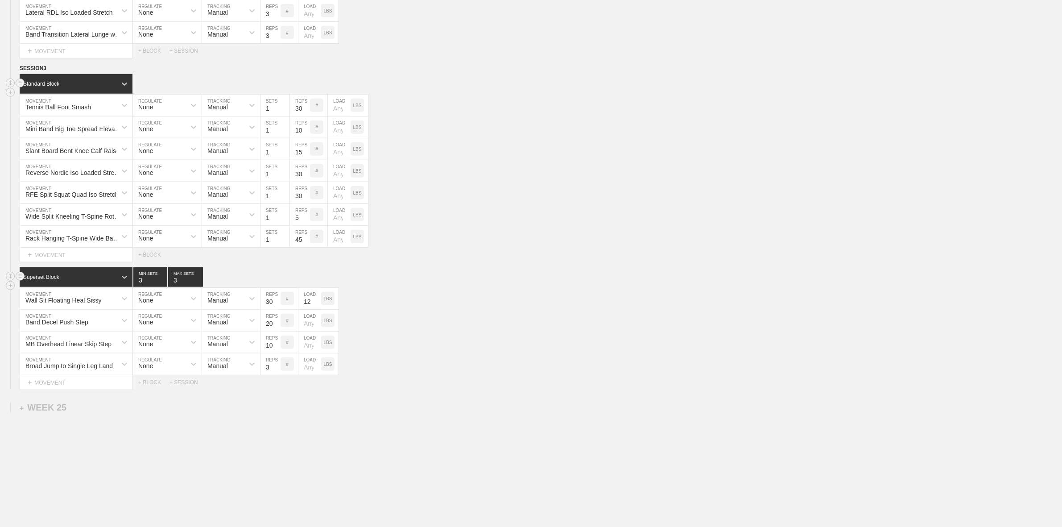
type input "3"
click at [153, 385] on div "+ BLOCK" at bounding box center [153, 382] width 31 height 6
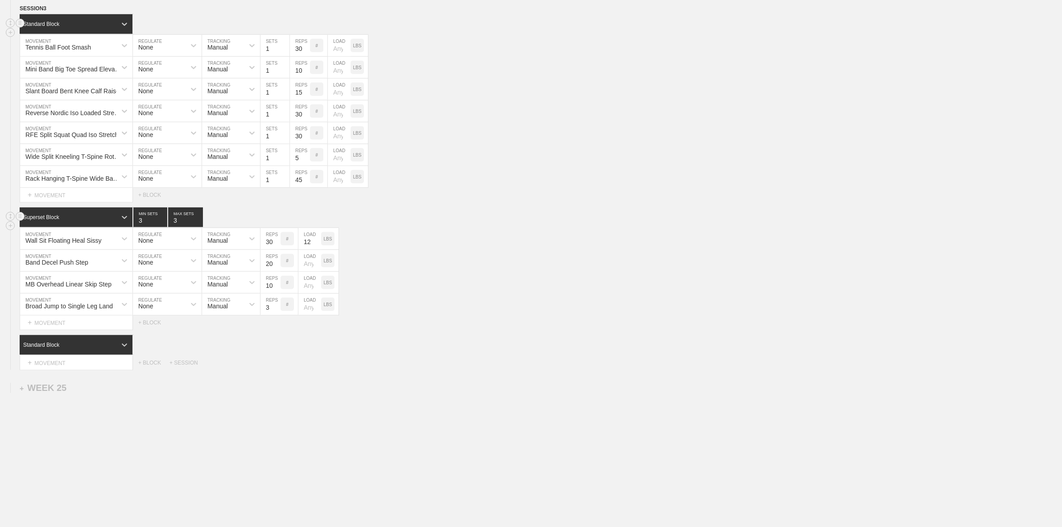
scroll to position [1066, 0]
click at [67, 360] on div "+ MOVEMENT" at bounding box center [76, 362] width 113 height 15
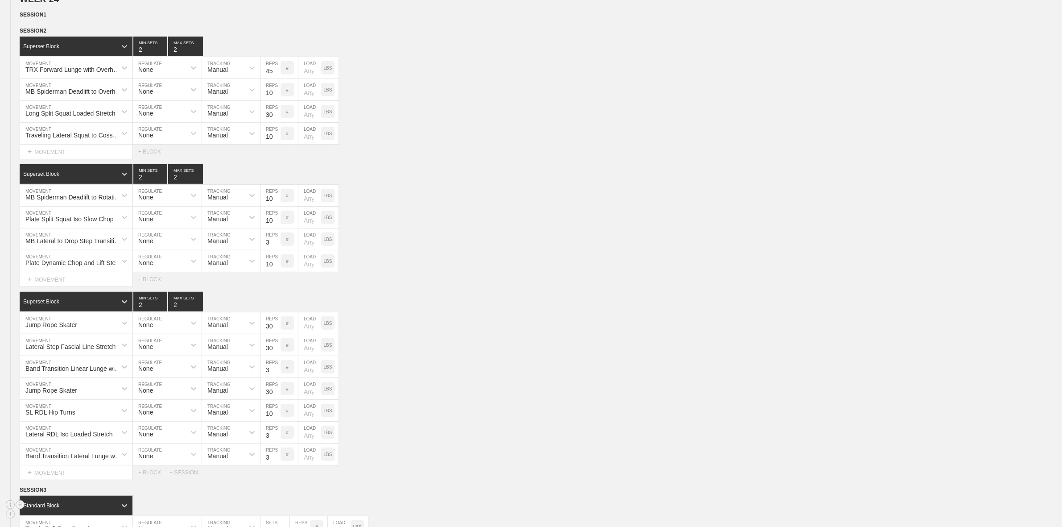
scroll to position [564, 0]
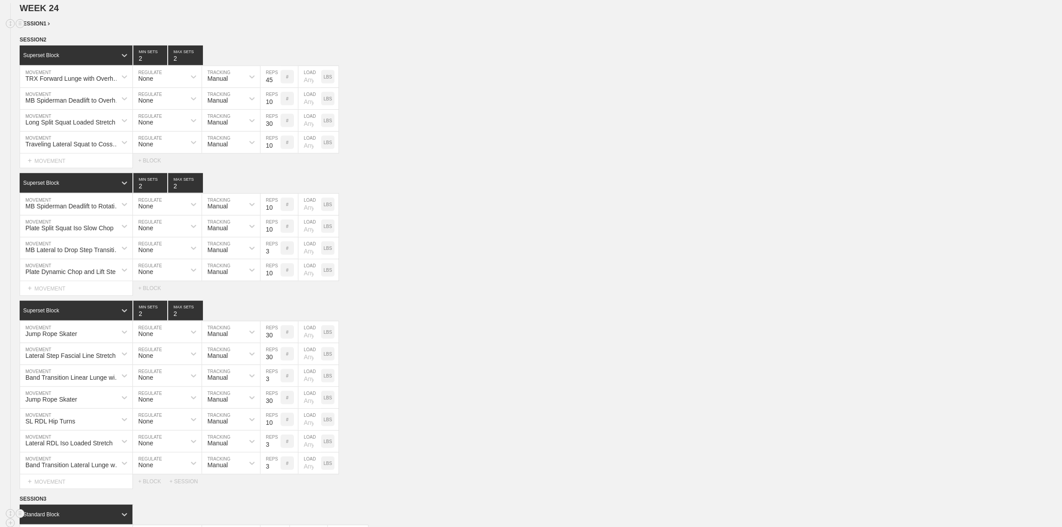
click at [43, 29] on div "SESSION 1" at bounding box center [541, 24] width 1042 height 10
click at [43, 27] on span "SESSION 1" at bounding box center [35, 24] width 30 height 6
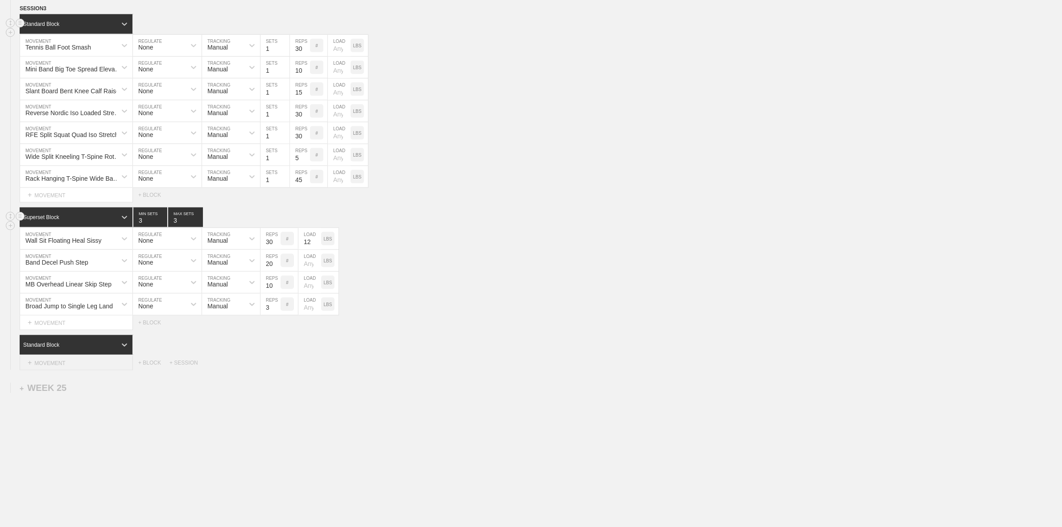
scroll to position [1532, 0]
click at [67, 357] on div "+ MOVEMENT" at bounding box center [76, 362] width 113 height 15
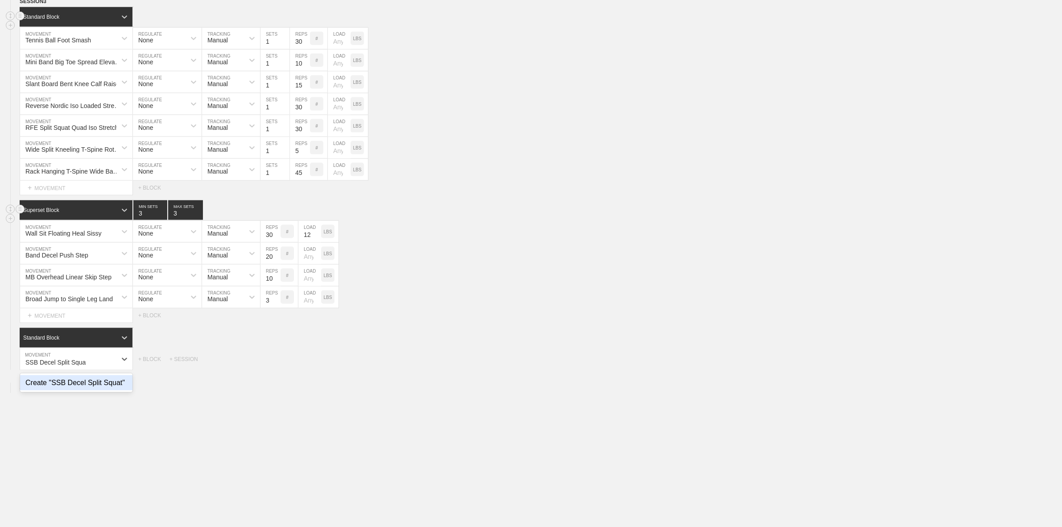
click at [89, 390] on div "Create "SSB Decel Split Squat"" at bounding box center [76, 382] width 112 height 15
type input "SSB Decel Split Squat"
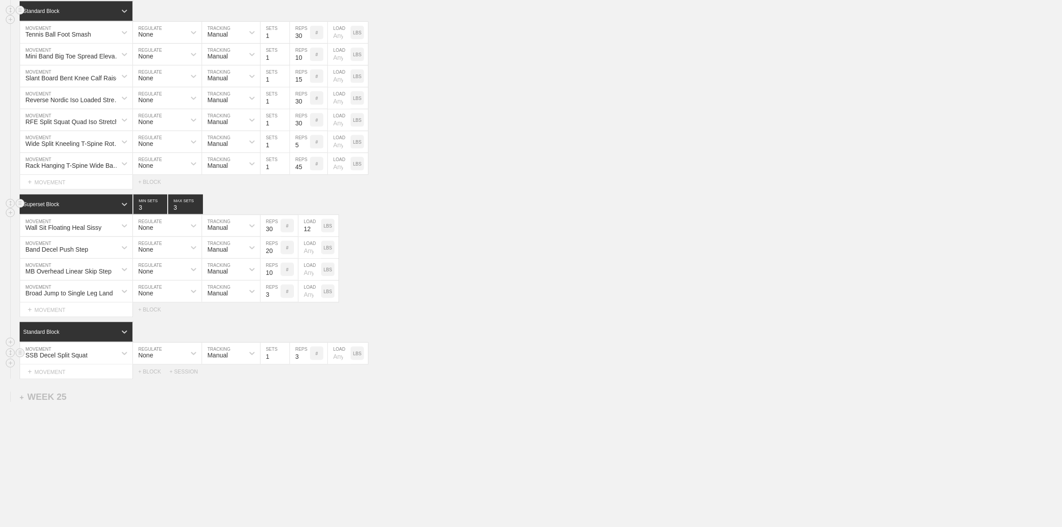
click at [300, 364] on input "3" at bounding box center [300, 352] width 20 height 21
type input "20"
click at [61, 379] on div "+ MOVEMENT" at bounding box center [76, 371] width 113 height 15
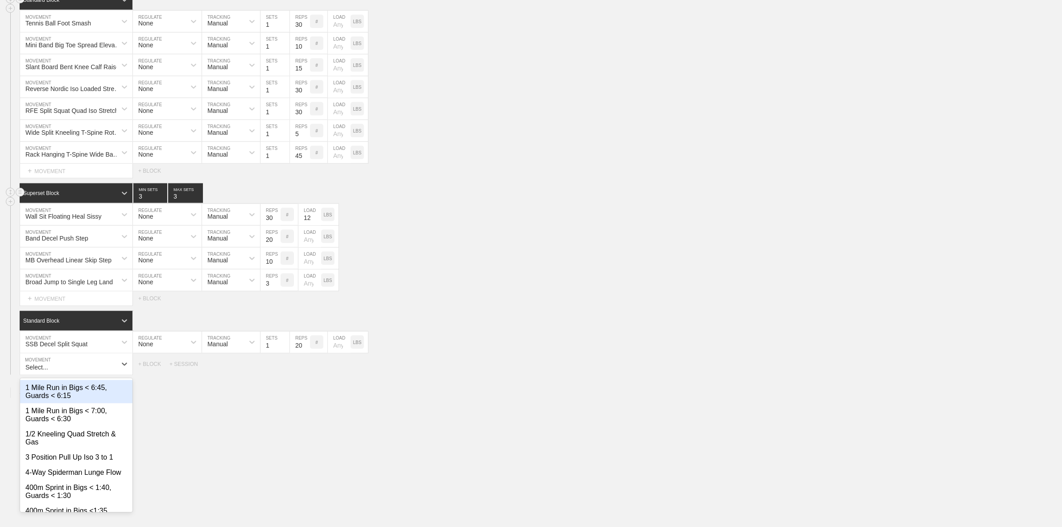
scroll to position [1544, 0]
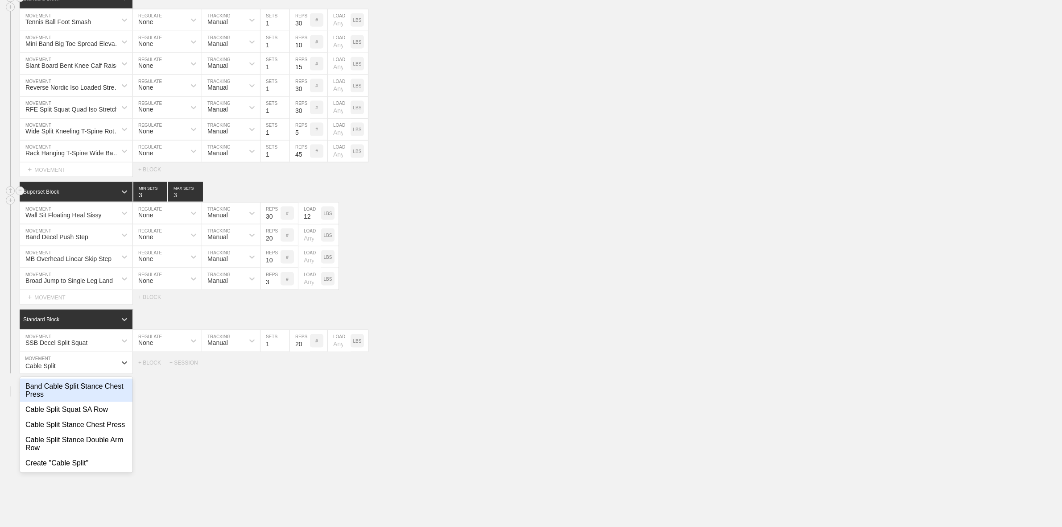
click at [52, 401] on div "Band Cable Split Stance Chest Press" at bounding box center [76, 390] width 112 height 23
type input "Cable Split"
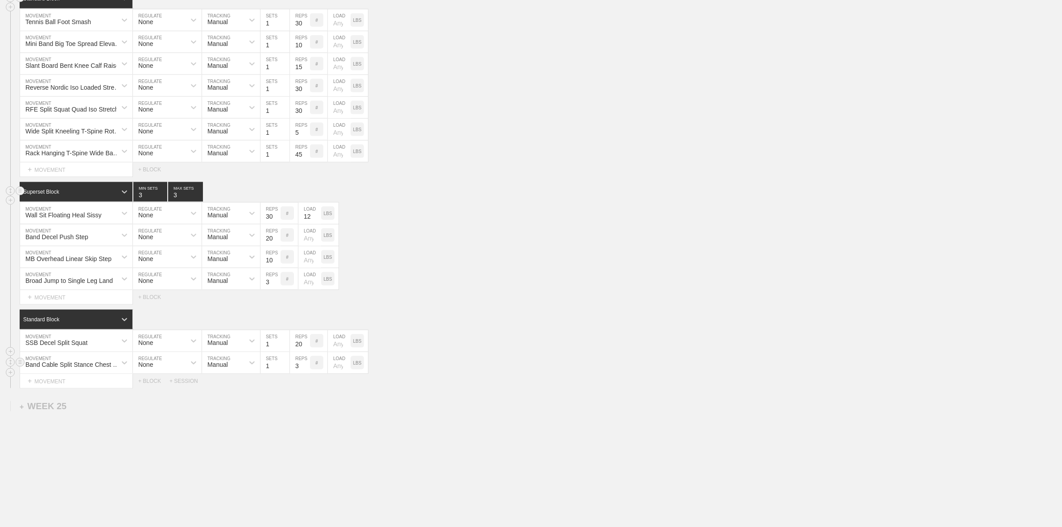
click at [297, 373] on input "3" at bounding box center [300, 362] width 20 height 21
type input "10"
click at [39, 388] on div "+ MOVEMENT" at bounding box center [76, 381] width 113 height 15
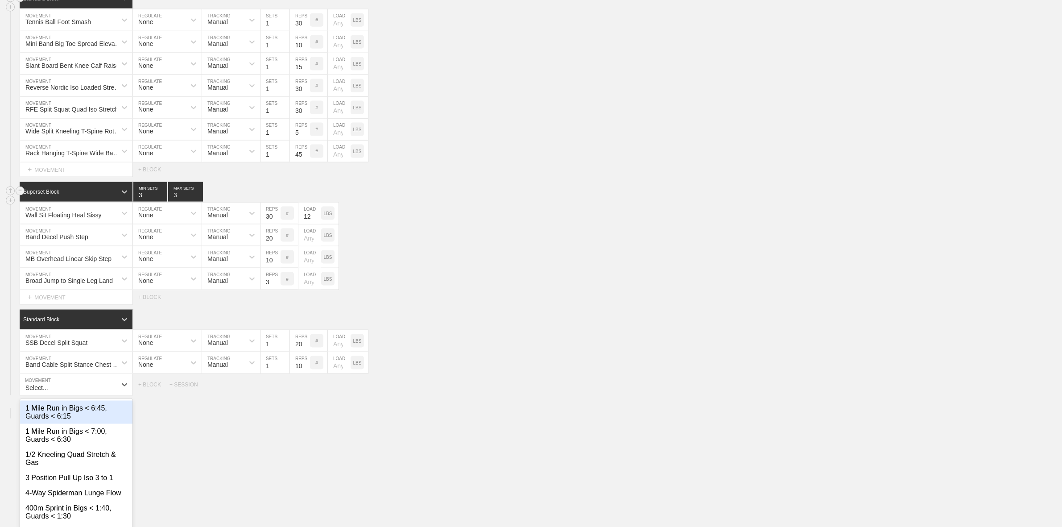
scroll to position [1567, 0]
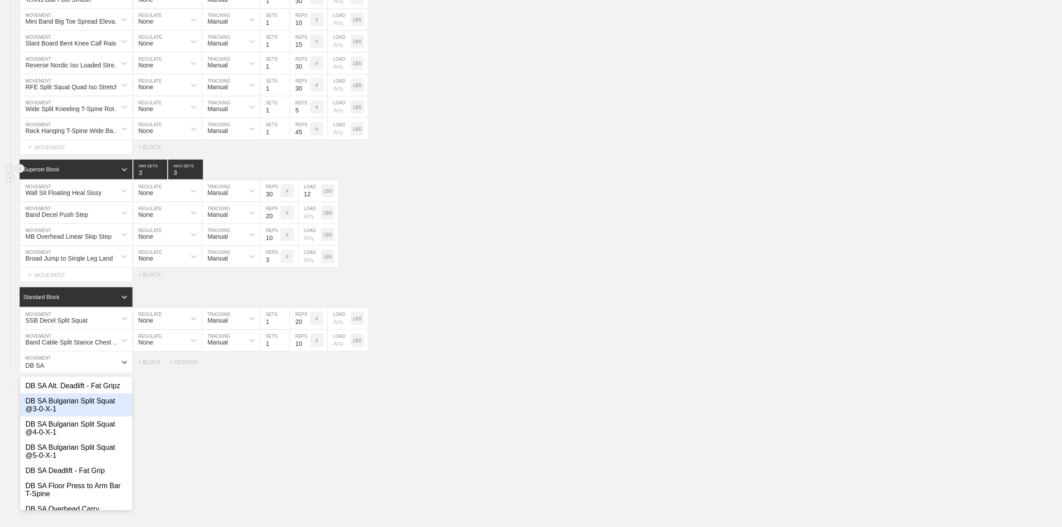
click at [63, 417] on div "DB SA Bulgarian Split Squat @3-0-X-1" at bounding box center [76, 404] width 112 height 23
type input "DB SA"
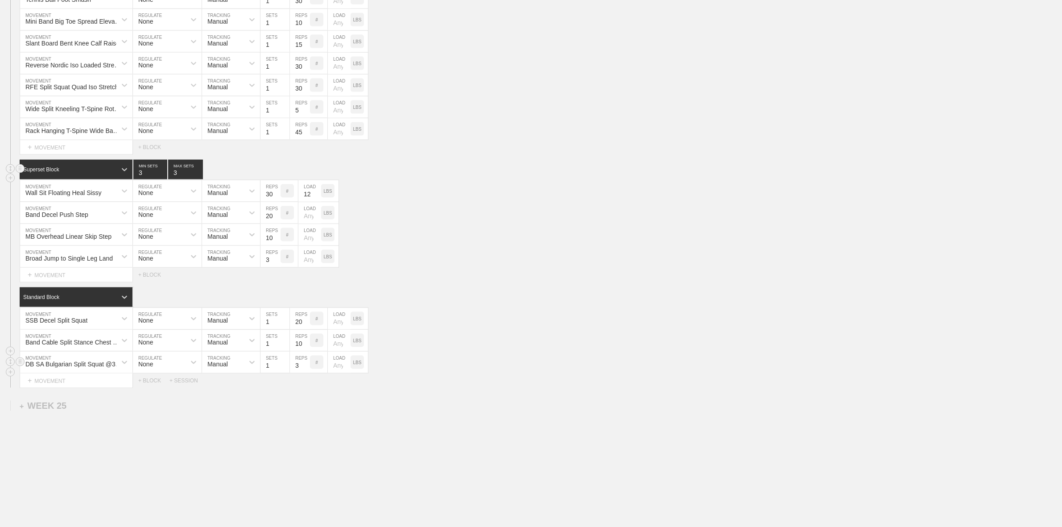
click at [302, 373] on input "3" at bounding box center [300, 361] width 20 height 21
type input "10"
drag, startPoint x: 305, startPoint y: 436, endPoint x: 314, endPoint y: 420, distance: 18.8
click at [59, 388] on div "+ MOVEMENT" at bounding box center [76, 380] width 113 height 15
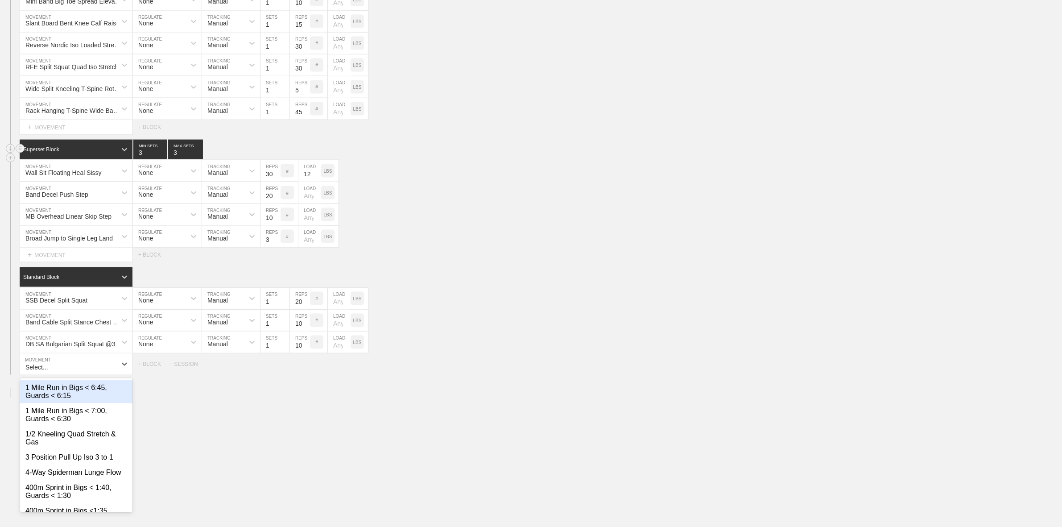
scroll to position [1588, 0]
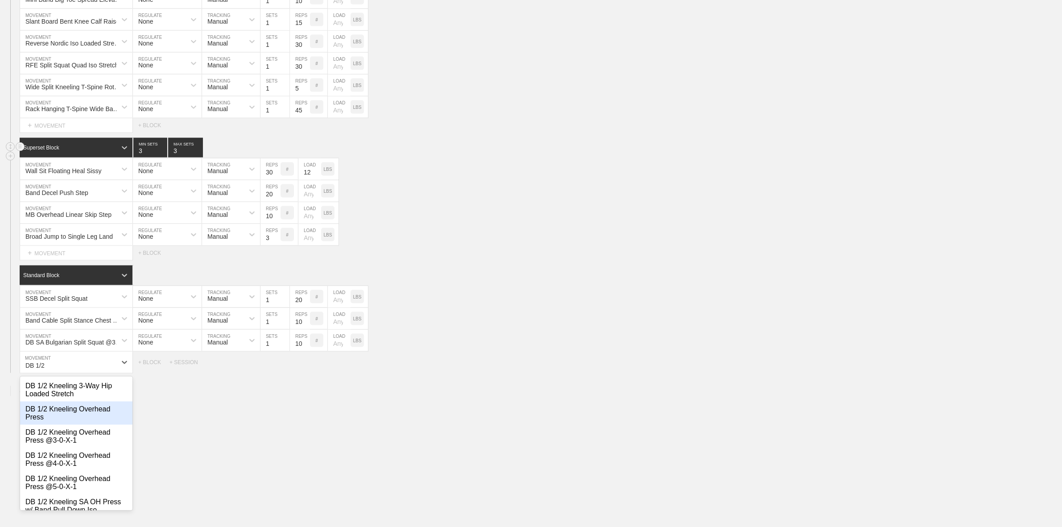
click at [76, 425] on div "DB 1/2 Kneeling Overhead Press" at bounding box center [76, 412] width 112 height 23
type input "DB 1/2"
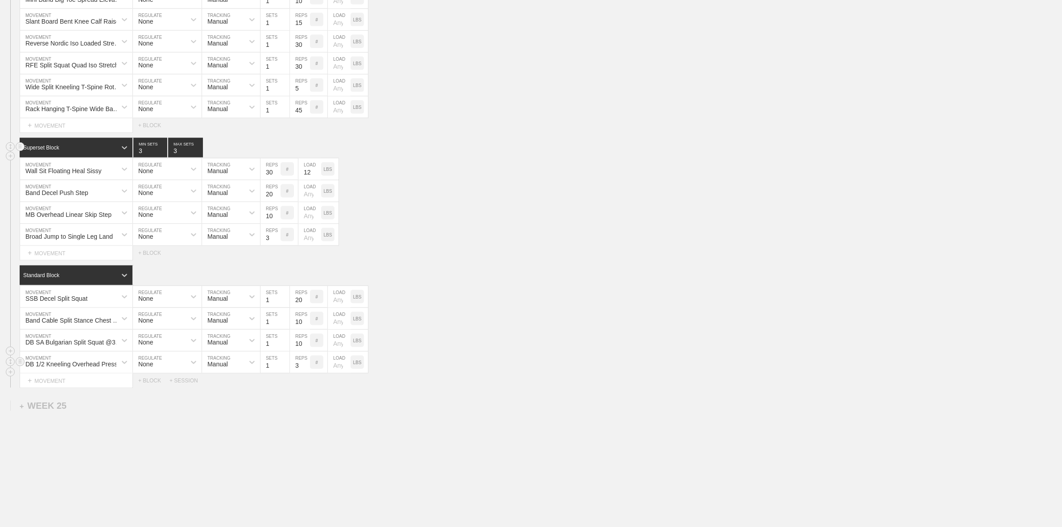
click at [298, 373] on input "3" at bounding box center [300, 361] width 20 height 21
type input "20"
click at [70, 388] on div "+ MOVEMENT" at bounding box center [76, 380] width 113 height 15
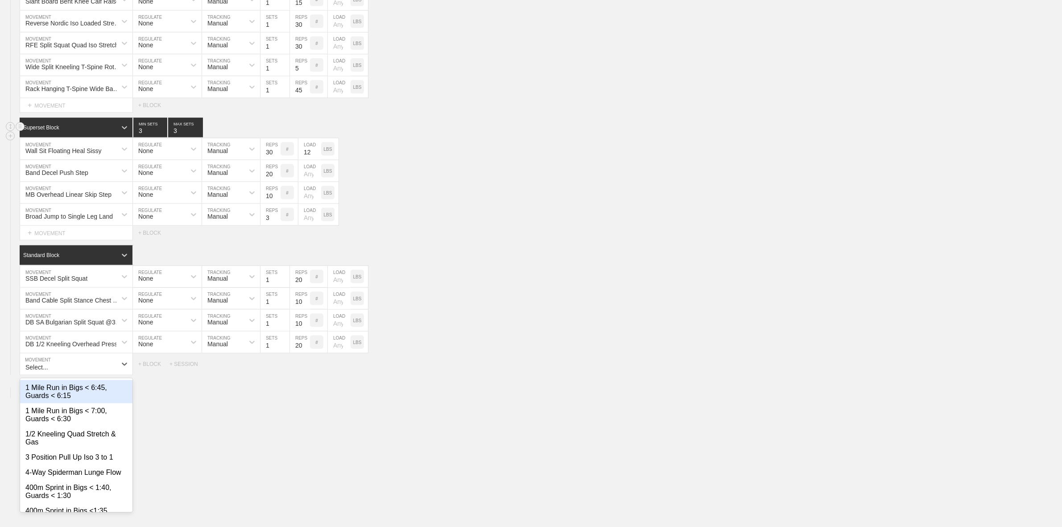
scroll to position [1610, 0]
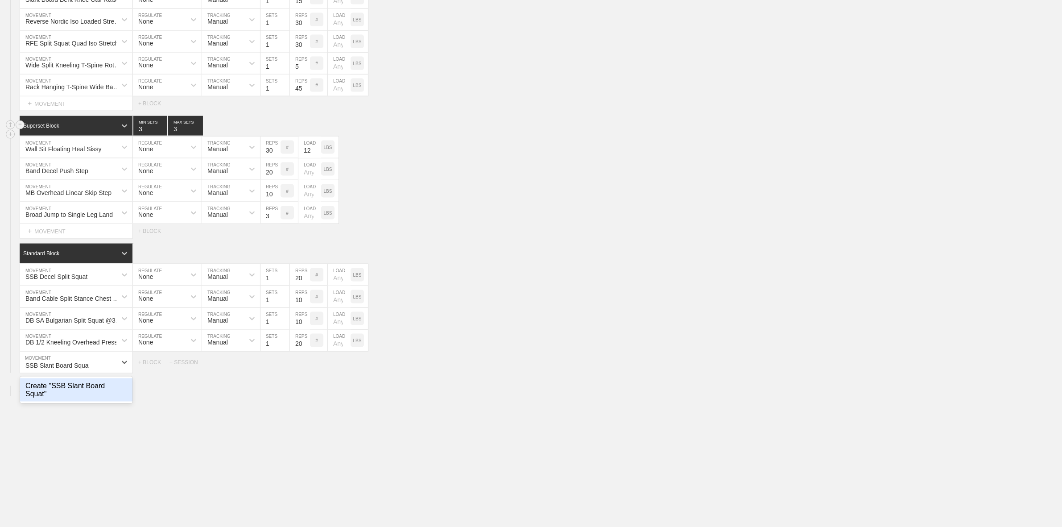
click at [92, 400] on div "Create "SSB Slant Board Squat"" at bounding box center [76, 389] width 112 height 23
type input "SSB Slant Board Squat"
click at [297, 373] on input "3" at bounding box center [300, 361] width 20 height 21
type input "20"
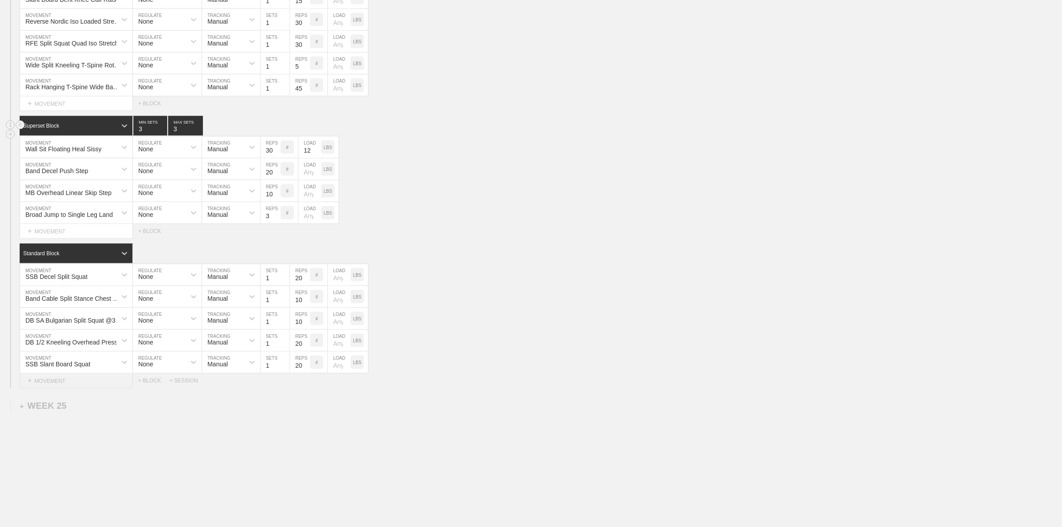
click at [39, 388] on div "+ MOVEMENT" at bounding box center [76, 380] width 113 height 15
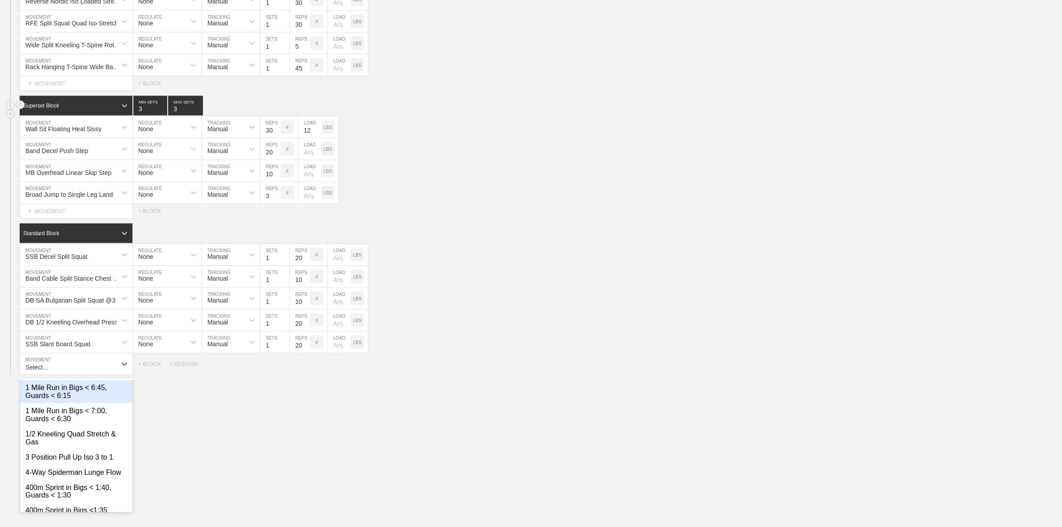
scroll to position [1633, 0]
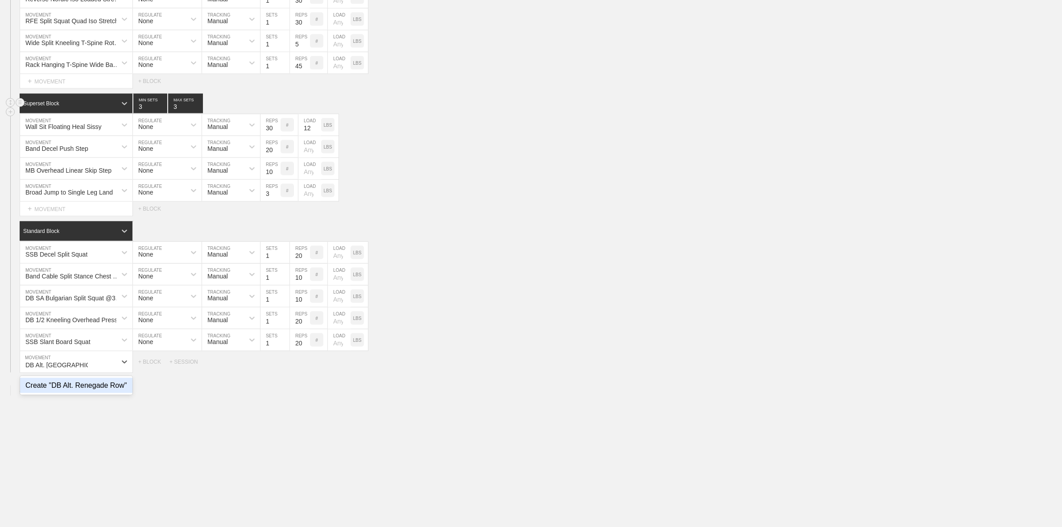
click at [111, 393] on div "Create "DB Alt. Renegade Row"" at bounding box center [76, 385] width 112 height 15
type input "DB Alt. [GEOGRAPHIC_DATA]"
click at [297, 372] on input "3" at bounding box center [300, 361] width 20 height 21
type input "40"
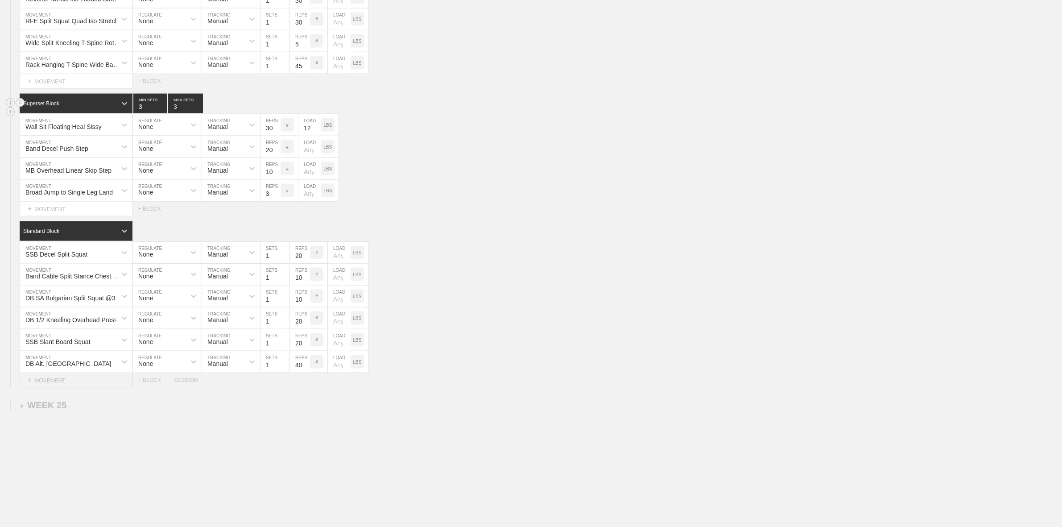
click at [56, 388] on div "+ MOVEMENT" at bounding box center [76, 380] width 113 height 15
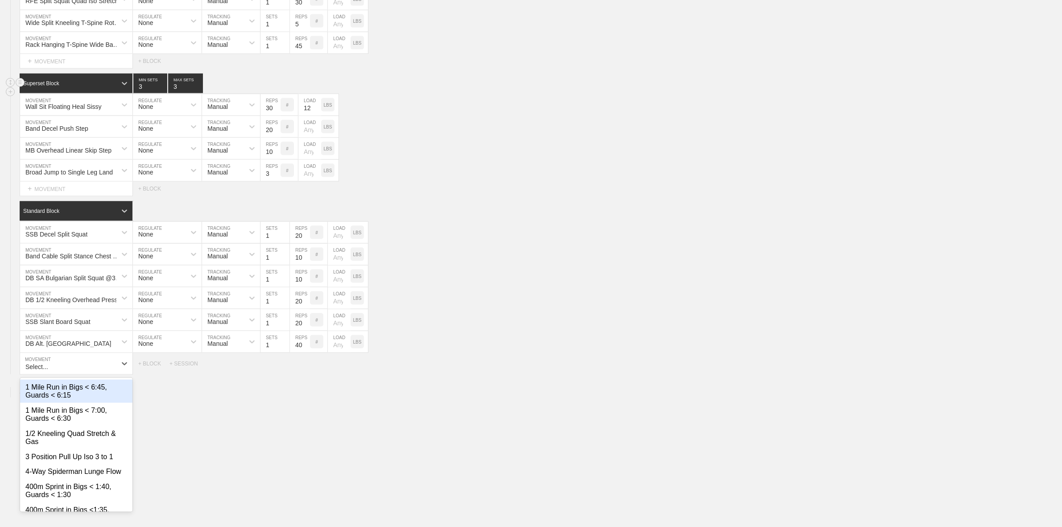
scroll to position [1654, 0]
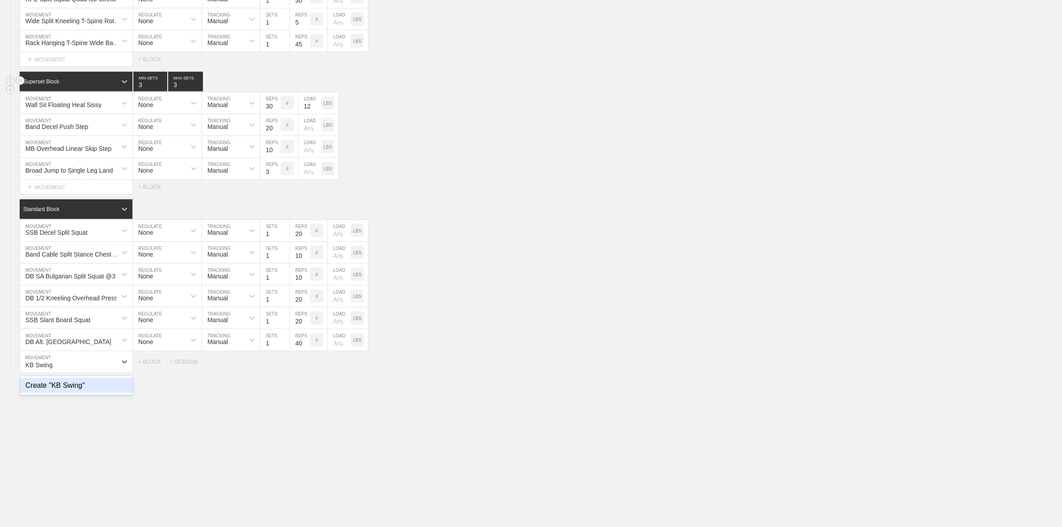
click at [74, 393] on div "Create "KB Swing"" at bounding box center [76, 385] width 112 height 15
type input "KB Swing"
click at [302, 372] on input "4" at bounding box center [300, 361] width 20 height 21
click at [295, 372] on input "4" at bounding box center [300, 361] width 20 height 21
click at [297, 372] on input "4" at bounding box center [300, 361] width 20 height 21
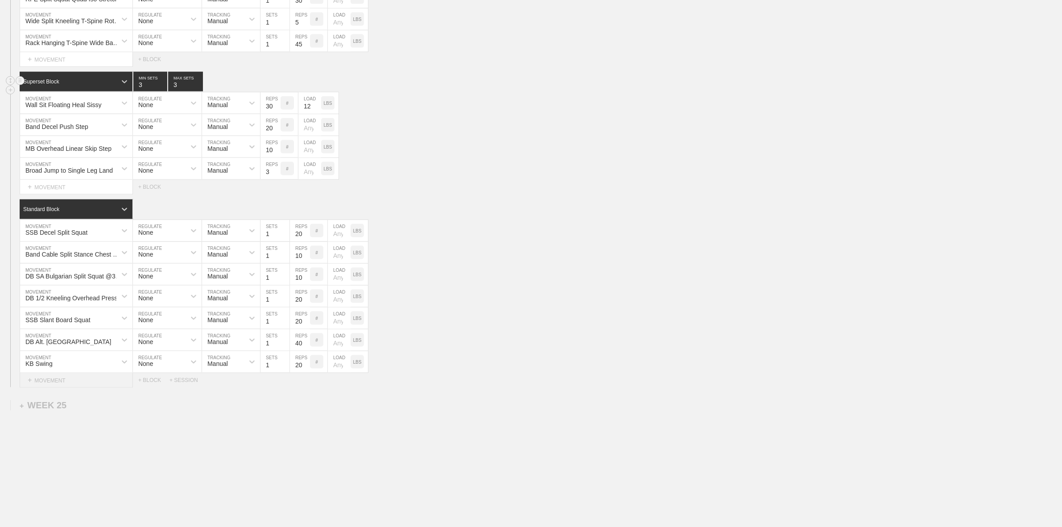
type input "20"
click at [45, 388] on div "+ MOVEMENT" at bounding box center [76, 380] width 113 height 15
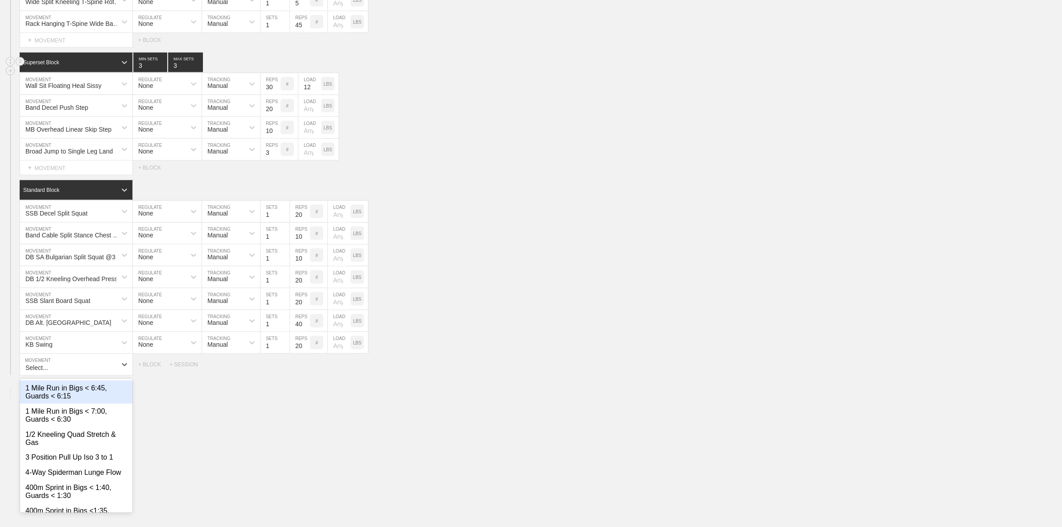
scroll to position [1677, 0]
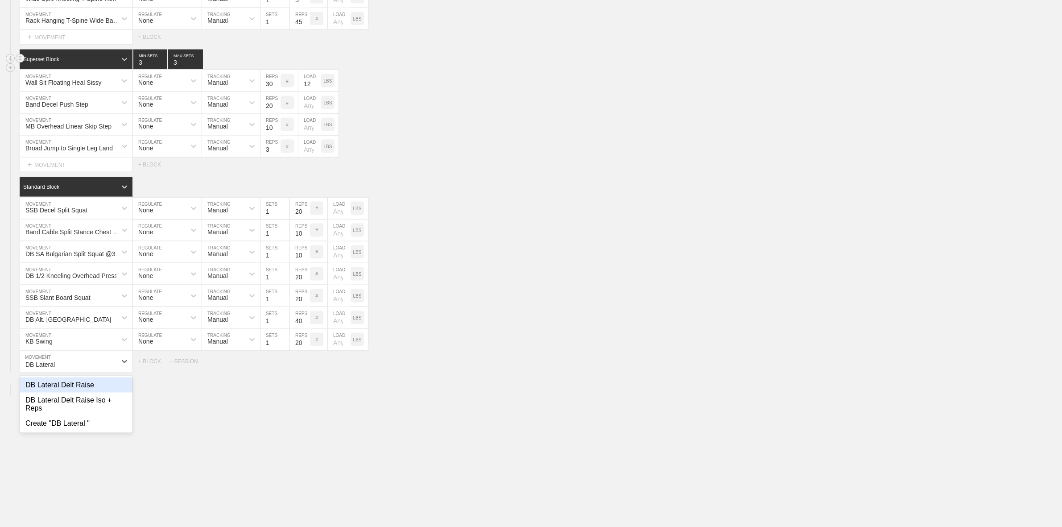
click at [63, 392] on div "DB Lateral Delt Raise" at bounding box center [76, 384] width 112 height 15
type input "DB Lateral"
click at [299, 372] on input "3" at bounding box center [300, 361] width 20 height 21
type input "20"
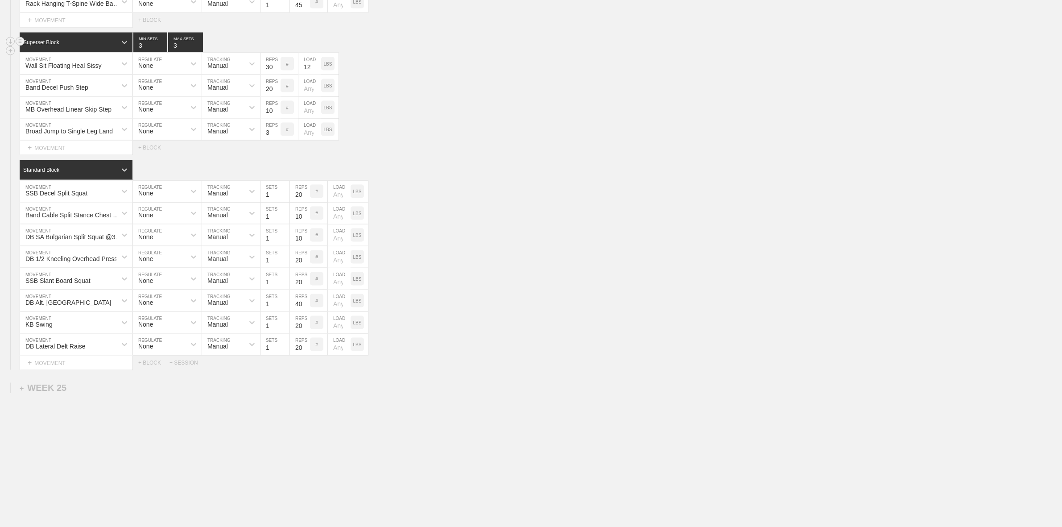
scroll to position [1707, 0]
click at [179, 362] on div "+ SESSION" at bounding box center [187, 362] width 36 height 6
